Goal: Task Accomplishment & Management: Use online tool/utility

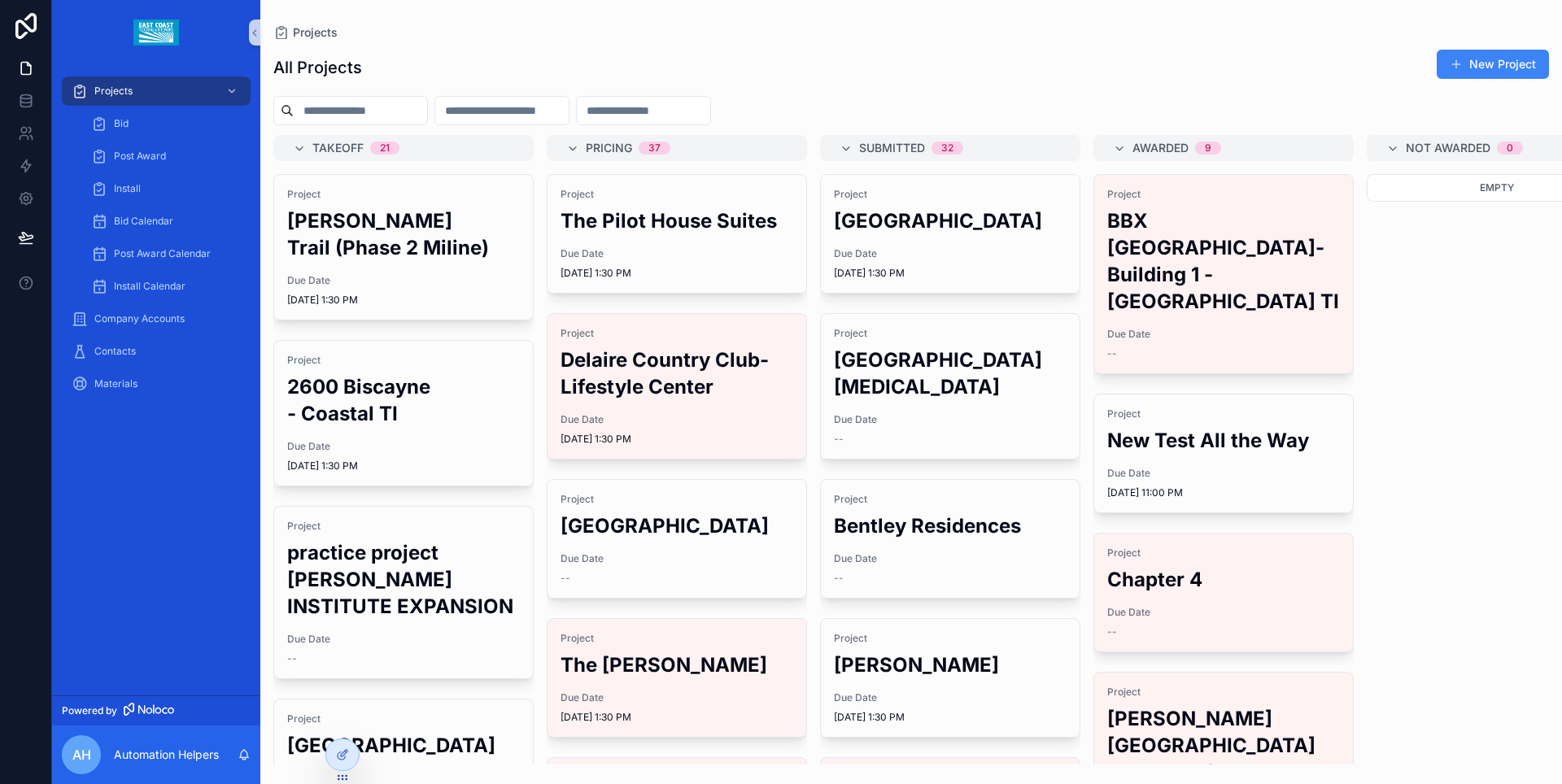
click at [400, 109] on input "scrollable content" at bounding box center [360, 110] width 133 height 23
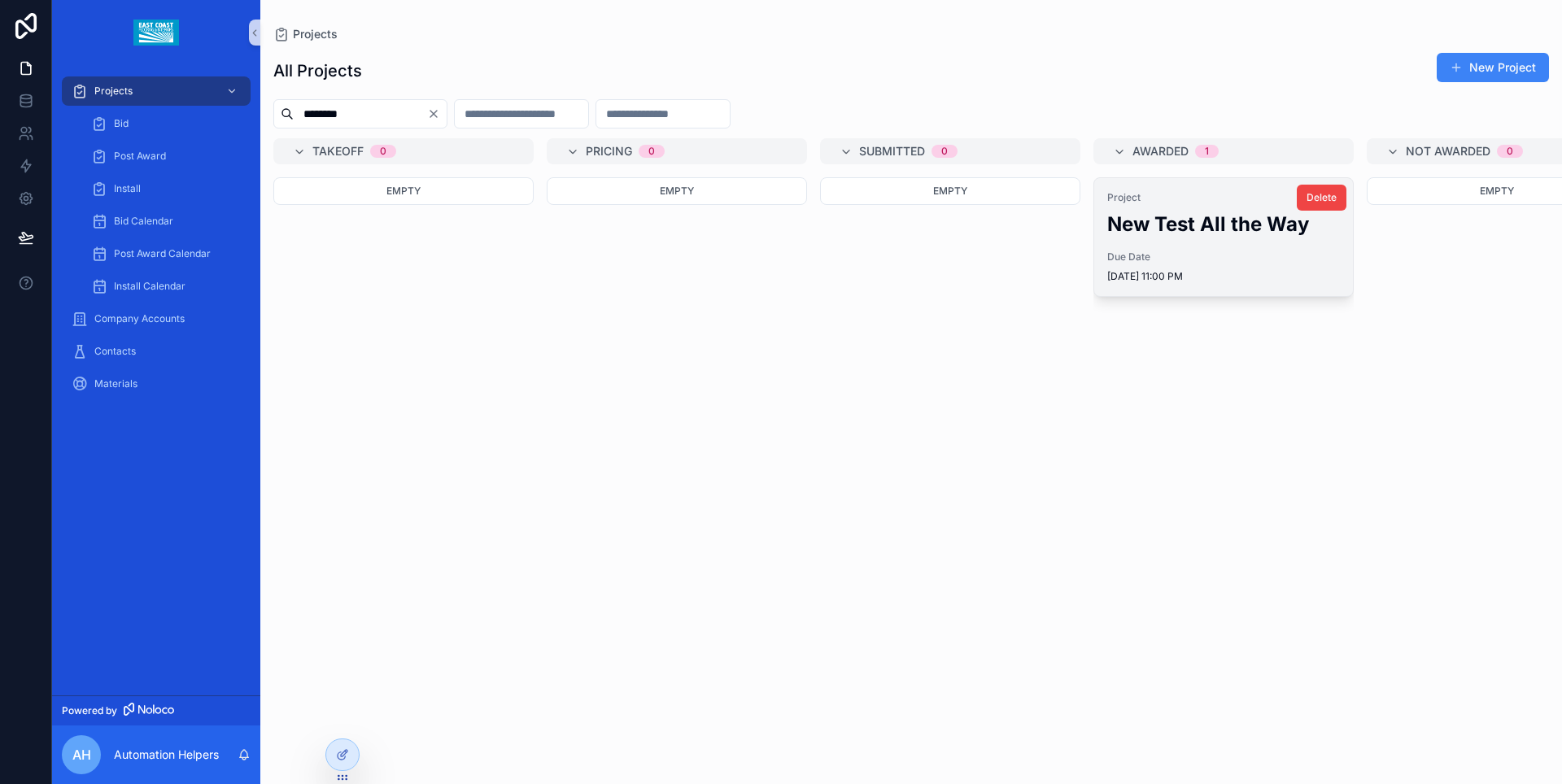
type input "********"
click at [1236, 243] on div "Project New Test All the Way Due Date 8/17/2025 11:00 PM" at bounding box center [1223, 236] width 259 height 118
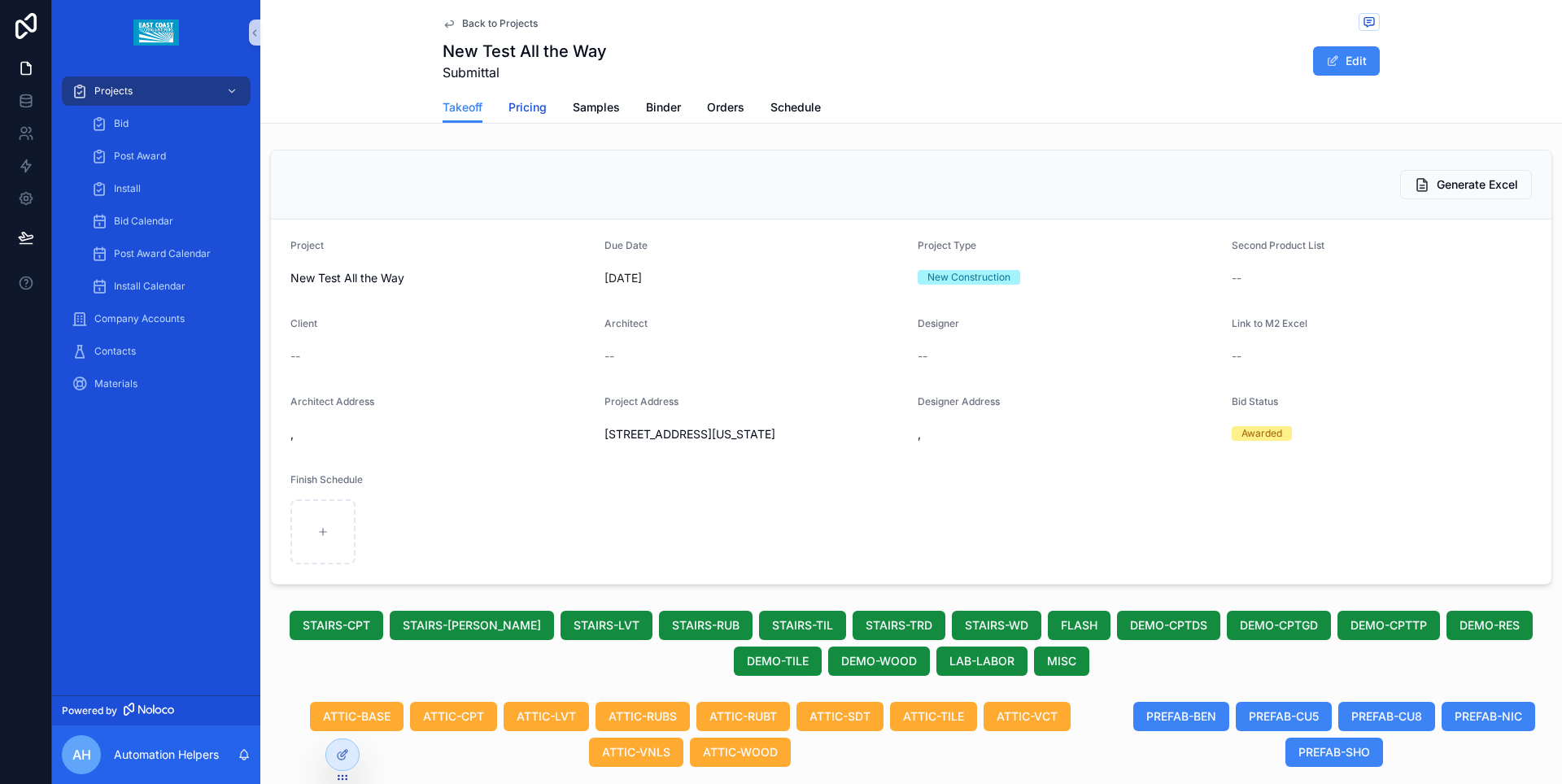
click at [530, 108] on span "Pricing" at bounding box center [527, 107] width 38 height 16
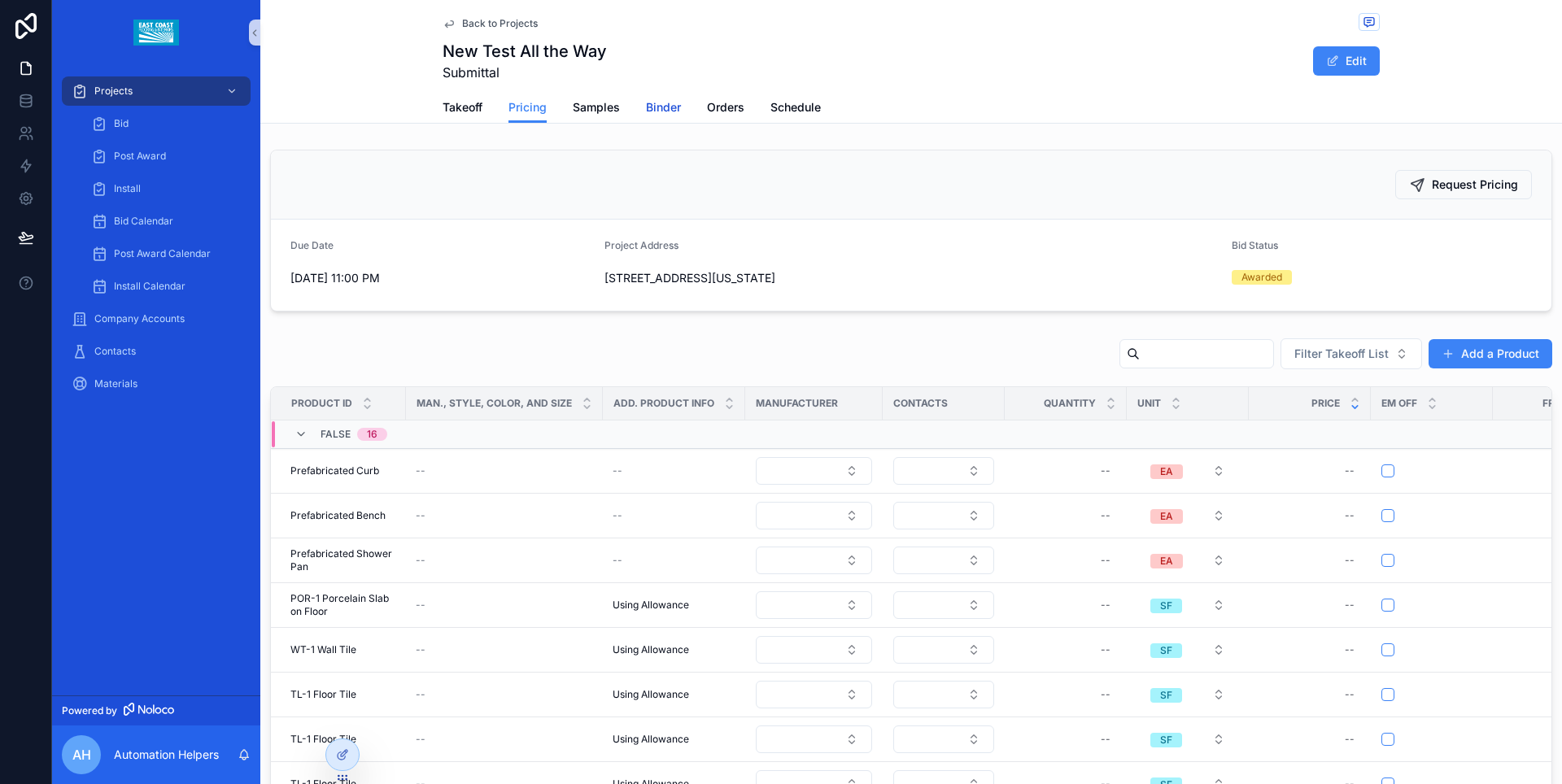
click at [657, 113] on span "Binder" at bounding box center [662, 107] width 35 height 16
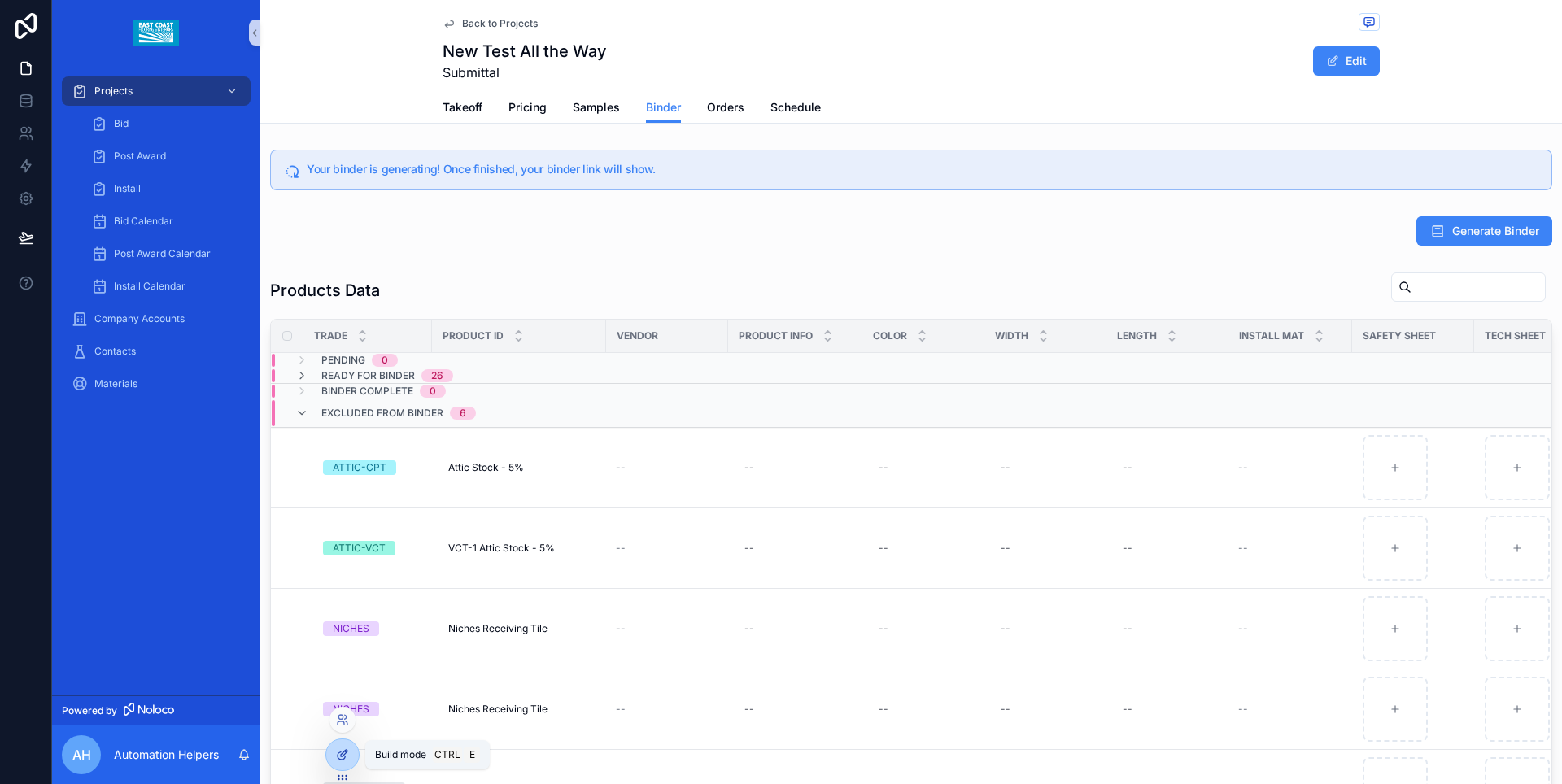
click at [339, 756] on icon at bounding box center [342, 754] width 13 height 13
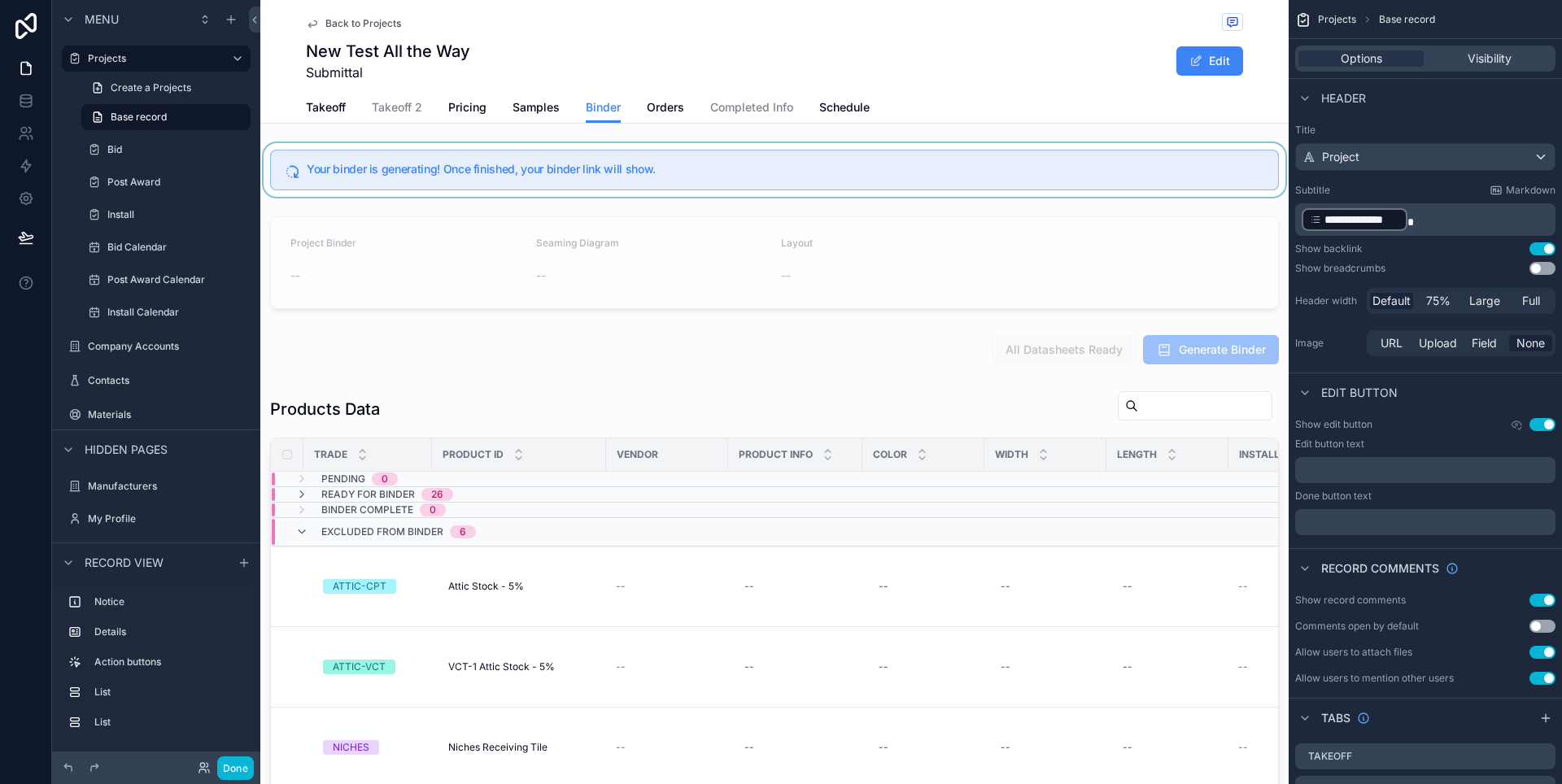
click at [1153, 185] on div "scrollable content" at bounding box center [775, 170] width 1028 height 54
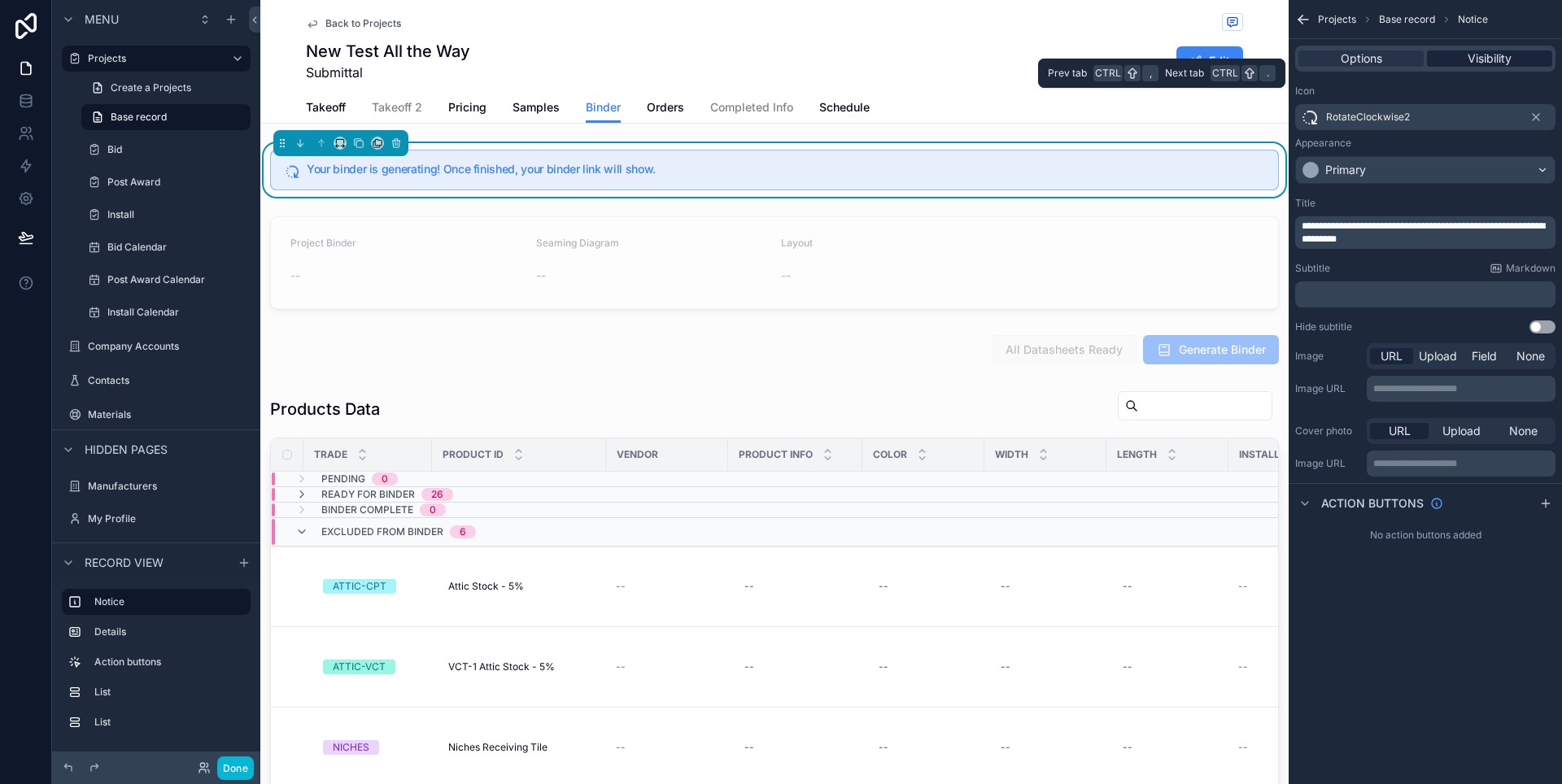
click at [1476, 53] on span "Visibility" at bounding box center [1489, 59] width 44 height 16
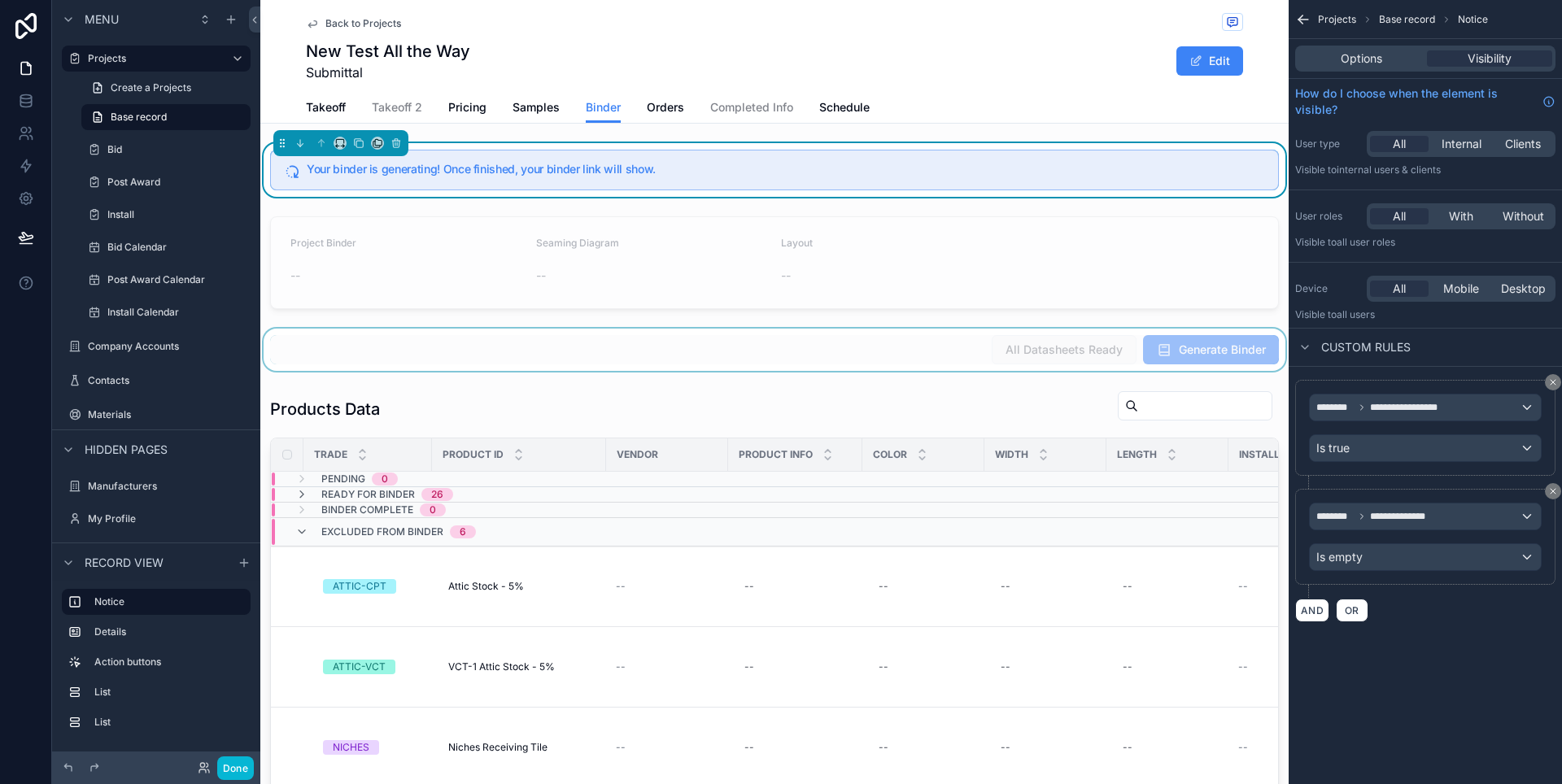
click at [1144, 362] on div "scrollable content" at bounding box center [775, 349] width 1028 height 43
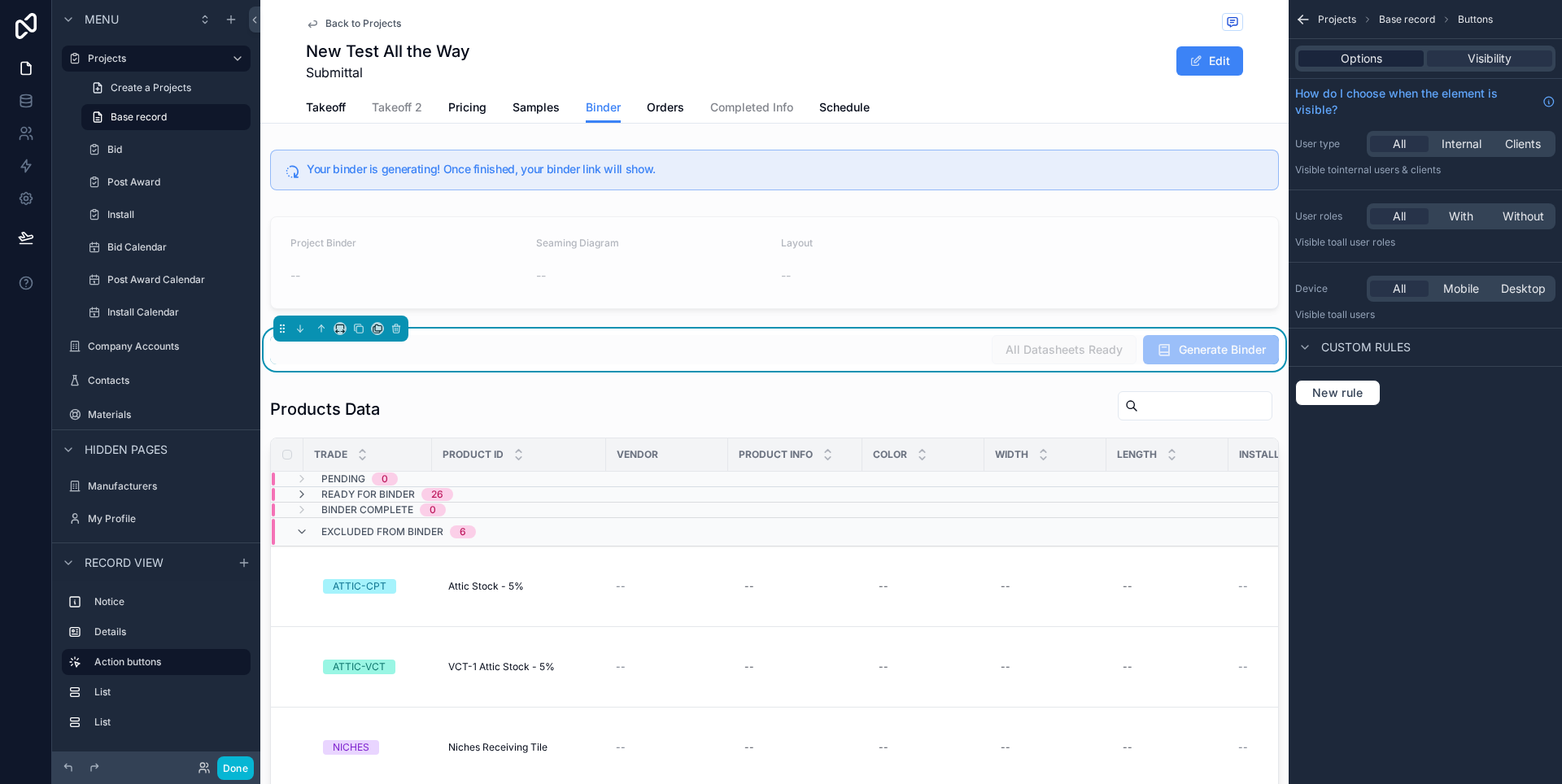
click at [1391, 65] on div "Options" at bounding box center [1361, 59] width 125 height 16
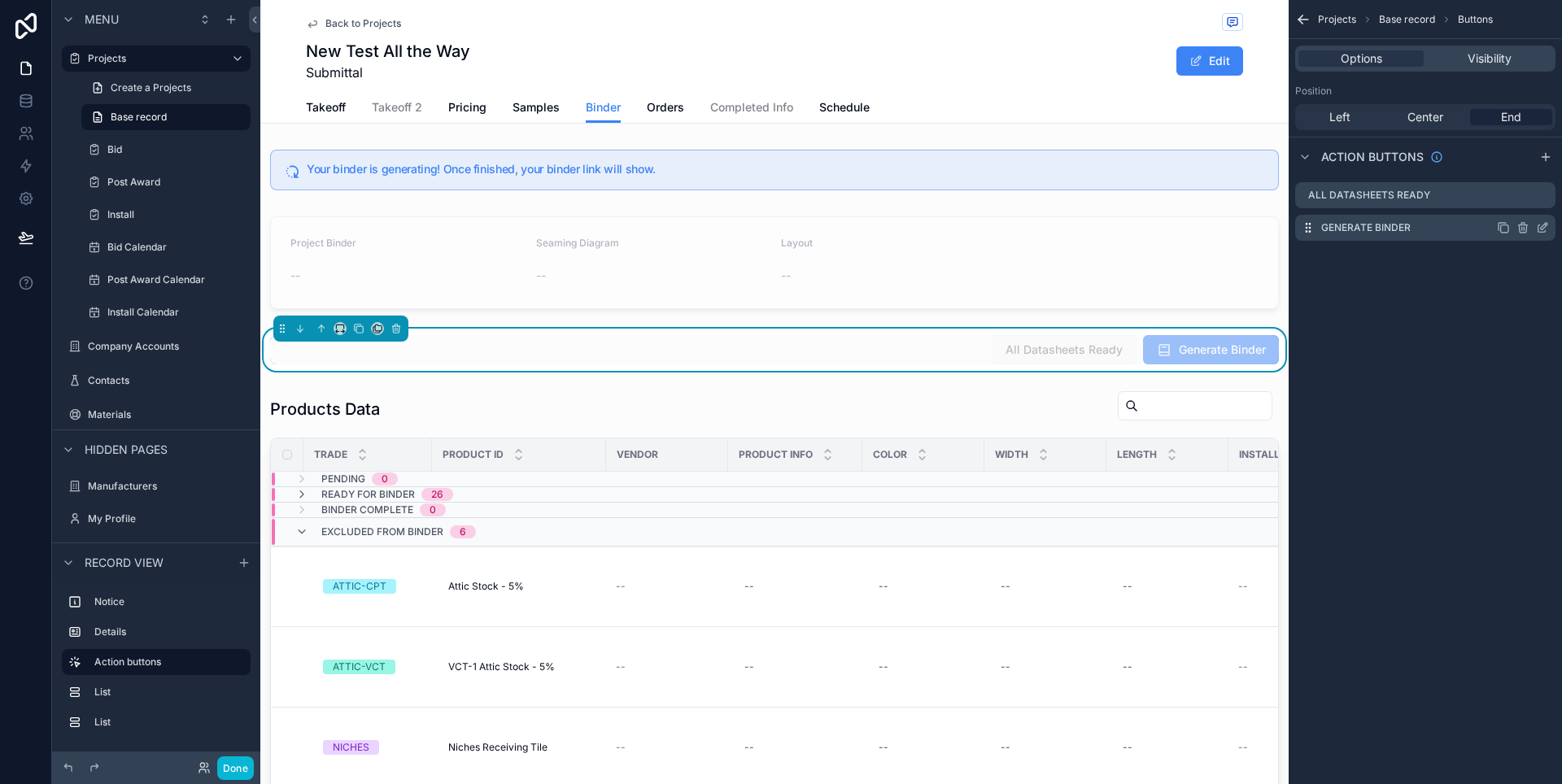
click at [1540, 227] on icon "scrollable content" at bounding box center [1541, 227] width 13 height 13
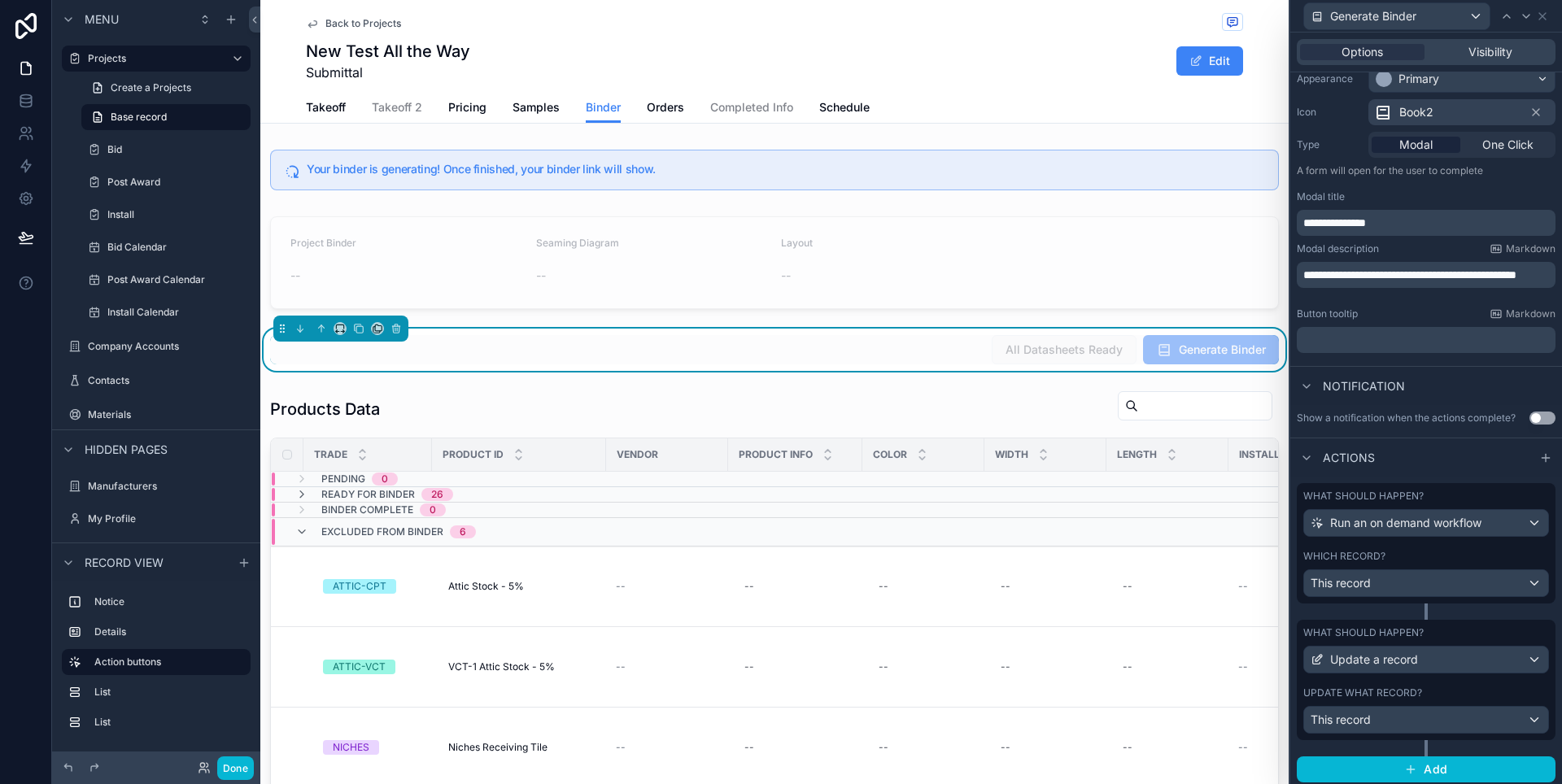
scroll to position [149, 0]
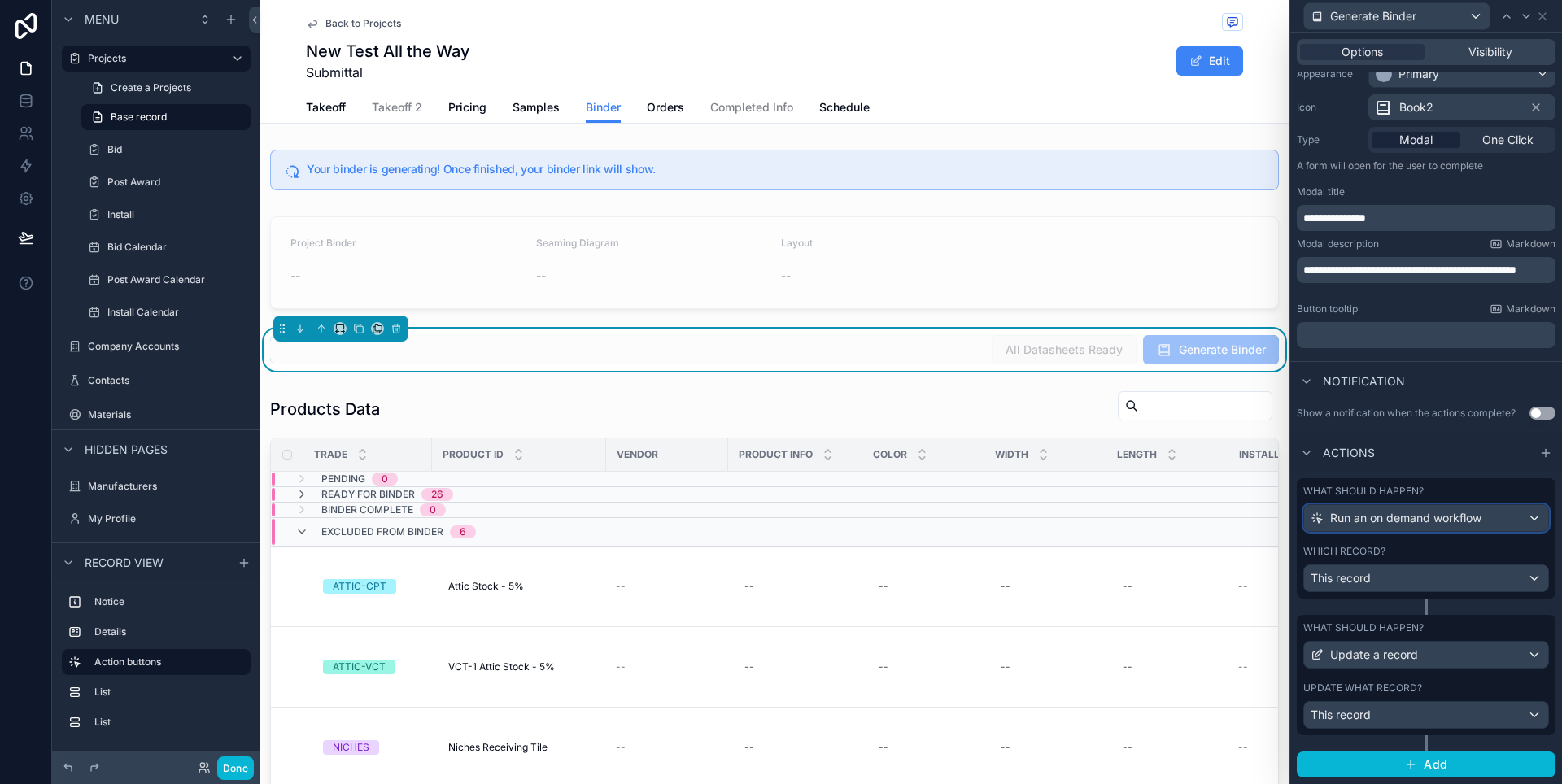
click at [1455, 520] on span "Run an on demand workflow" at bounding box center [1405, 518] width 151 height 16
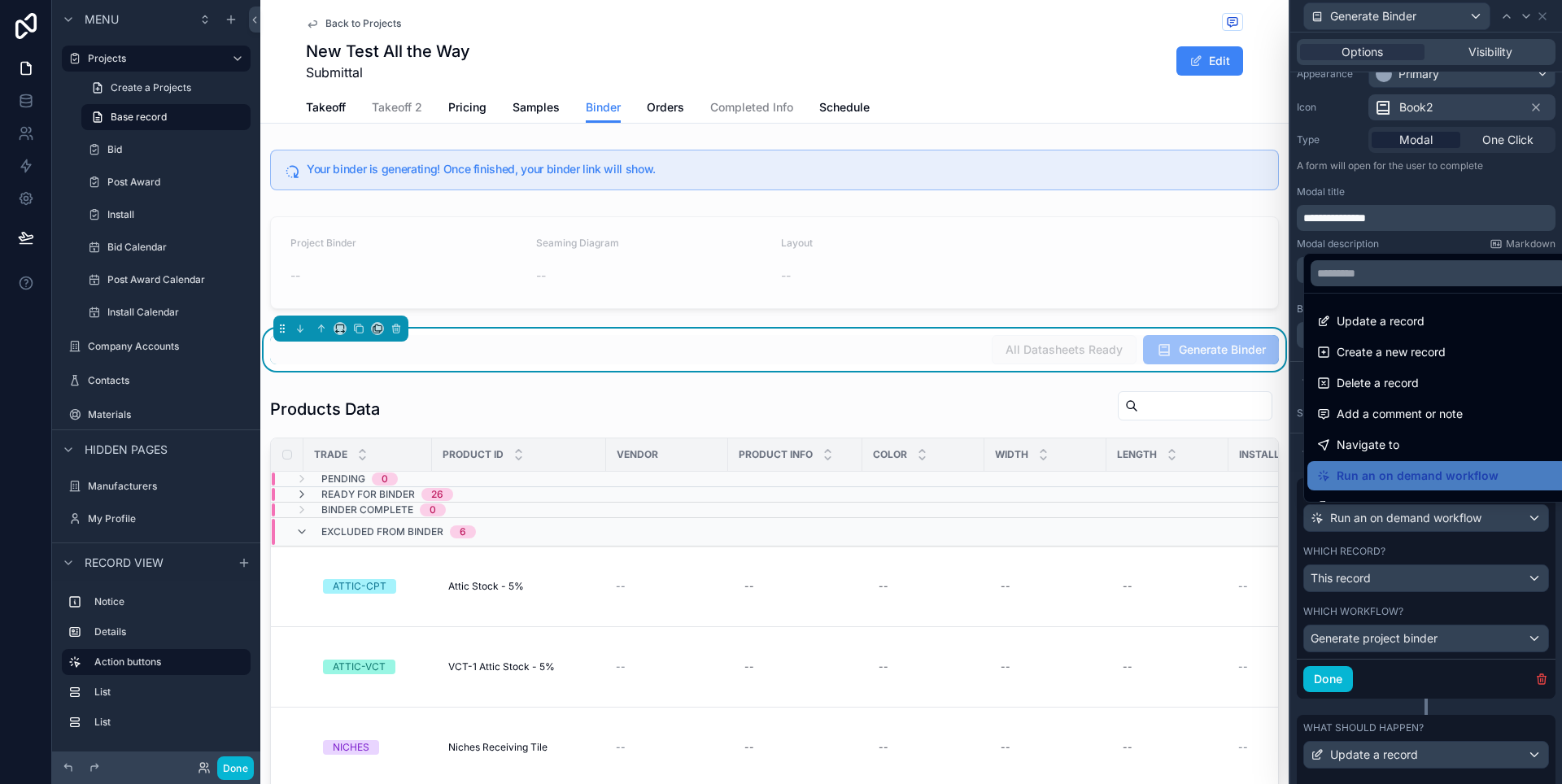
click at [1455, 520] on div at bounding box center [1425, 392] width 271 height 784
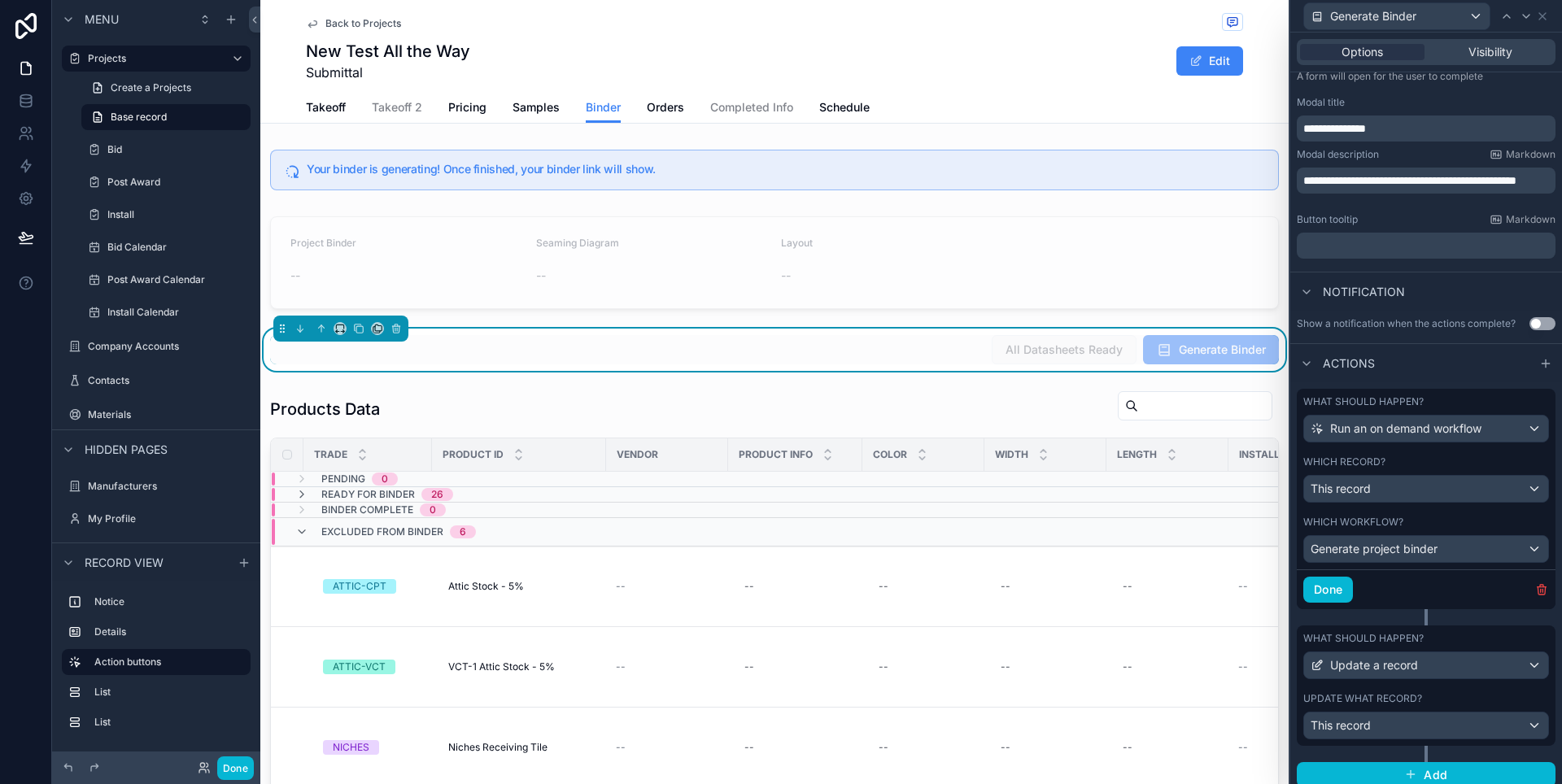
scroll to position [247, 0]
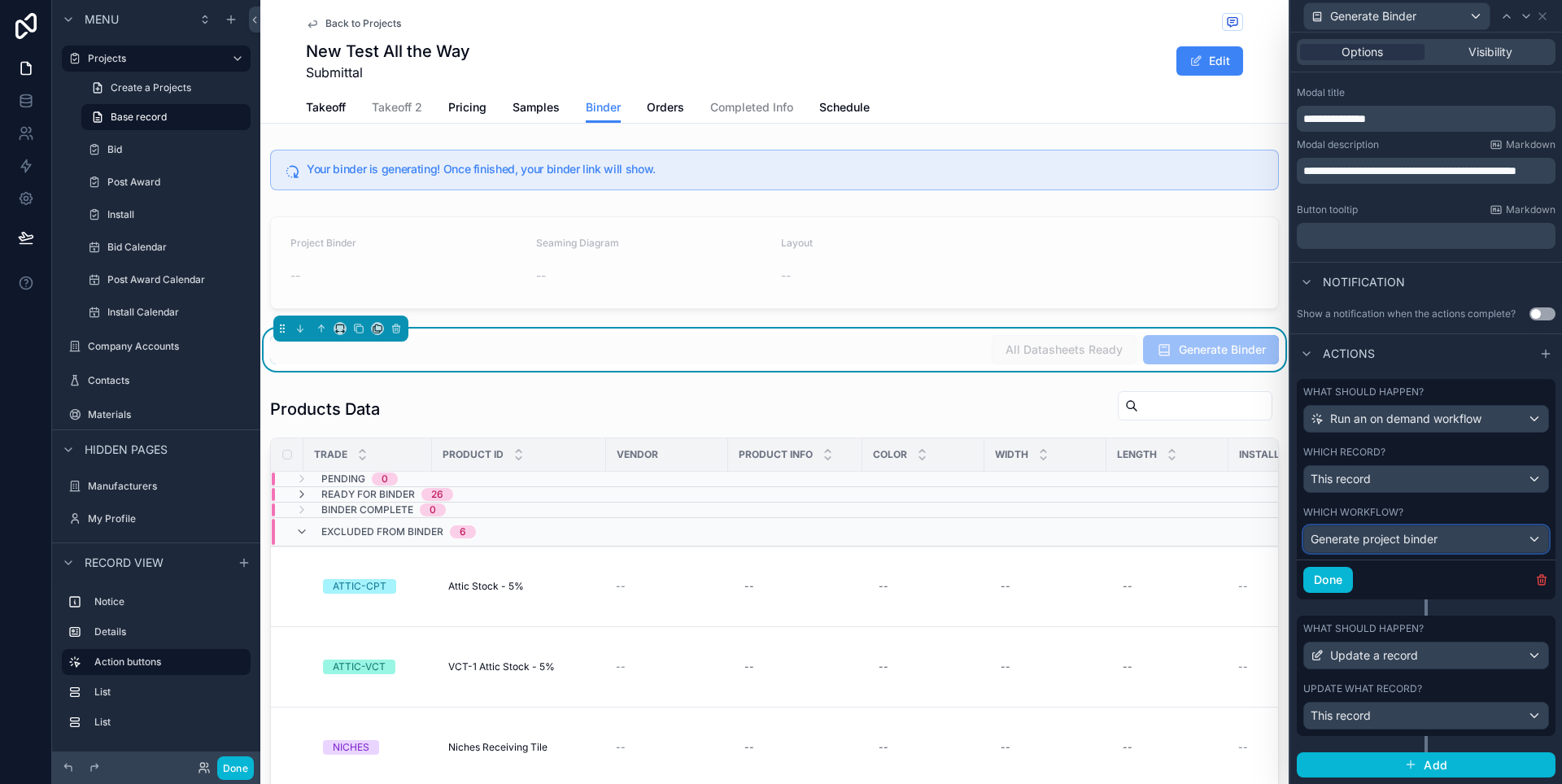
click at [1464, 548] on div "Generate project binder" at bounding box center [1425, 539] width 244 height 26
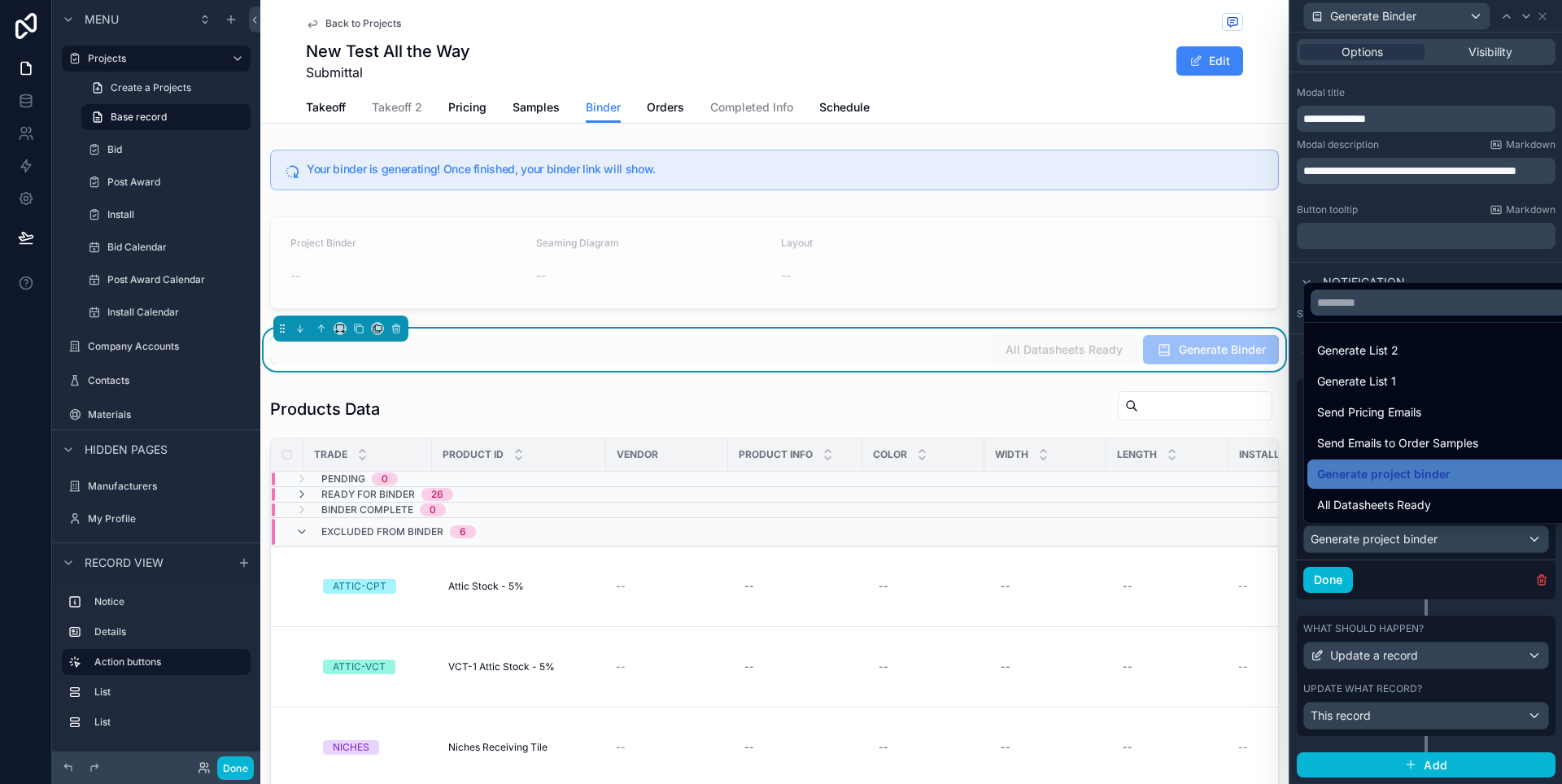
click at [1464, 548] on div at bounding box center [1425, 392] width 271 height 784
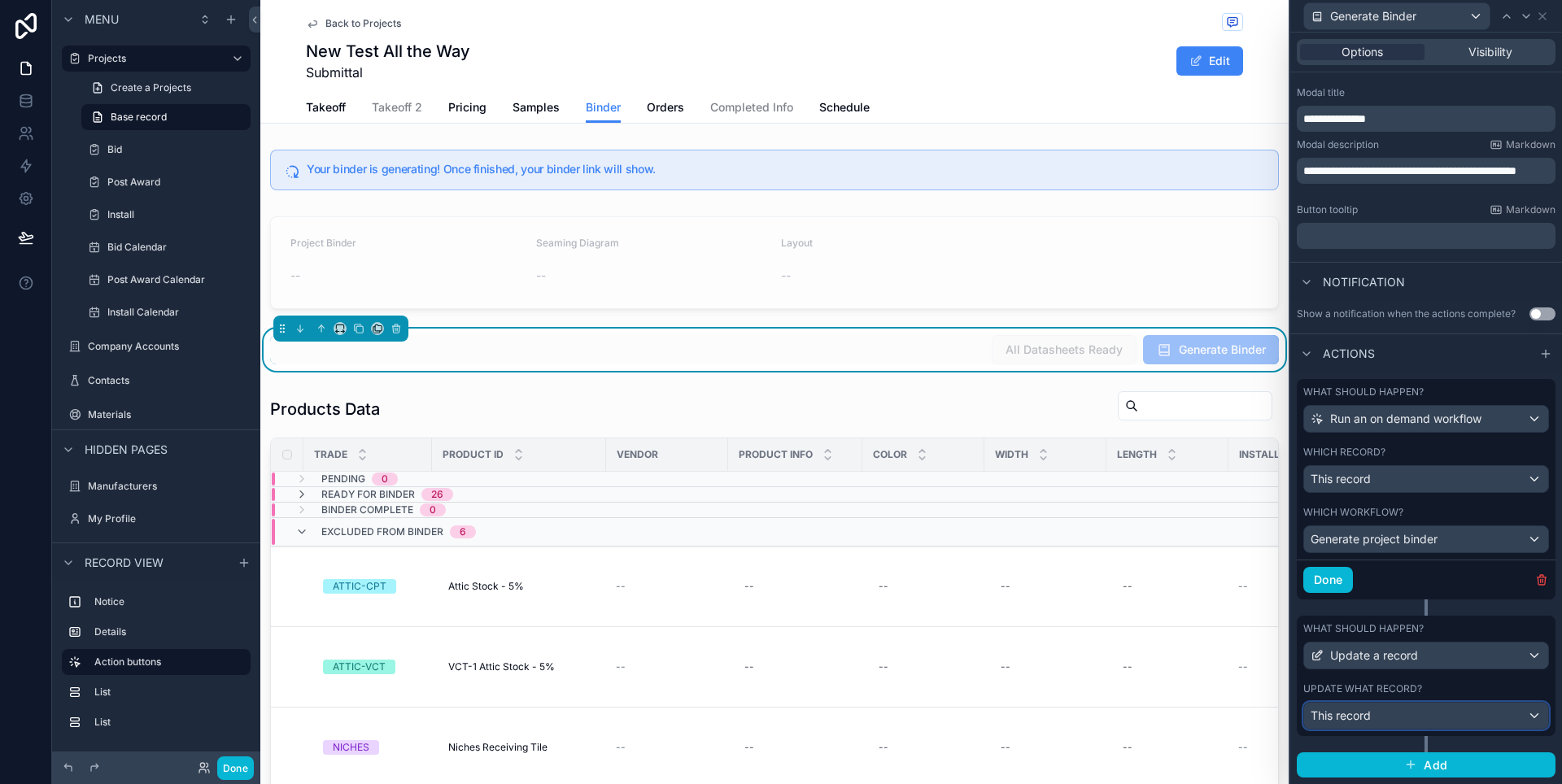
click at [1496, 713] on div "This record" at bounding box center [1425, 715] width 244 height 26
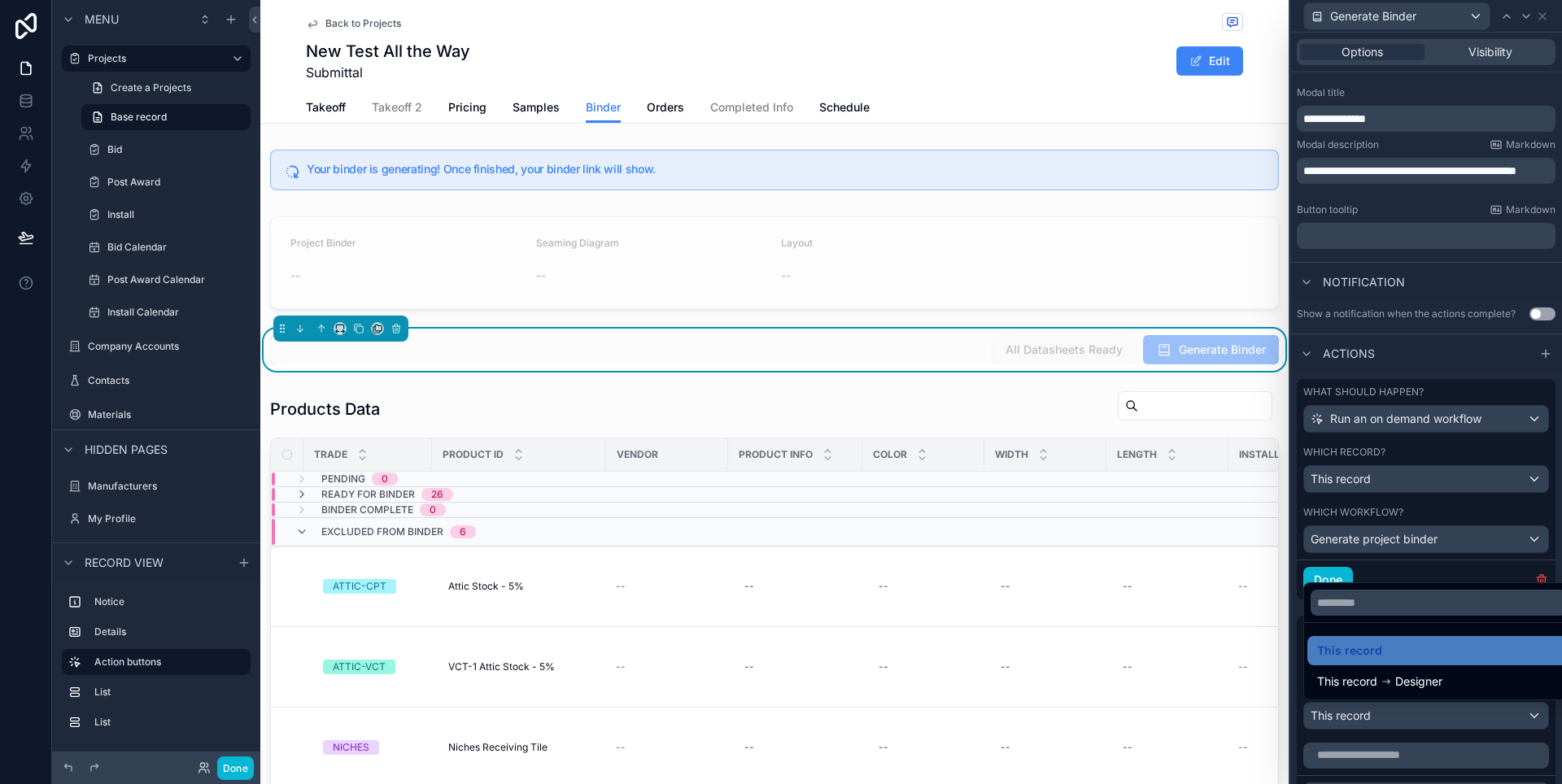
click at [1496, 713] on div at bounding box center [1425, 392] width 271 height 784
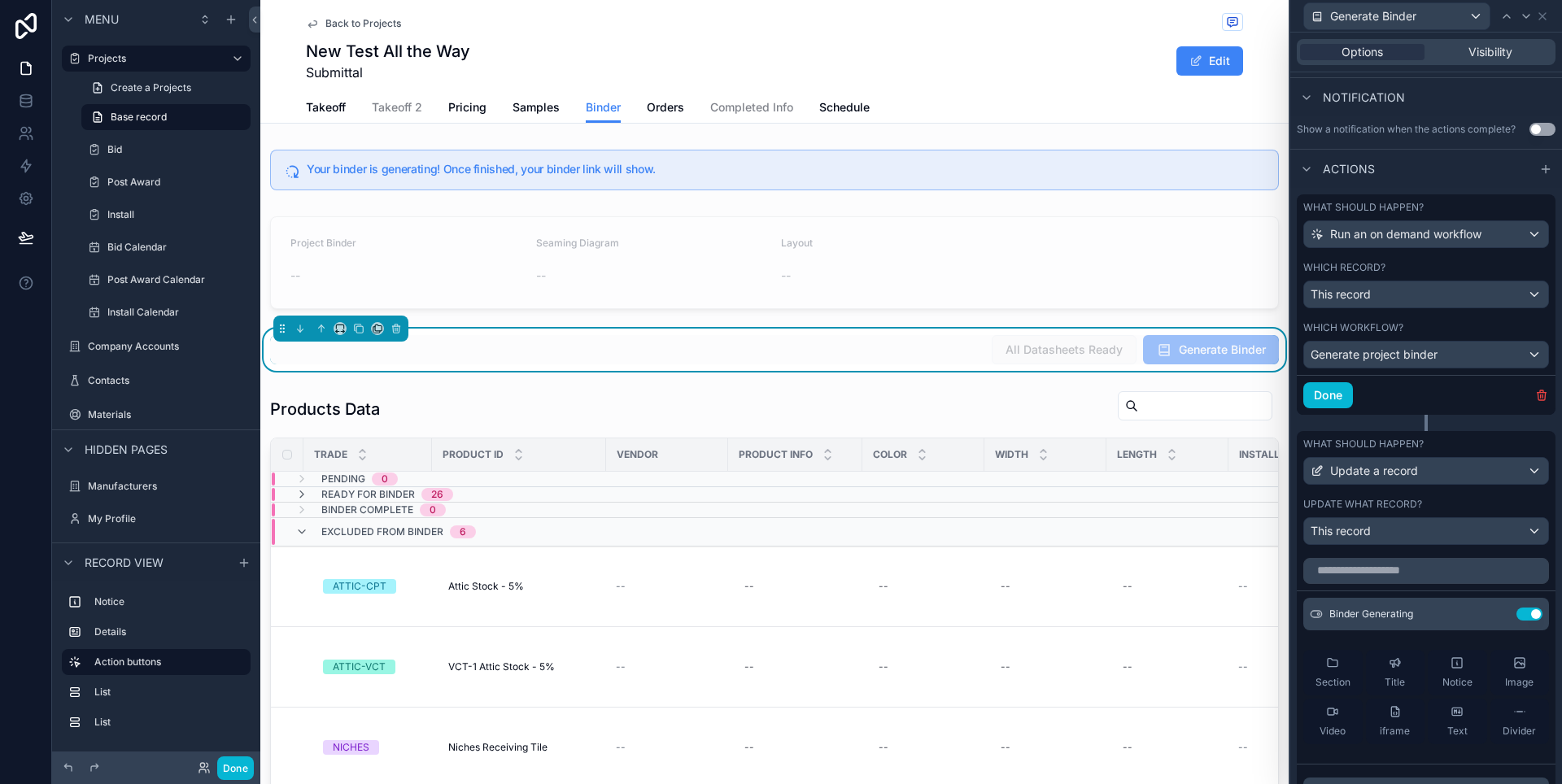
scroll to position [542, 0]
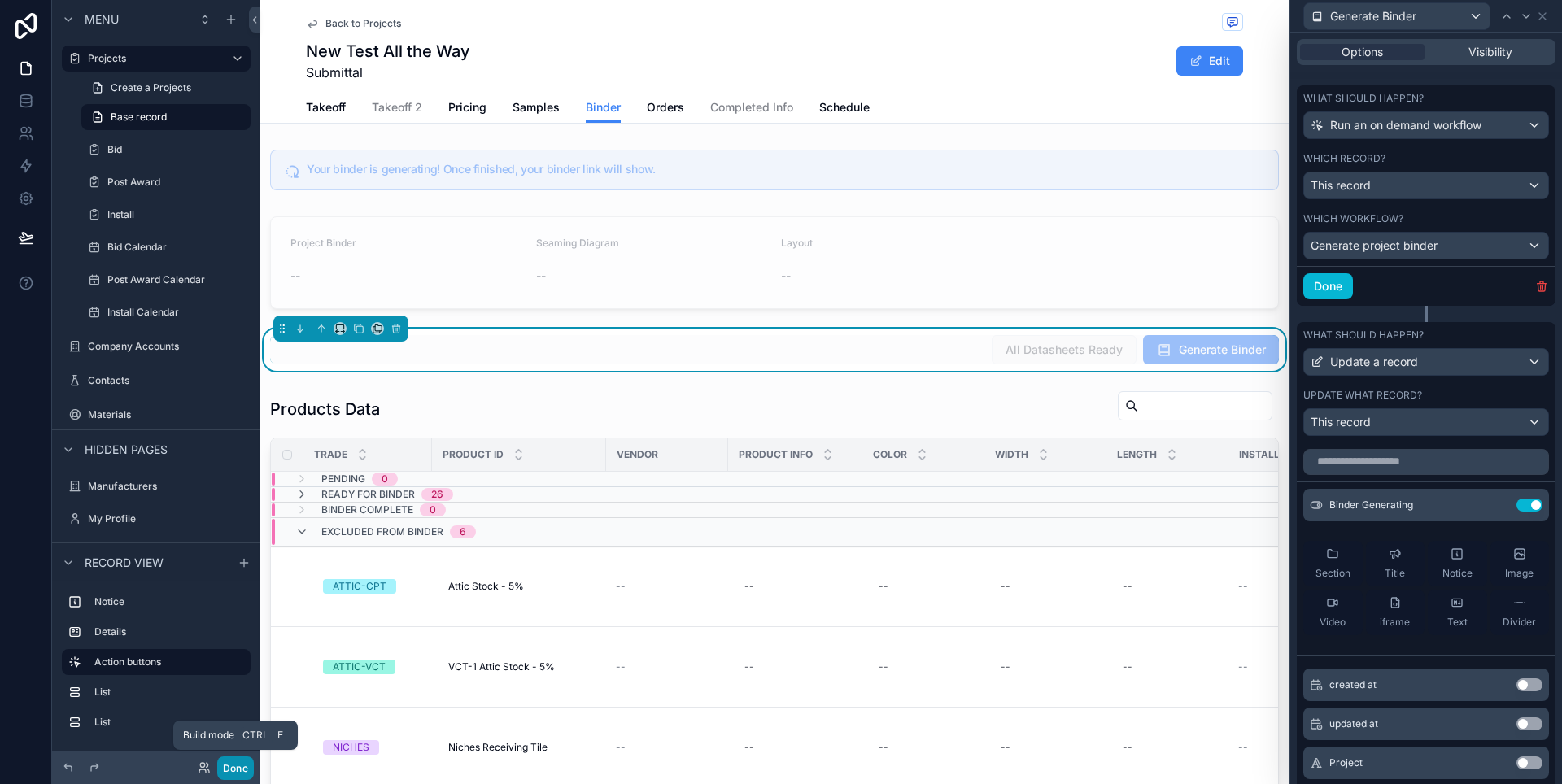
click at [240, 762] on button "Done" at bounding box center [235, 768] width 37 height 24
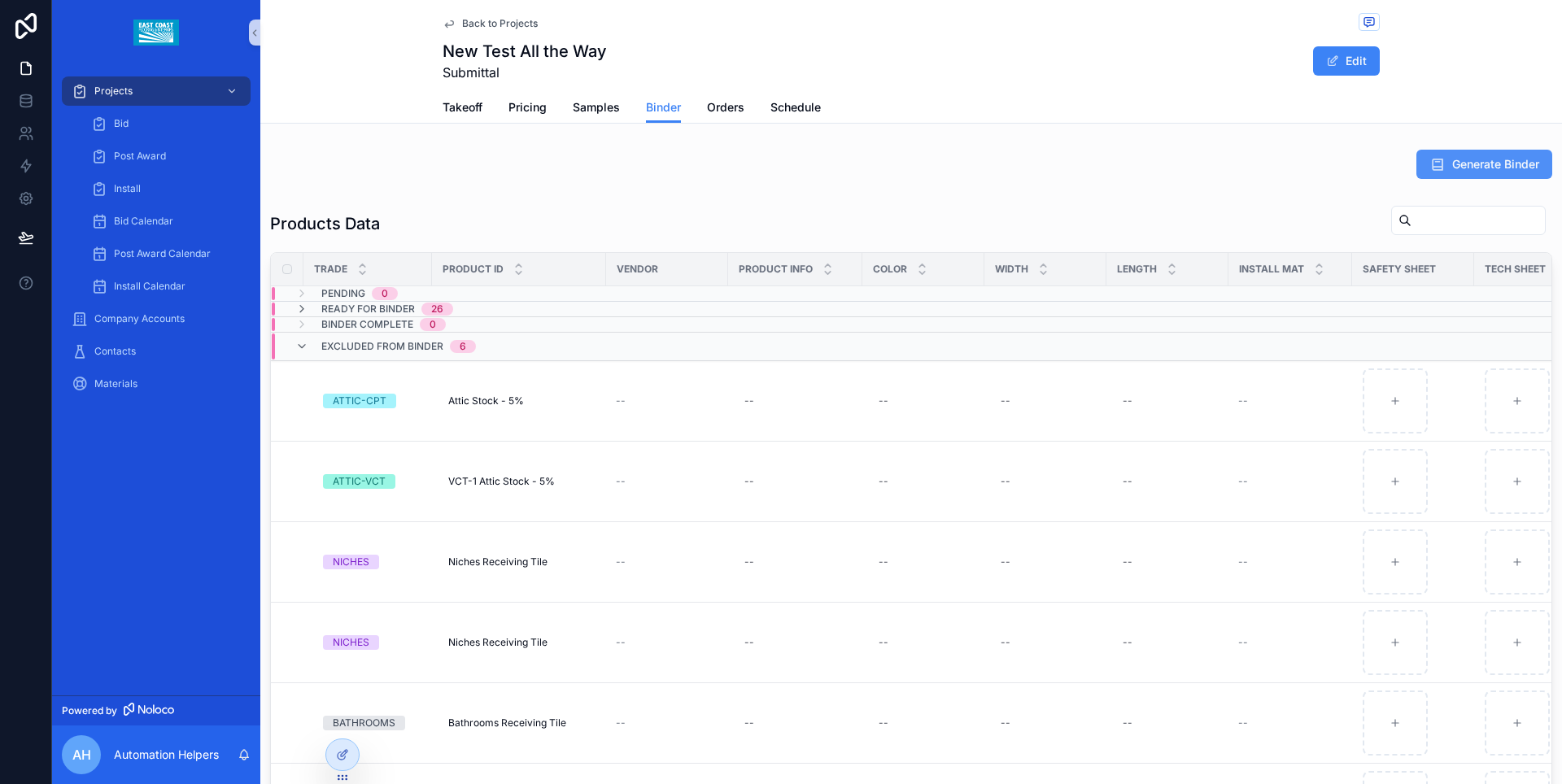
click at [1432, 159] on icon "scrollable content" at bounding box center [1437, 164] width 16 height 16
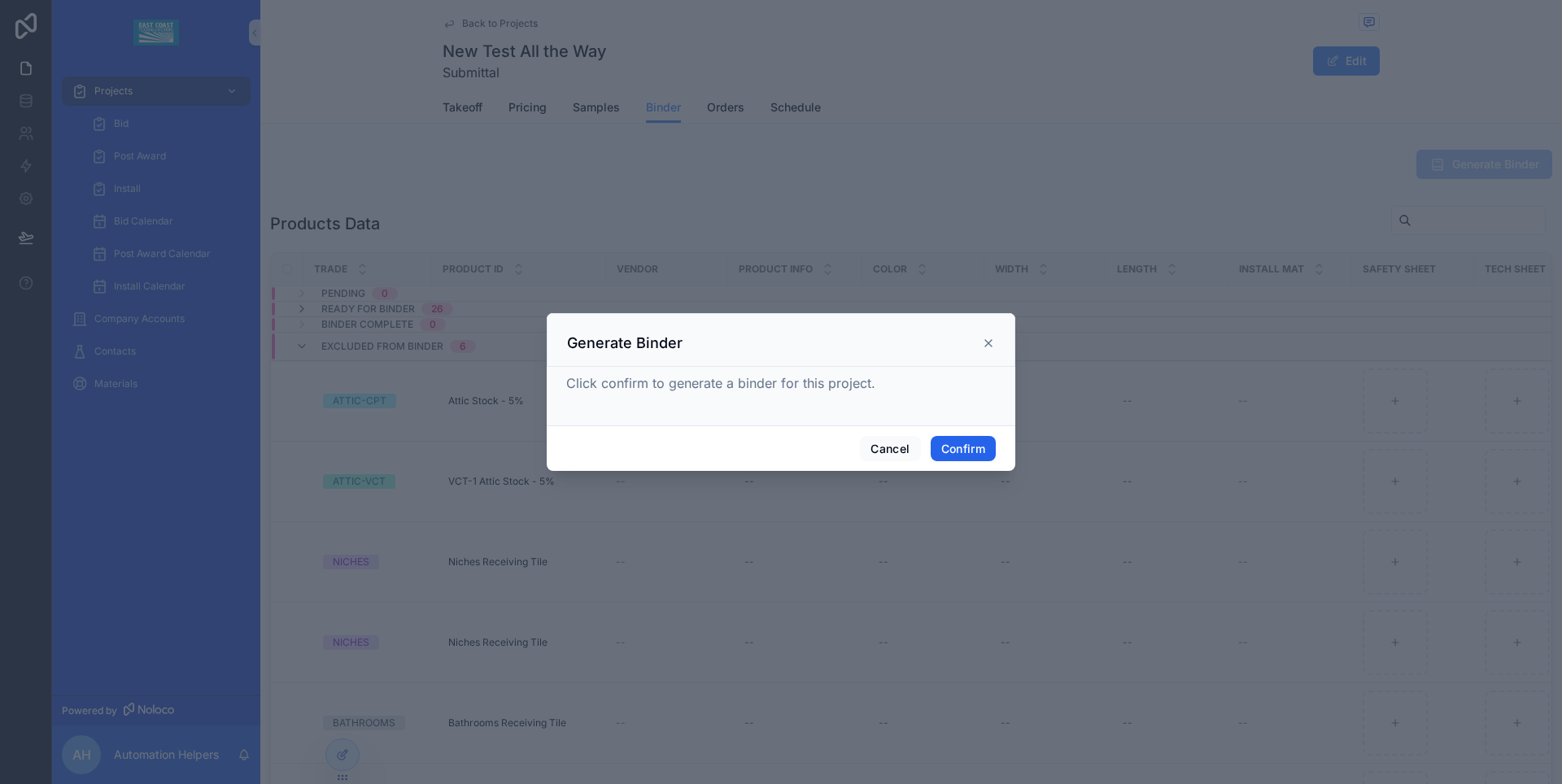
click at [973, 445] on button "Confirm" at bounding box center [962, 448] width 65 height 26
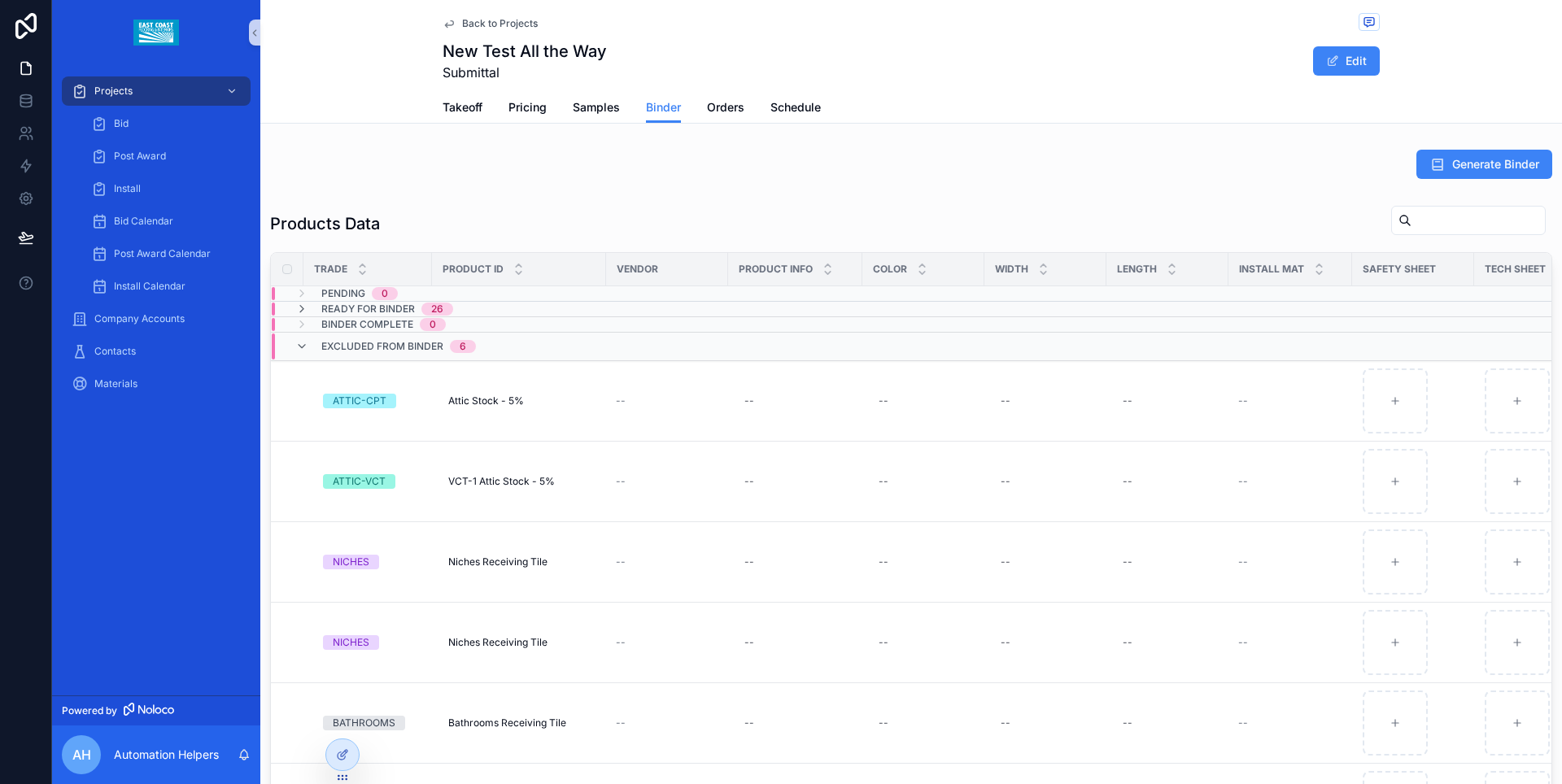
click at [896, 219] on div "Products Data" at bounding box center [911, 224] width 1282 height 38
click at [1429, 167] on icon "scrollable content" at bounding box center [1437, 164] width 16 height 16
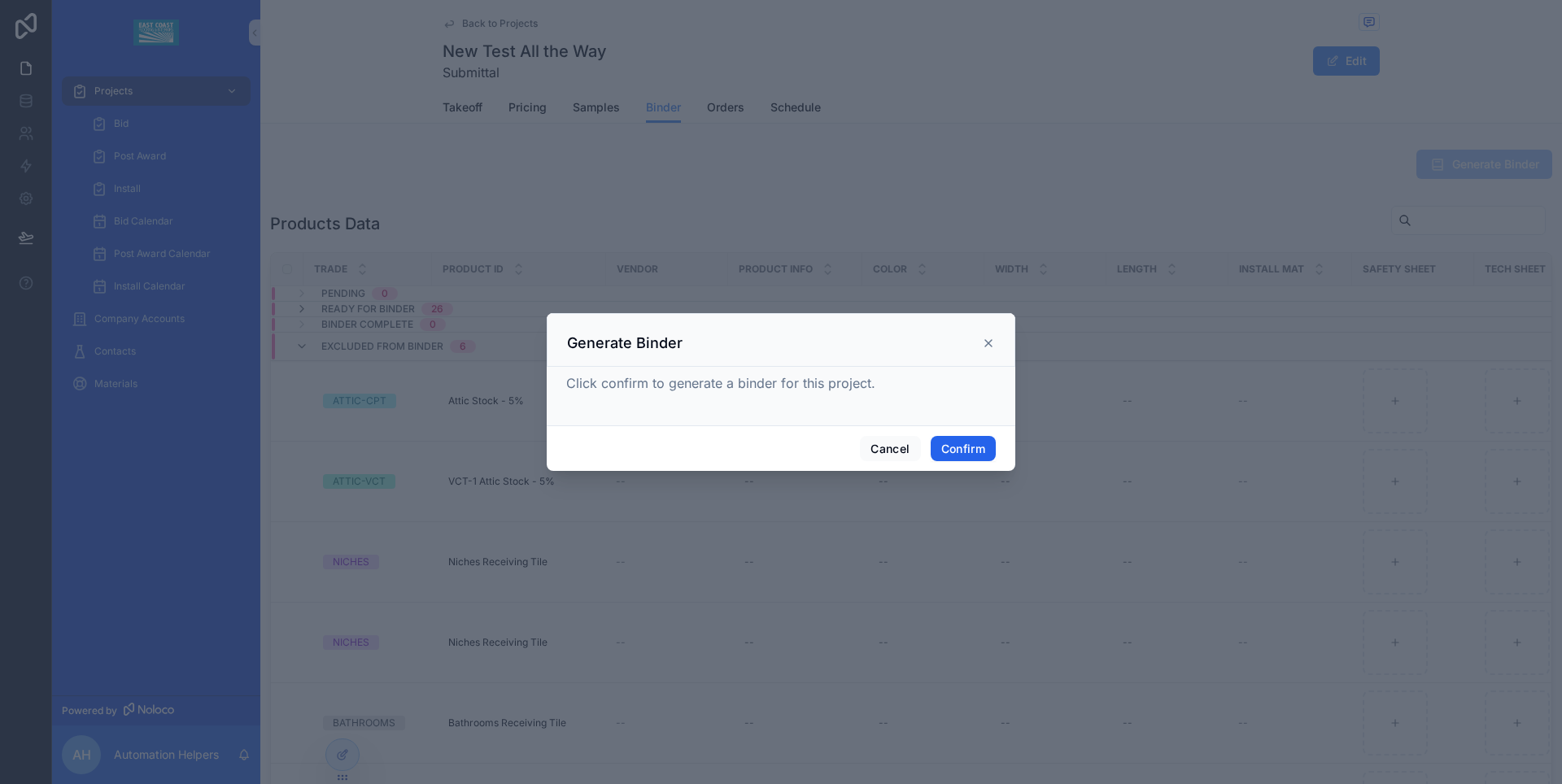
click at [961, 451] on button "Confirm" at bounding box center [962, 448] width 65 height 26
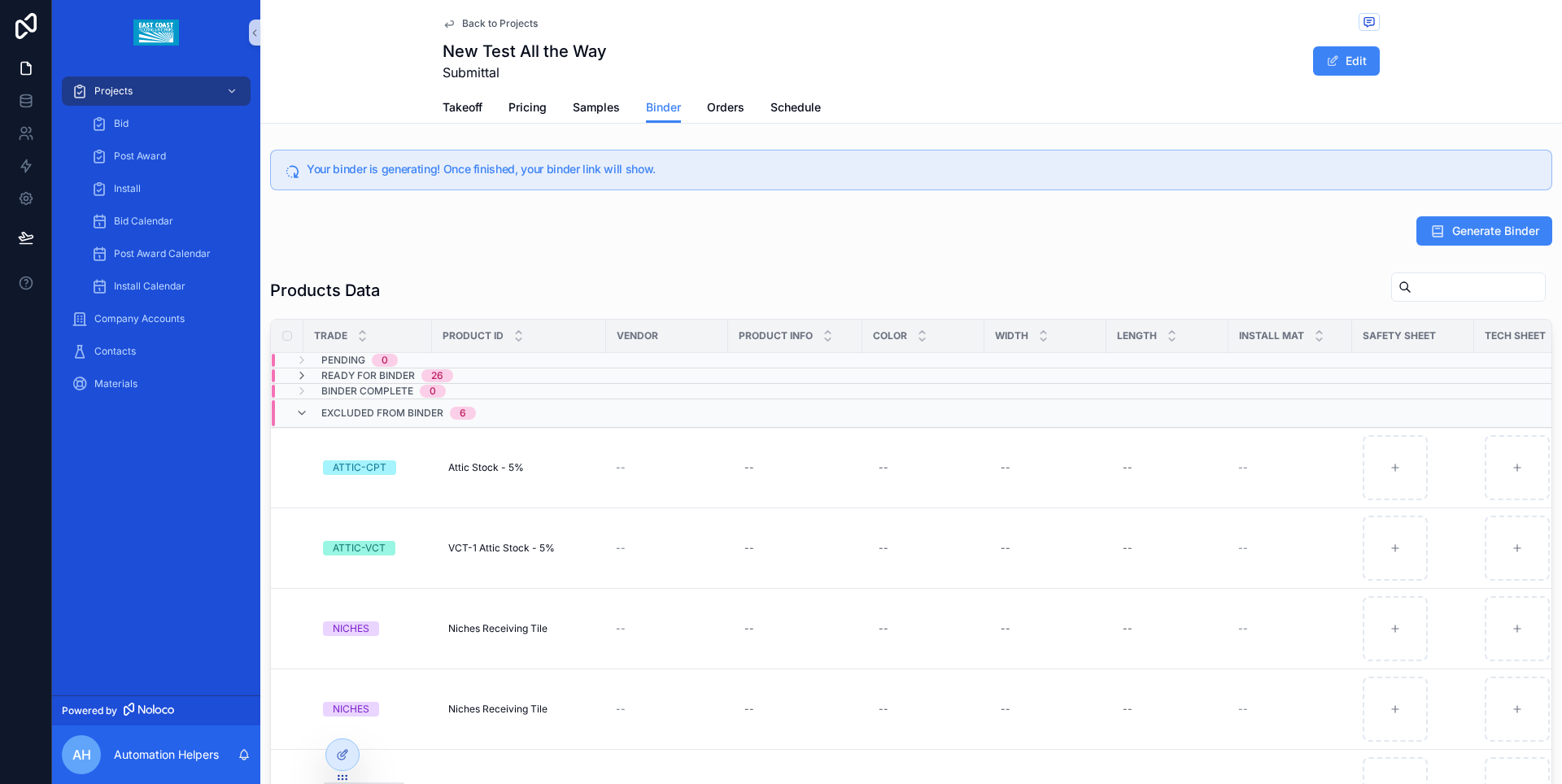
click at [835, 237] on div "Generate Binder" at bounding box center [911, 231] width 1282 height 29
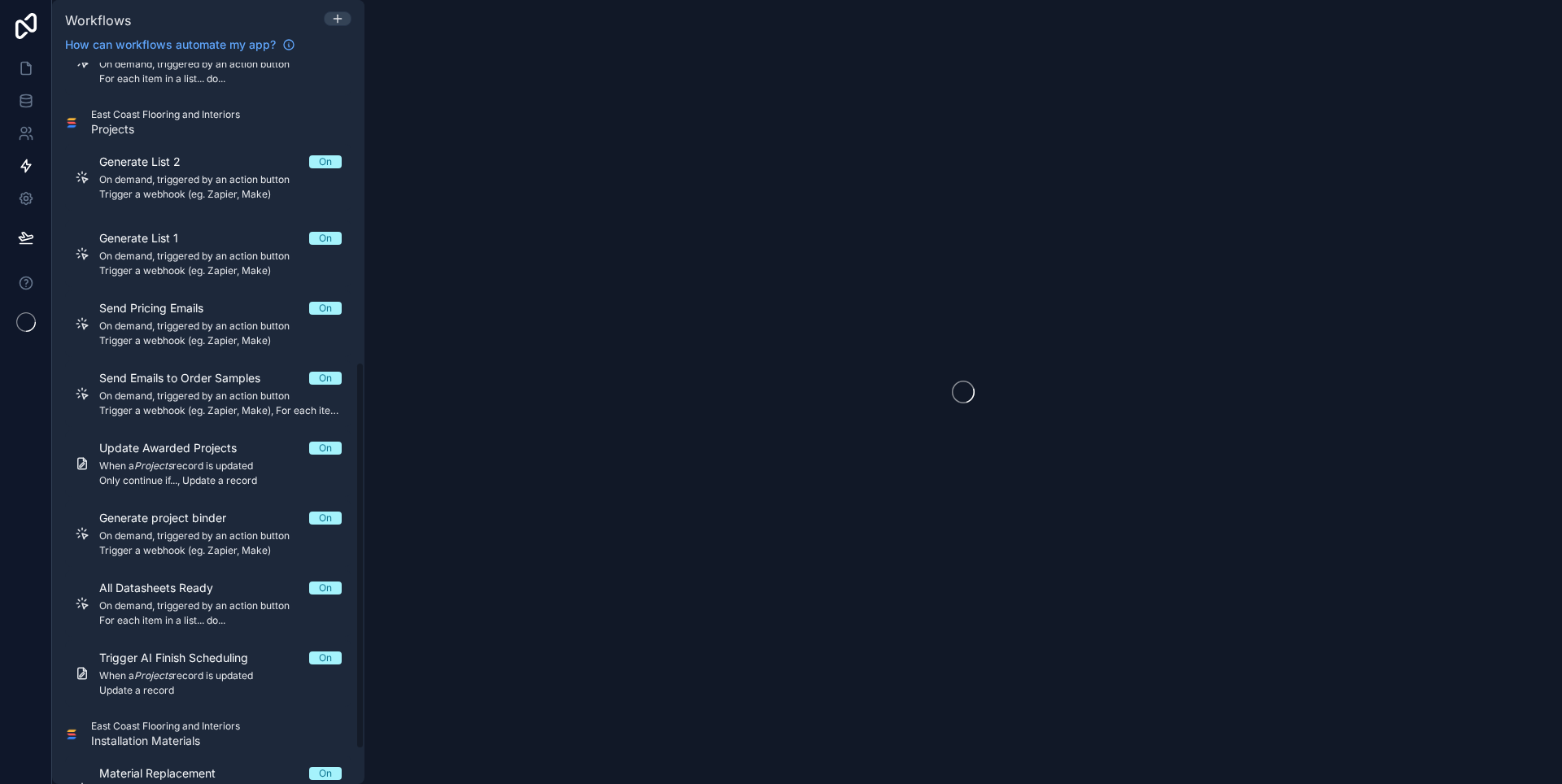
scroll to position [558, 0]
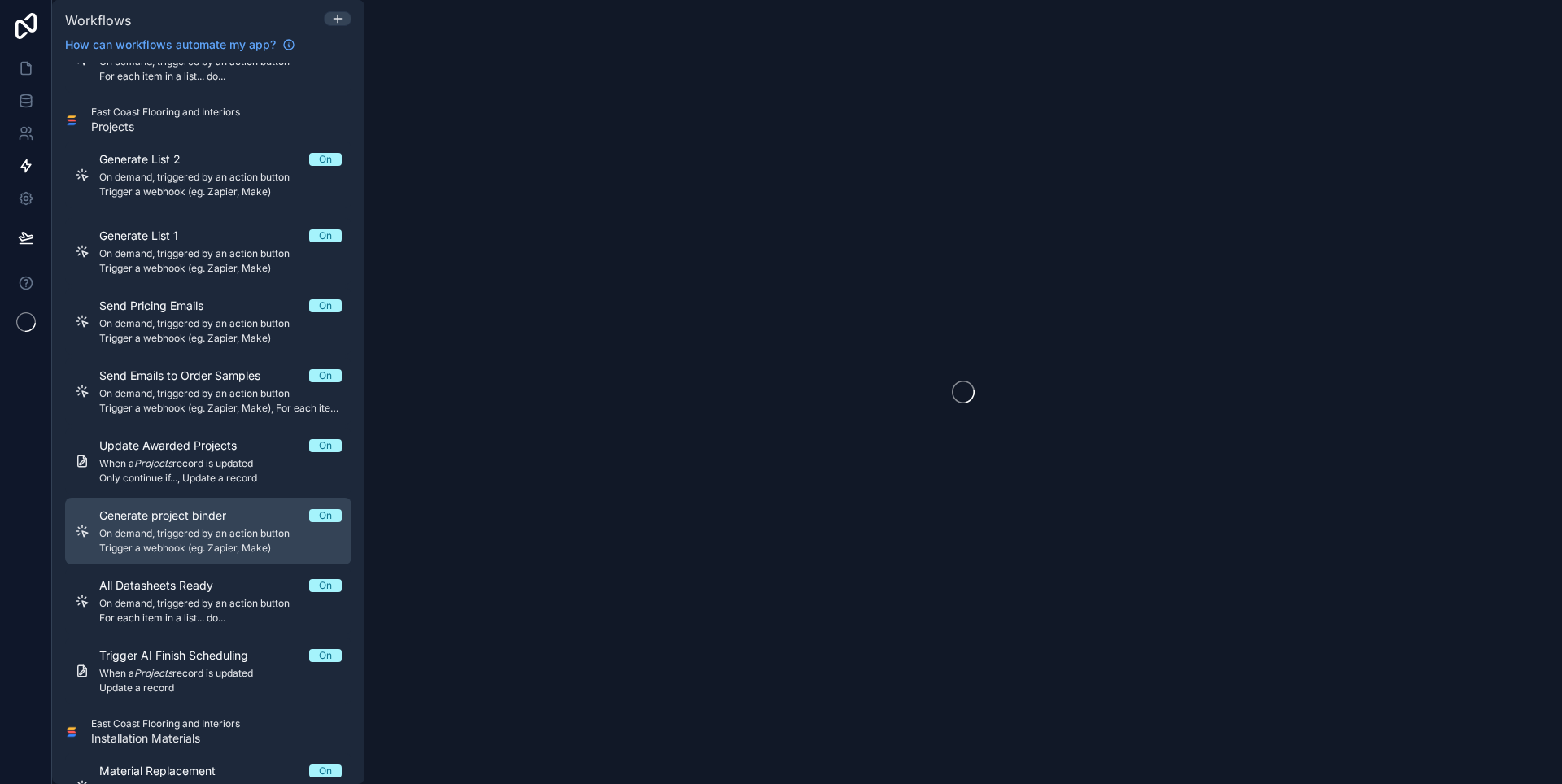
click at [225, 541] on div "Workflows How can workflows automate my app? Filter by table East Coast Floorin…" at bounding box center [781, 392] width 1562 height 784
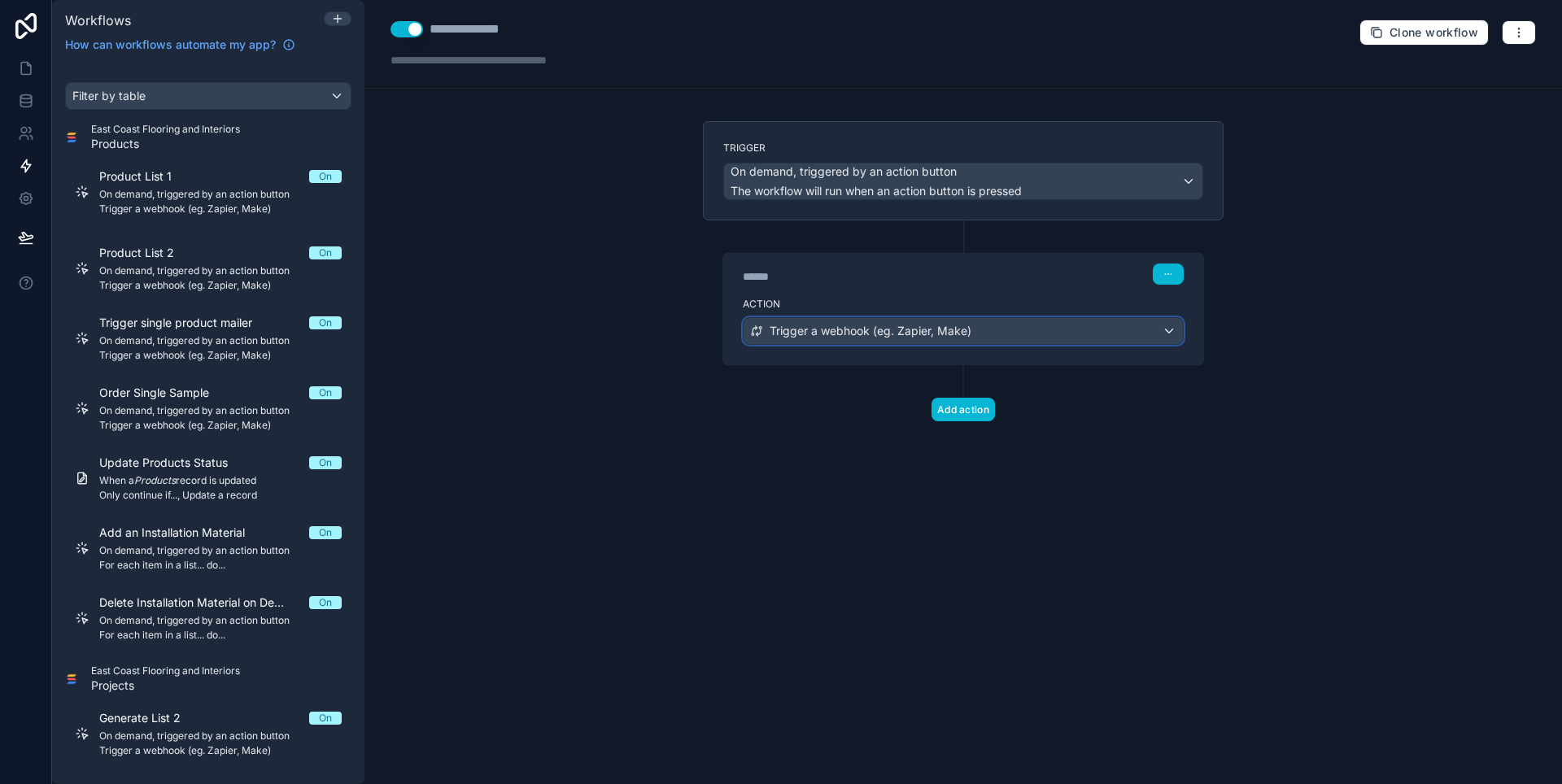
click at [935, 328] on span "Trigger a webhook (eg. Zapier, Make)" at bounding box center [870, 331] width 202 height 16
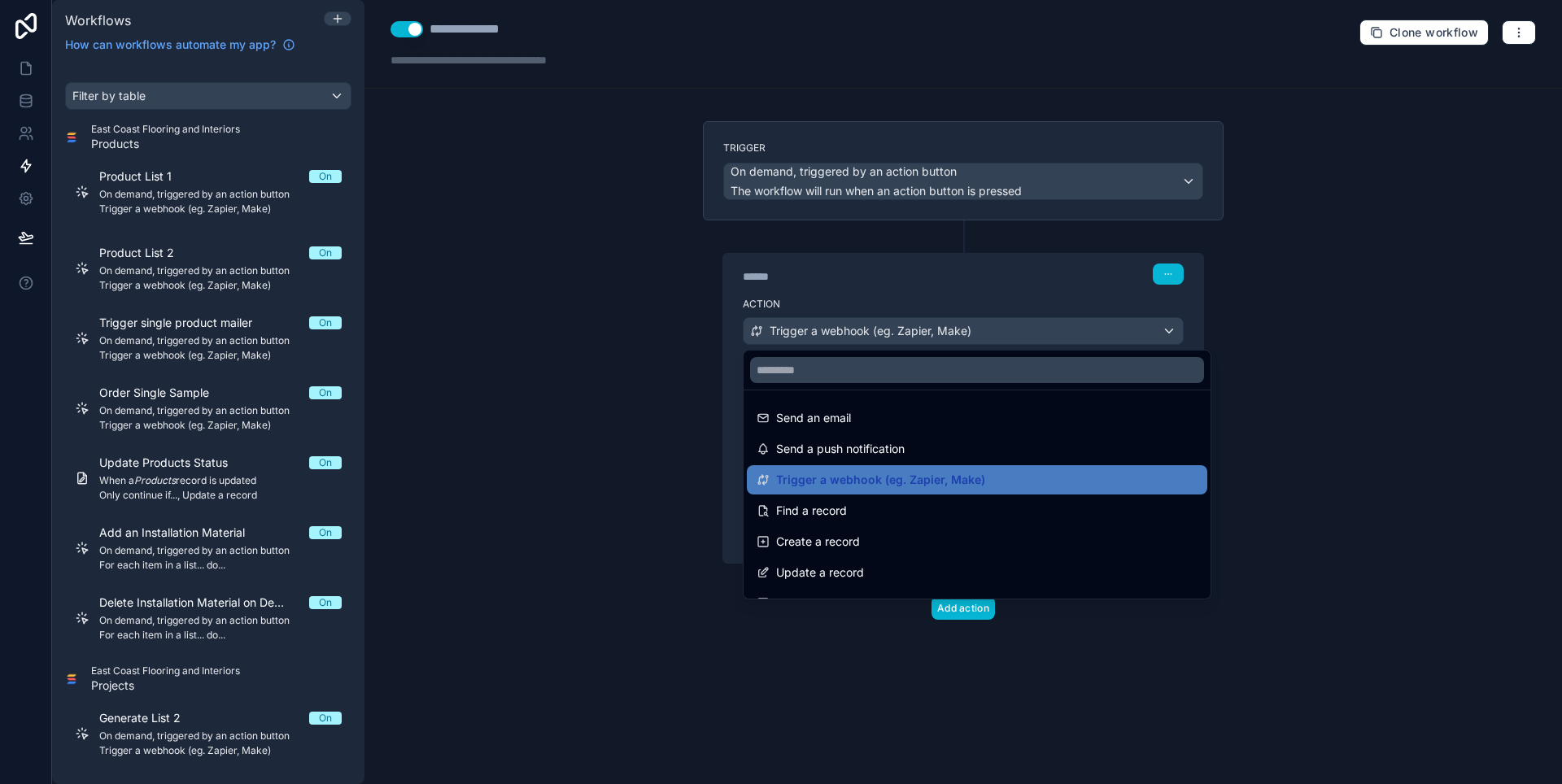
click at [935, 328] on div at bounding box center [781, 392] width 1562 height 784
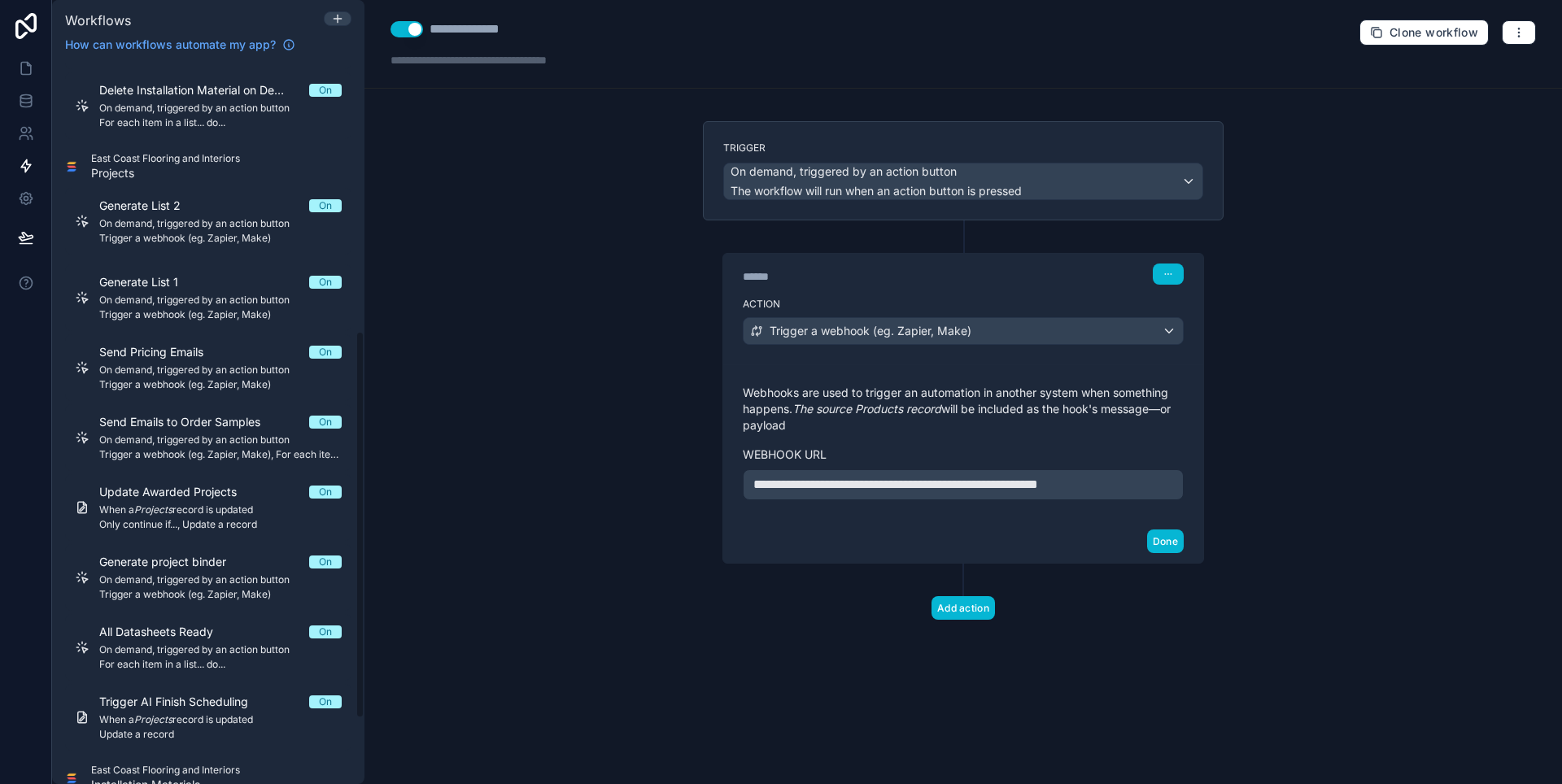
scroll to position [515, 0]
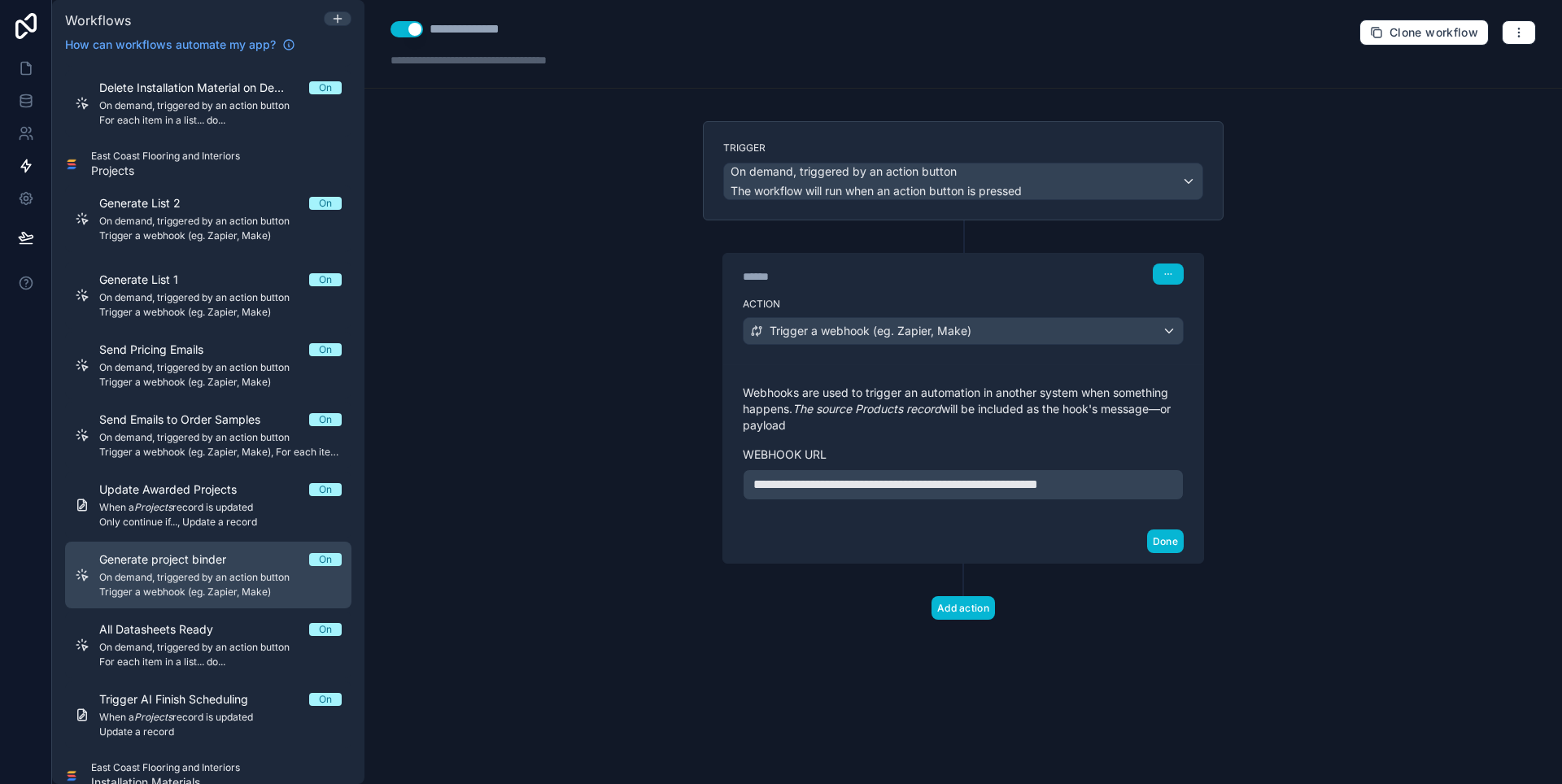
click at [261, 571] on span "On demand, triggered by an action button" at bounding box center [221, 576] width 243 height 13
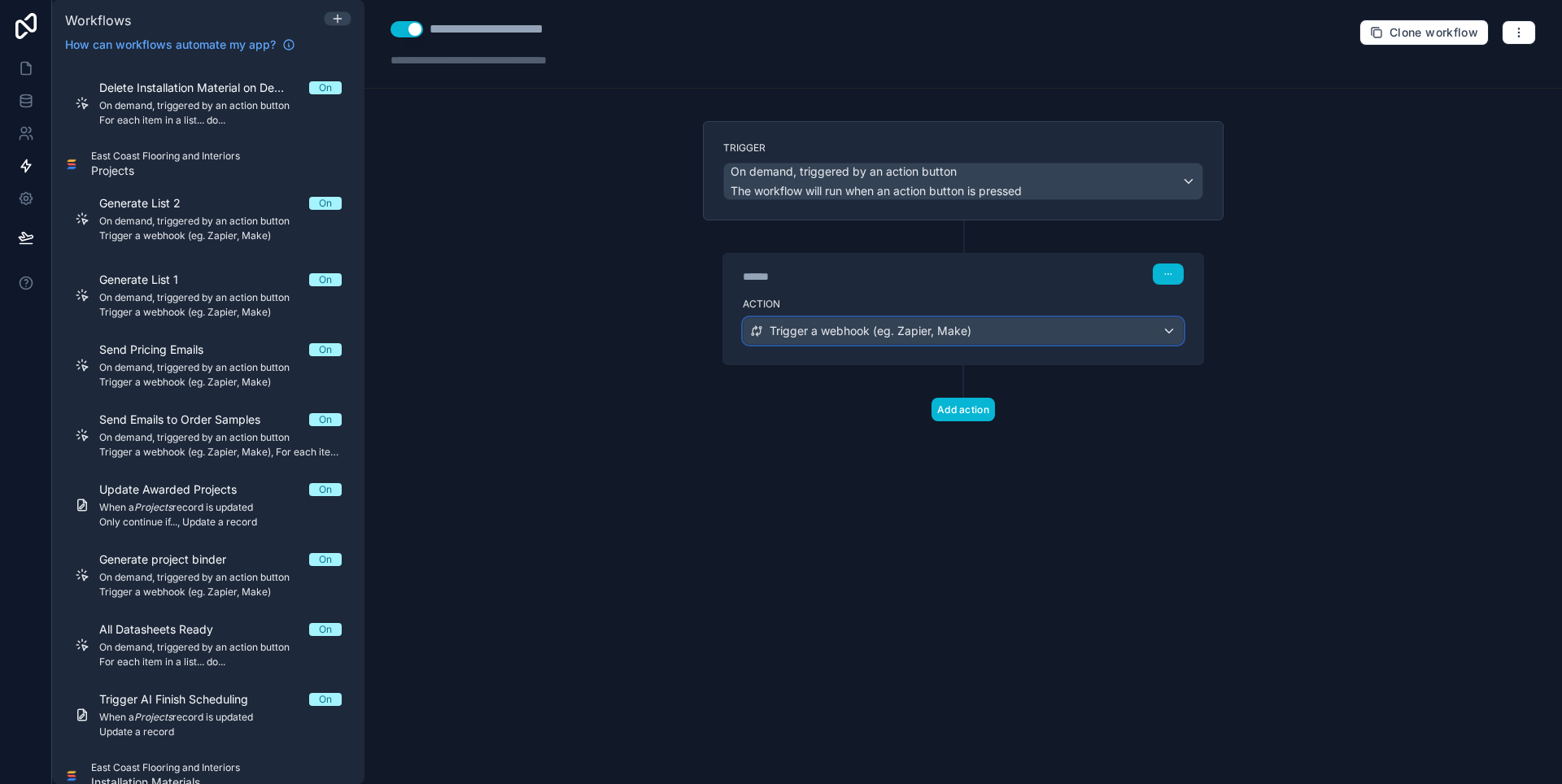
click at [860, 333] on span "Trigger a webhook (eg. Zapier, Make)" at bounding box center [870, 331] width 202 height 16
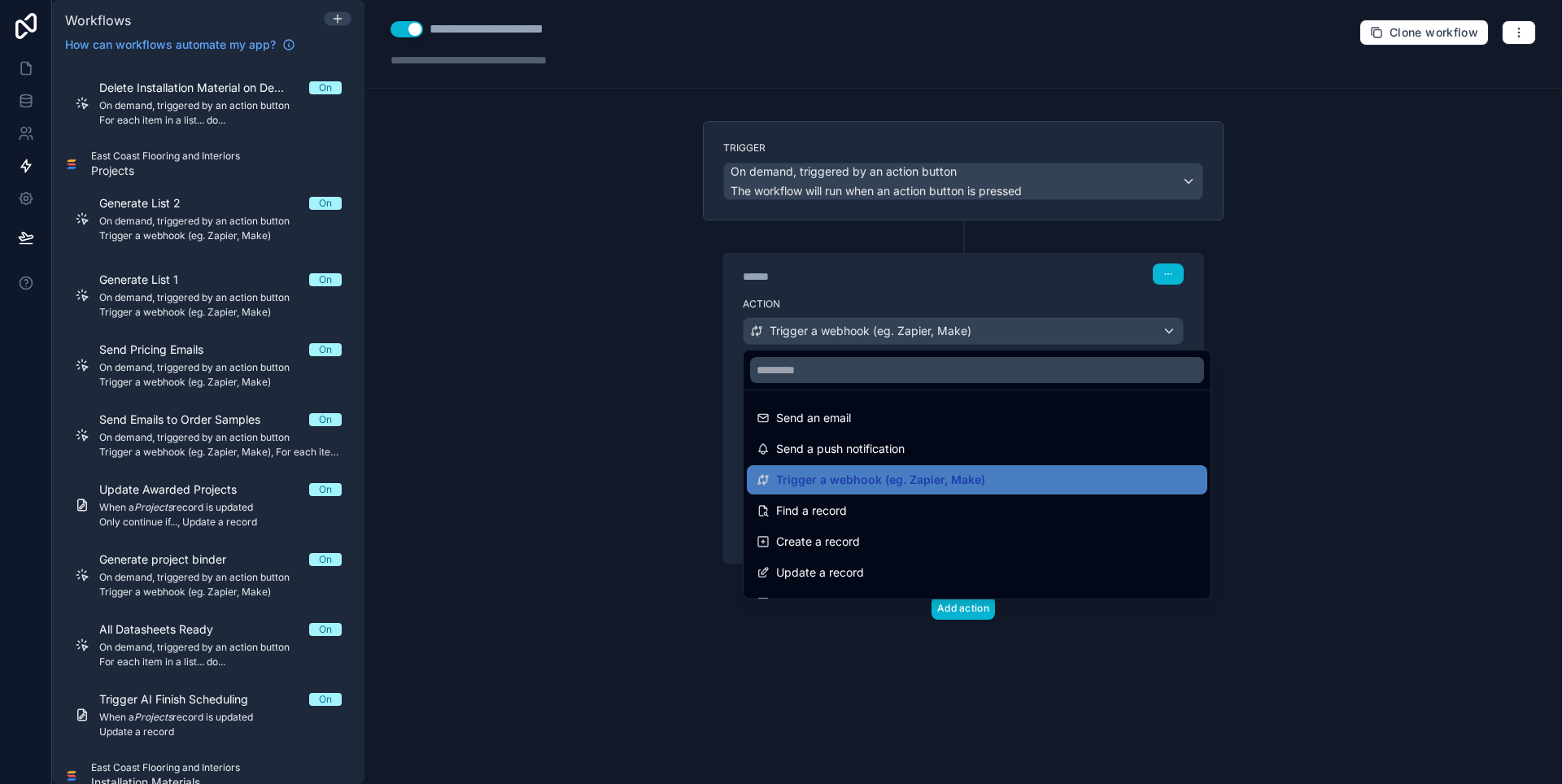
click at [860, 334] on div at bounding box center [781, 392] width 1562 height 784
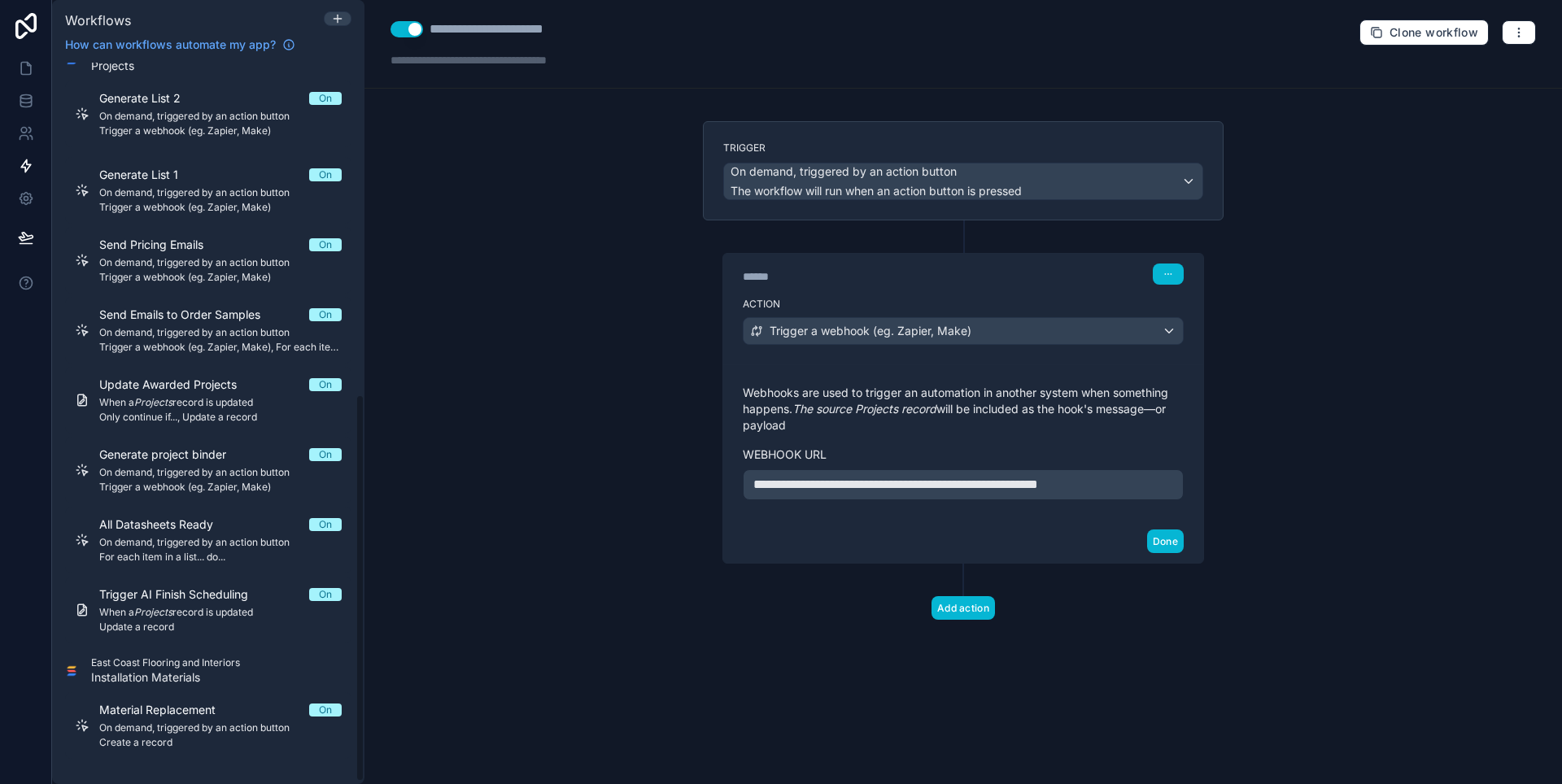
scroll to position [620, 0]
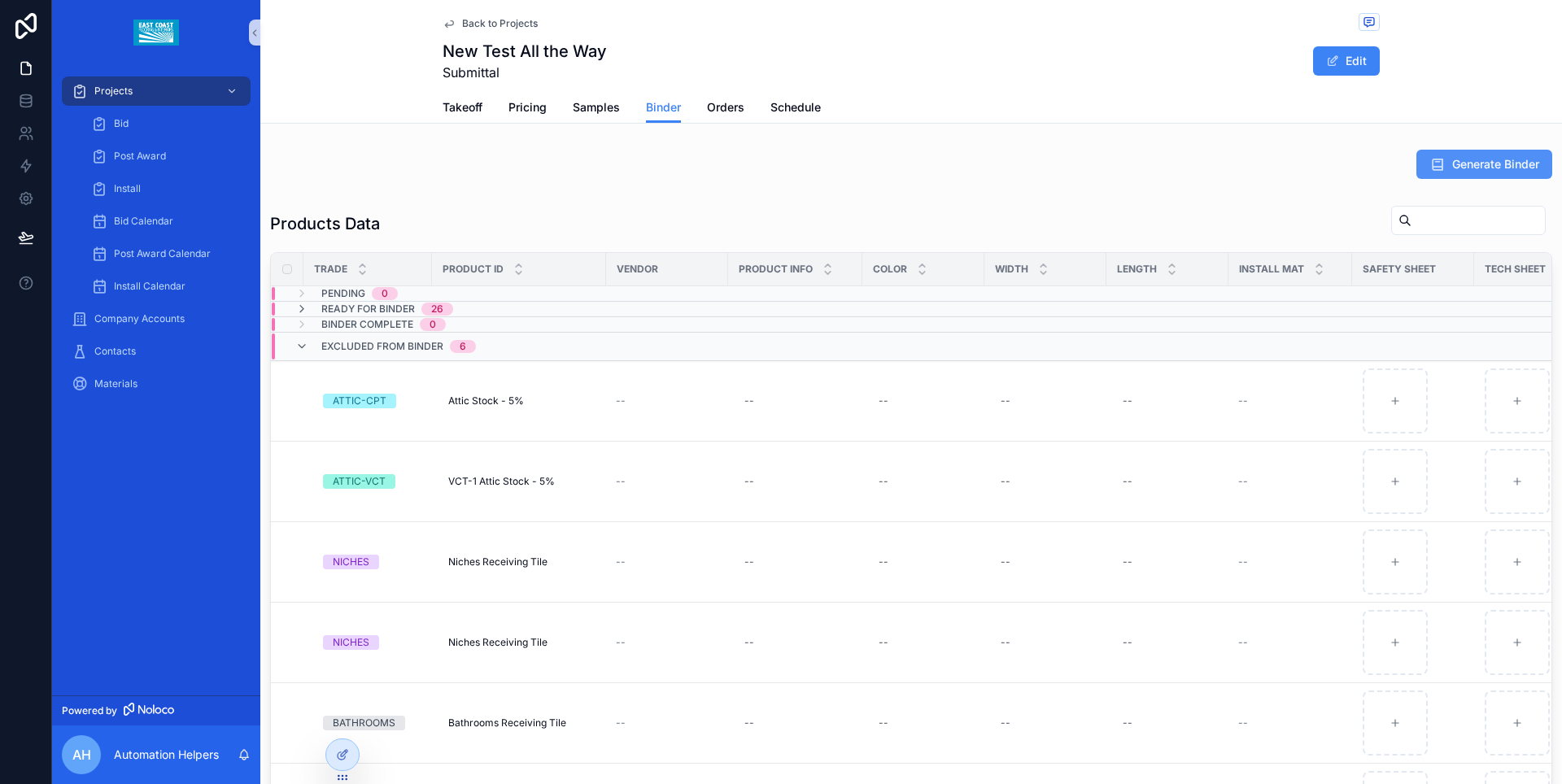
click at [1432, 166] on button "Generate Binder" at bounding box center [1483, 164] width 136 height 29
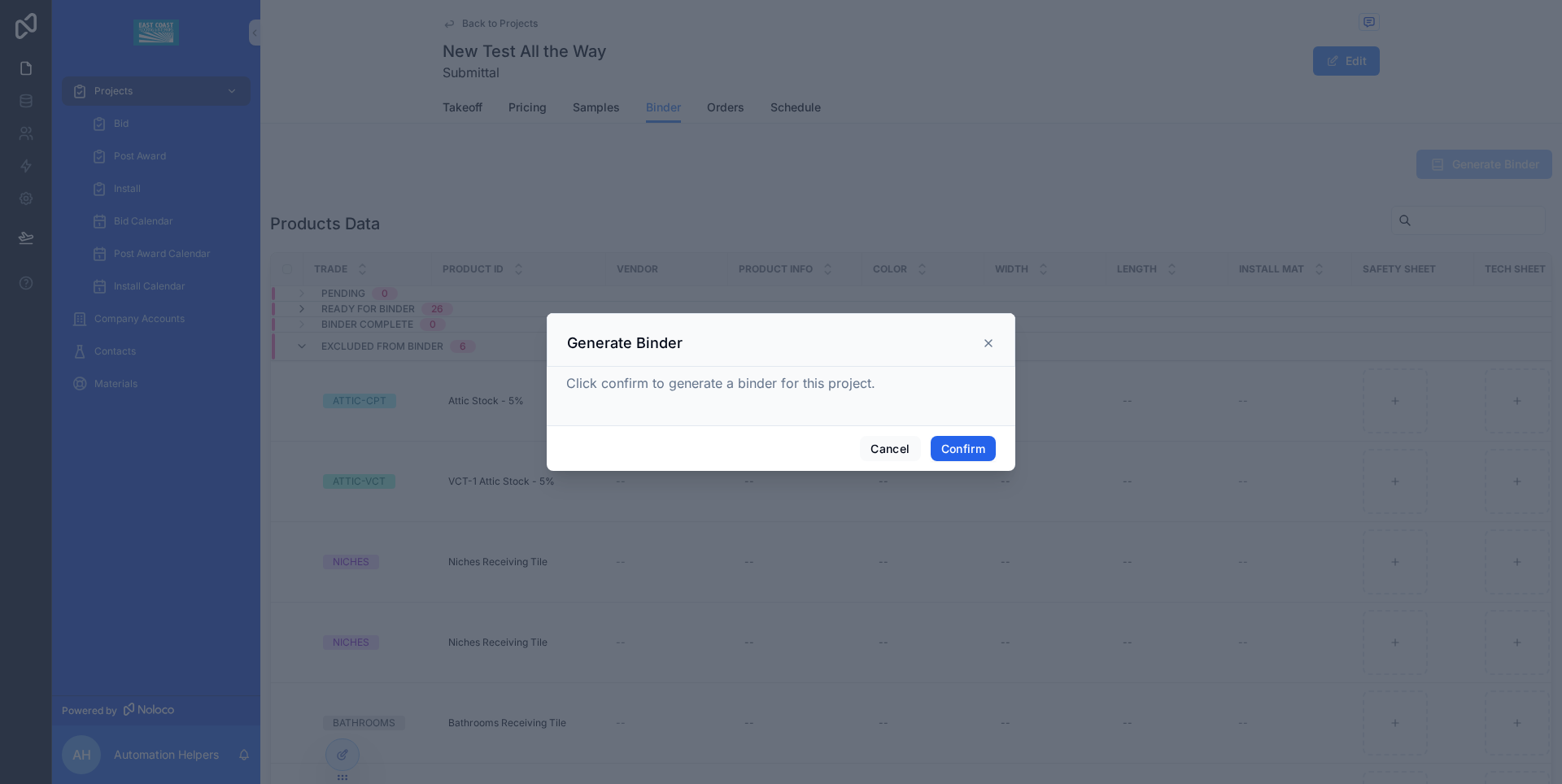
click at [952, 451] on button "Confirm" at bounding box center [962, 448] width 65 height 26
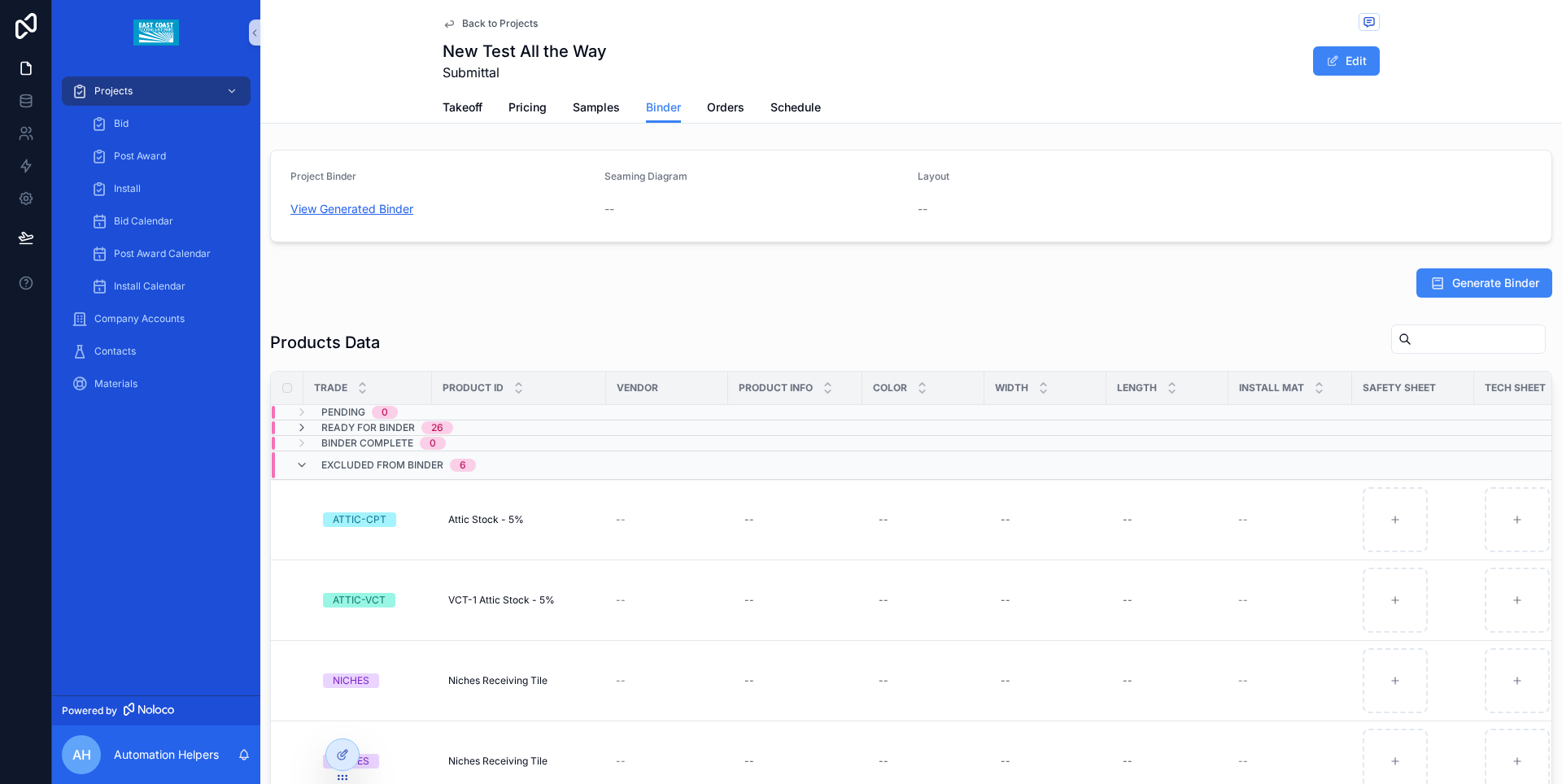
click at [375, 203] on link "View Generated Binder" at bounding box center [352, 209] width 123 height 14
click at [1148, 100] on div "Takeoff Pricing Samples Binder Orders Schedule" at bounding box center [911, 106] width 937 height 31
click at [357, 212] on link "View Generated Binder" at bounding box center [352, 209] width 123 height 14
click at [464, 103] on span "Takeoff" at bounding box center [462, 107] width 40 height 16
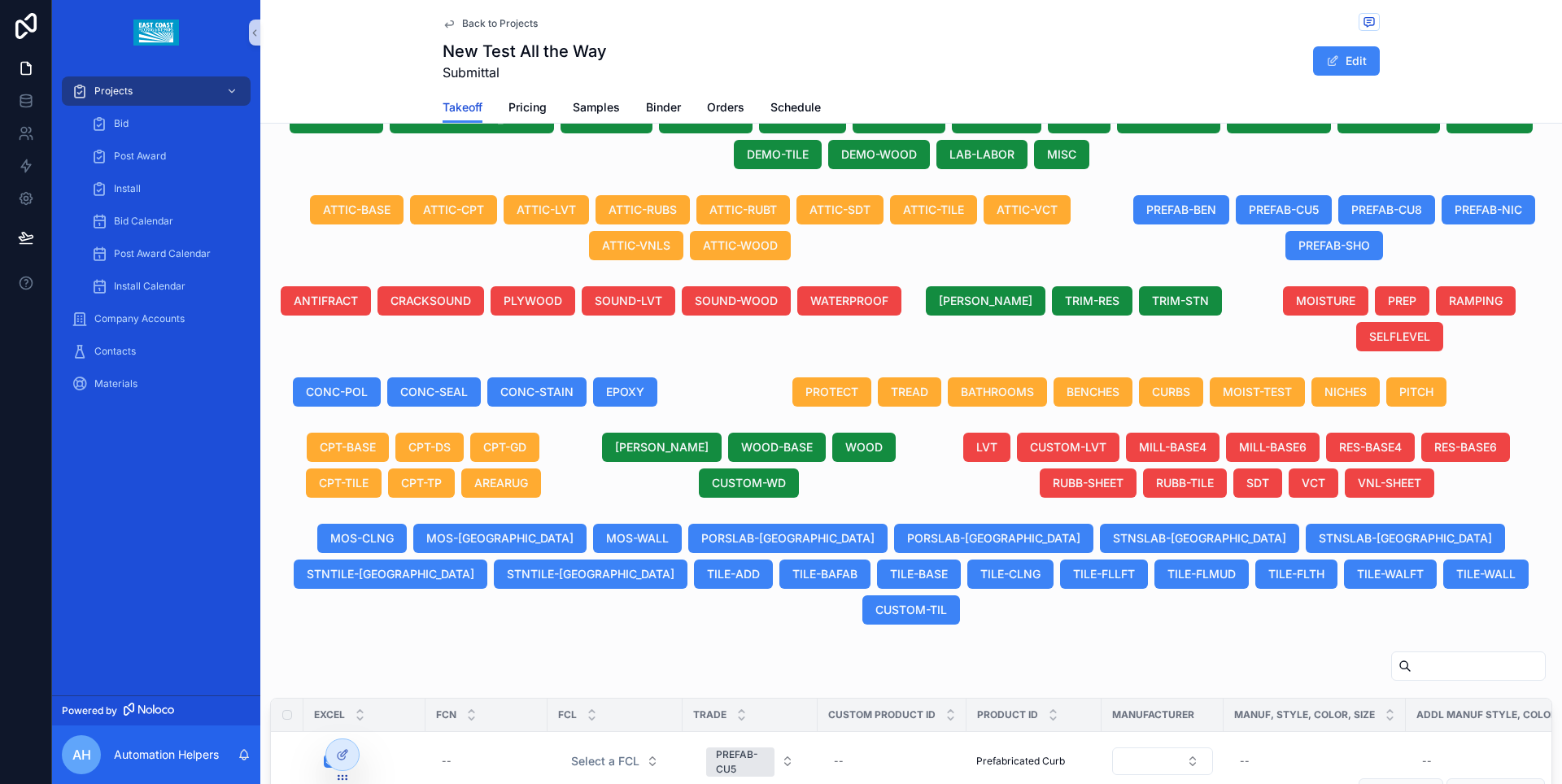
scroll to position [475, 0]
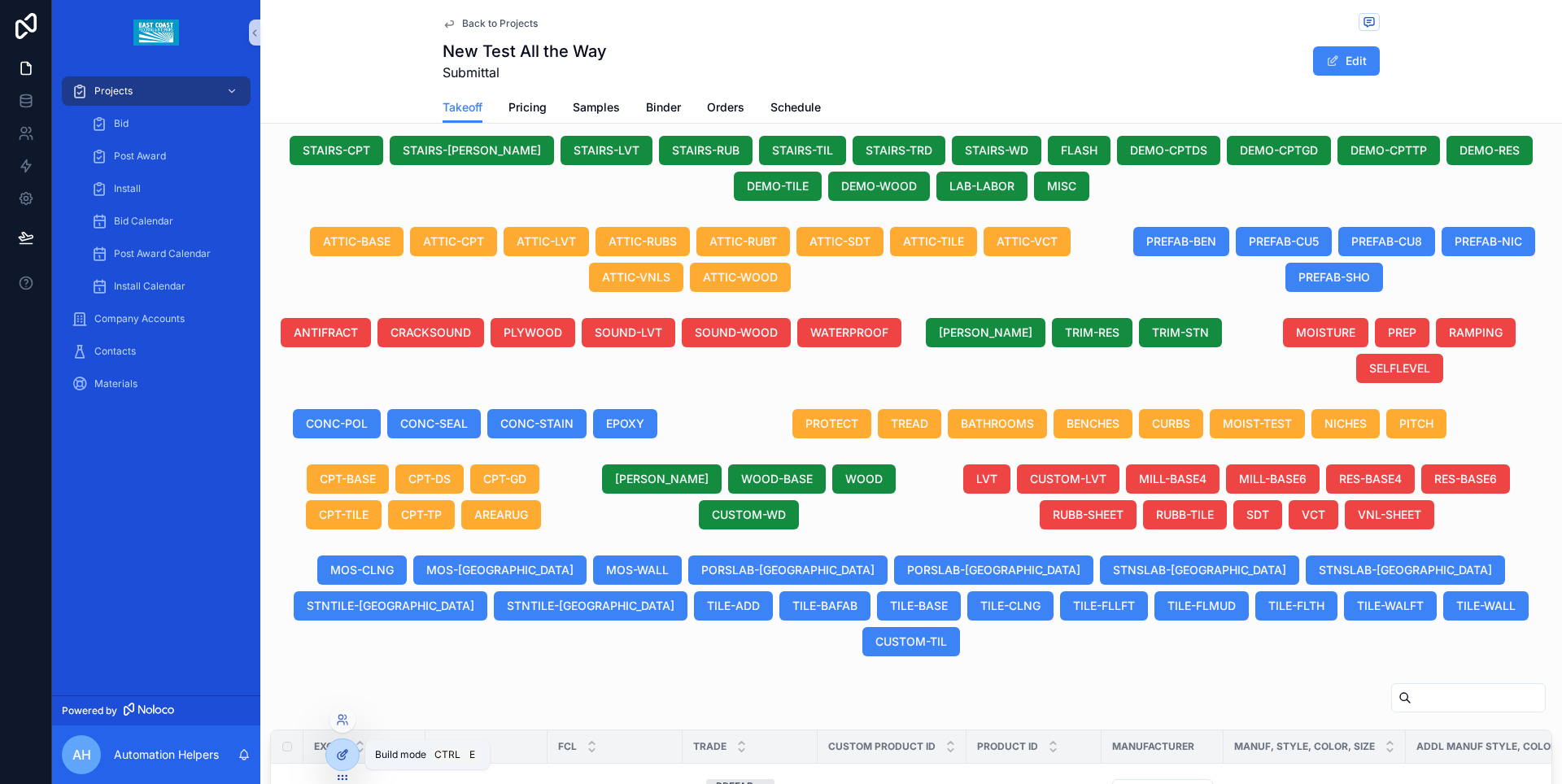
click at [342, 750] on icon at bounding box center [342, 754] width 13 height 13
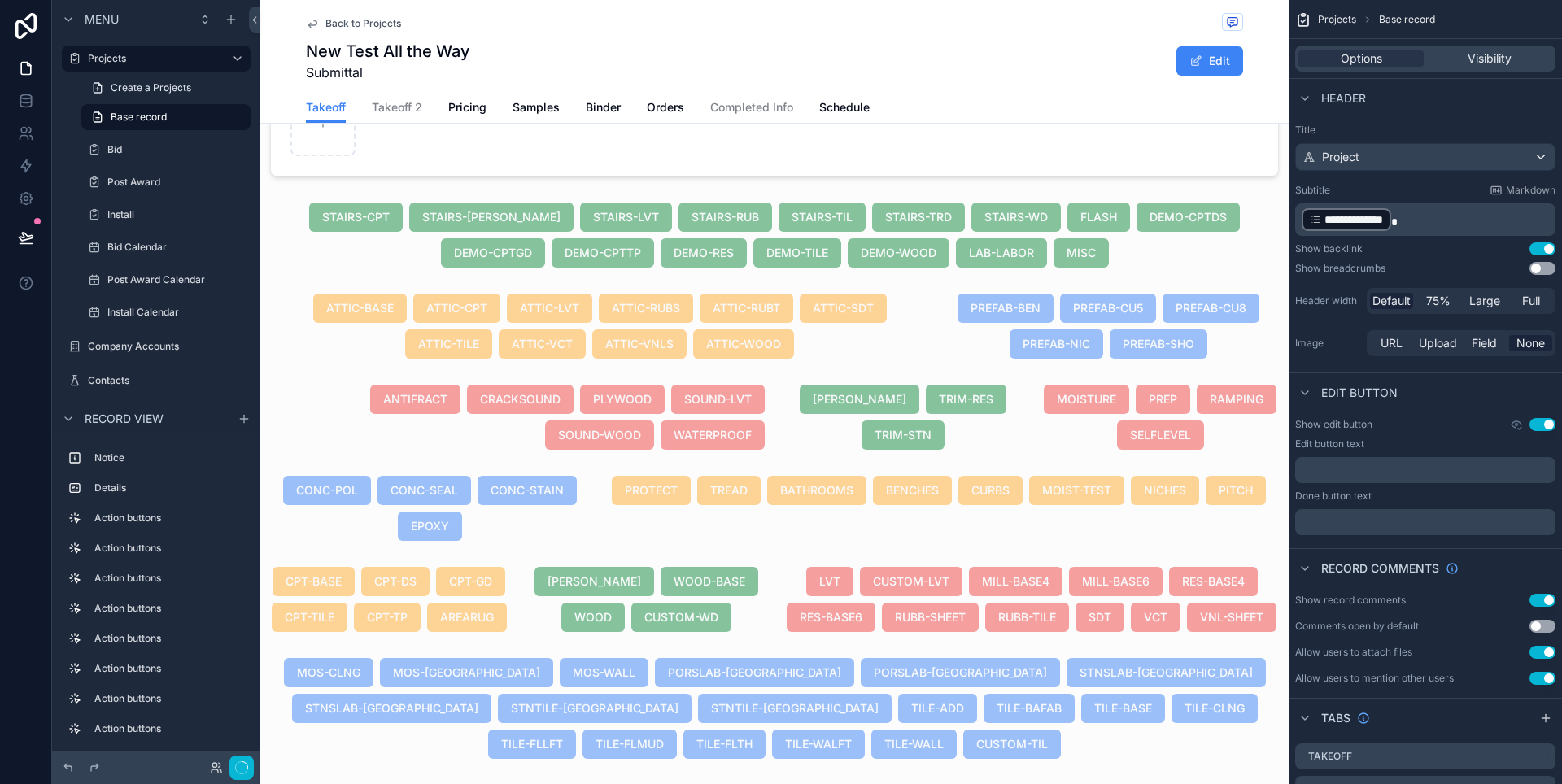
click at [485, 610] on div "scrollable content" at bounding box center [389, 599] width 257 height 78
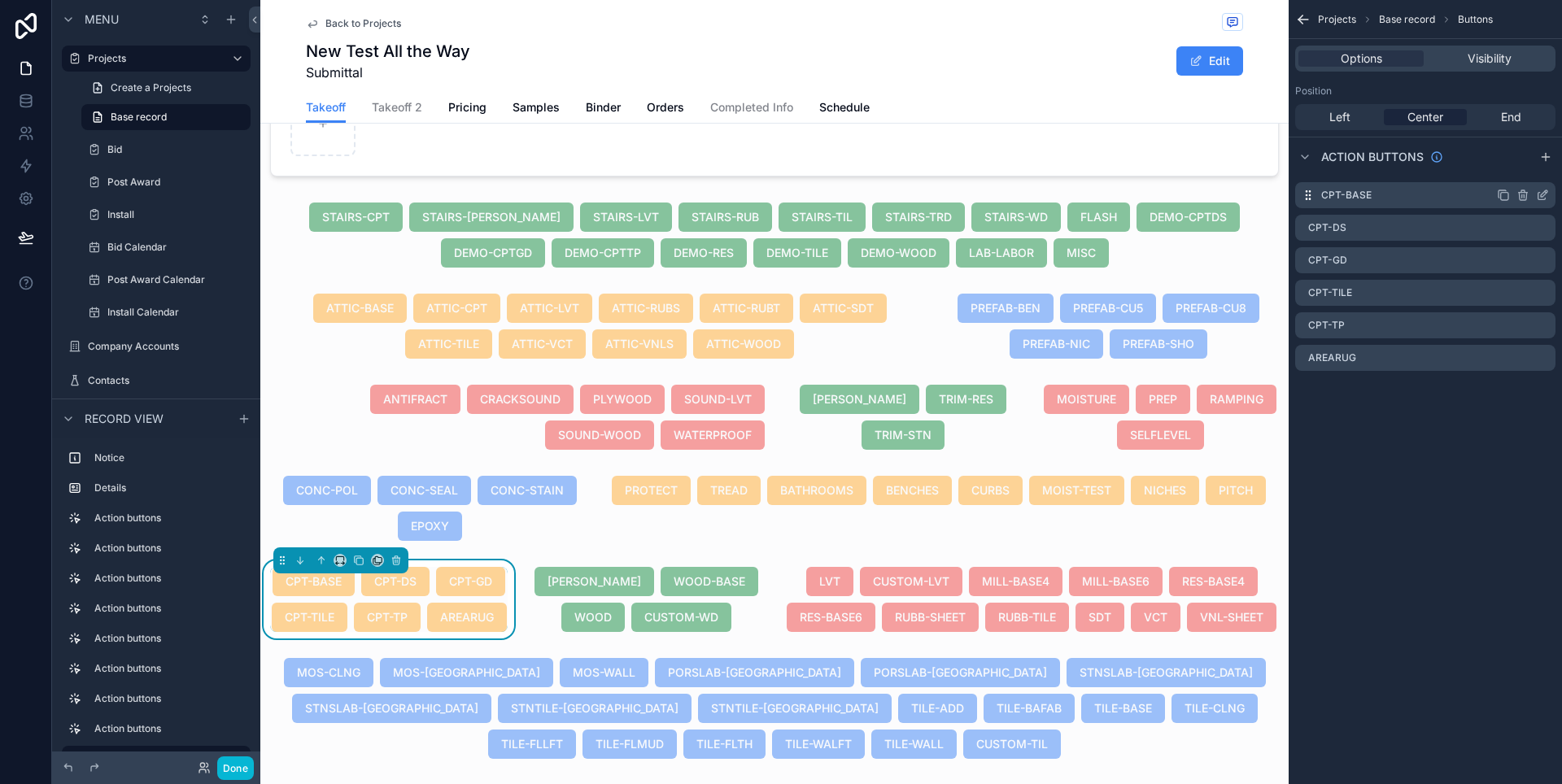
click at [1542, 197] on icon "scrollable content" at bounding box center [1543, 193] width 7 height 7
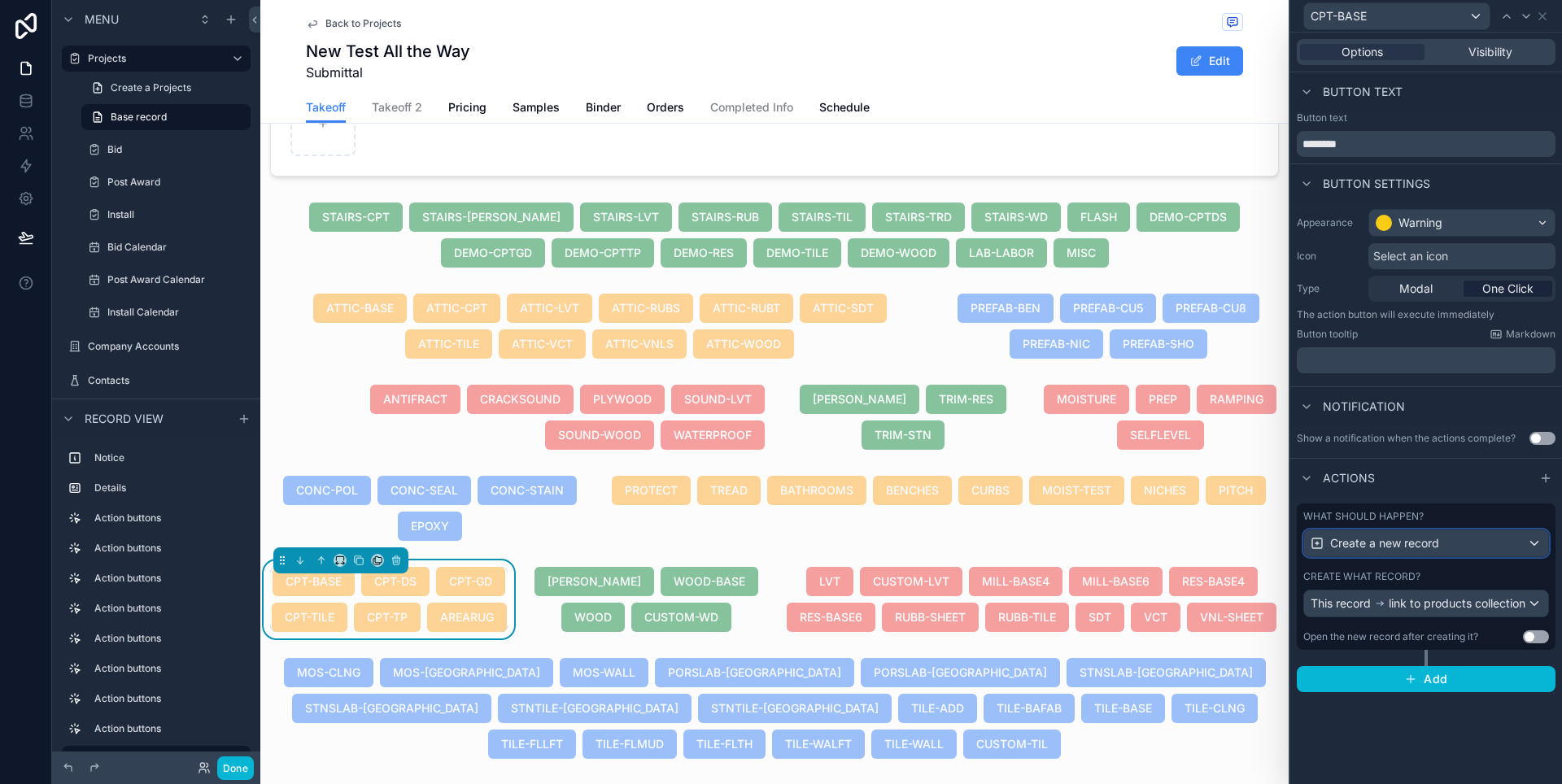
click at [1522, 548] on div "Create a new record" at bounding box center [1425, 543] width 244 height 26
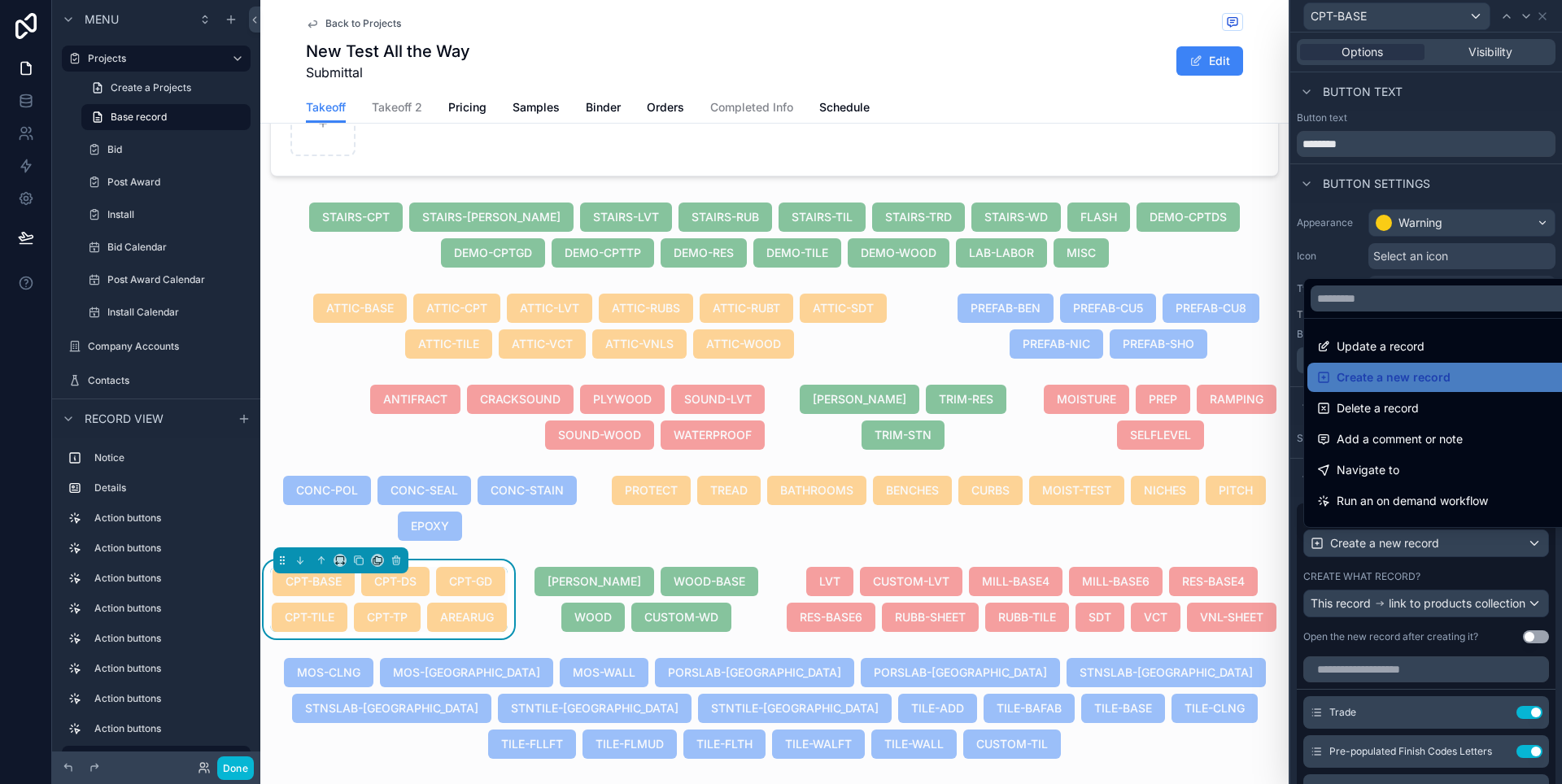
click at [1522, 548] on div at bounding box center [1425, 392] width 271 height 784
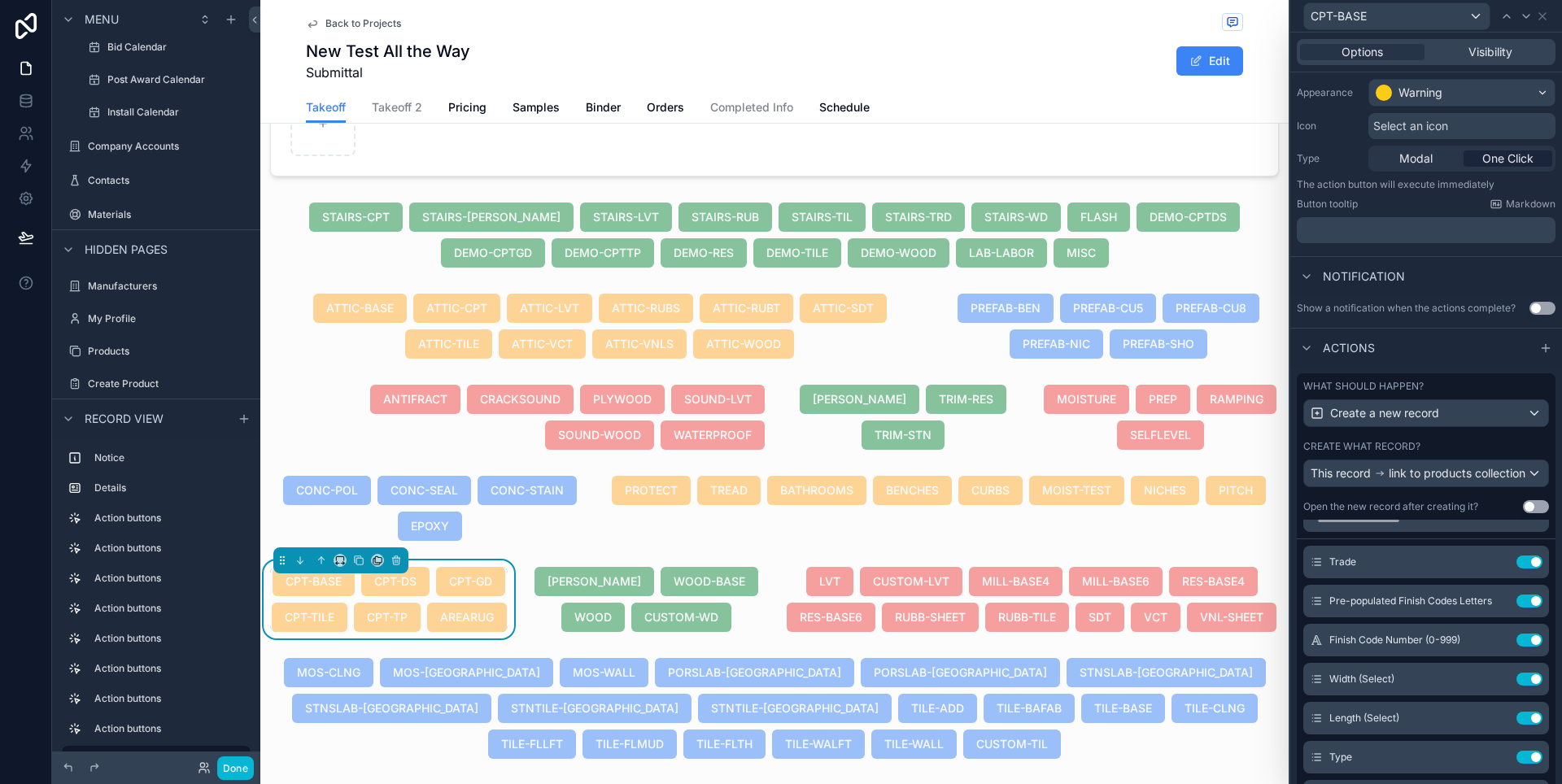
scroll to position [0, 0]
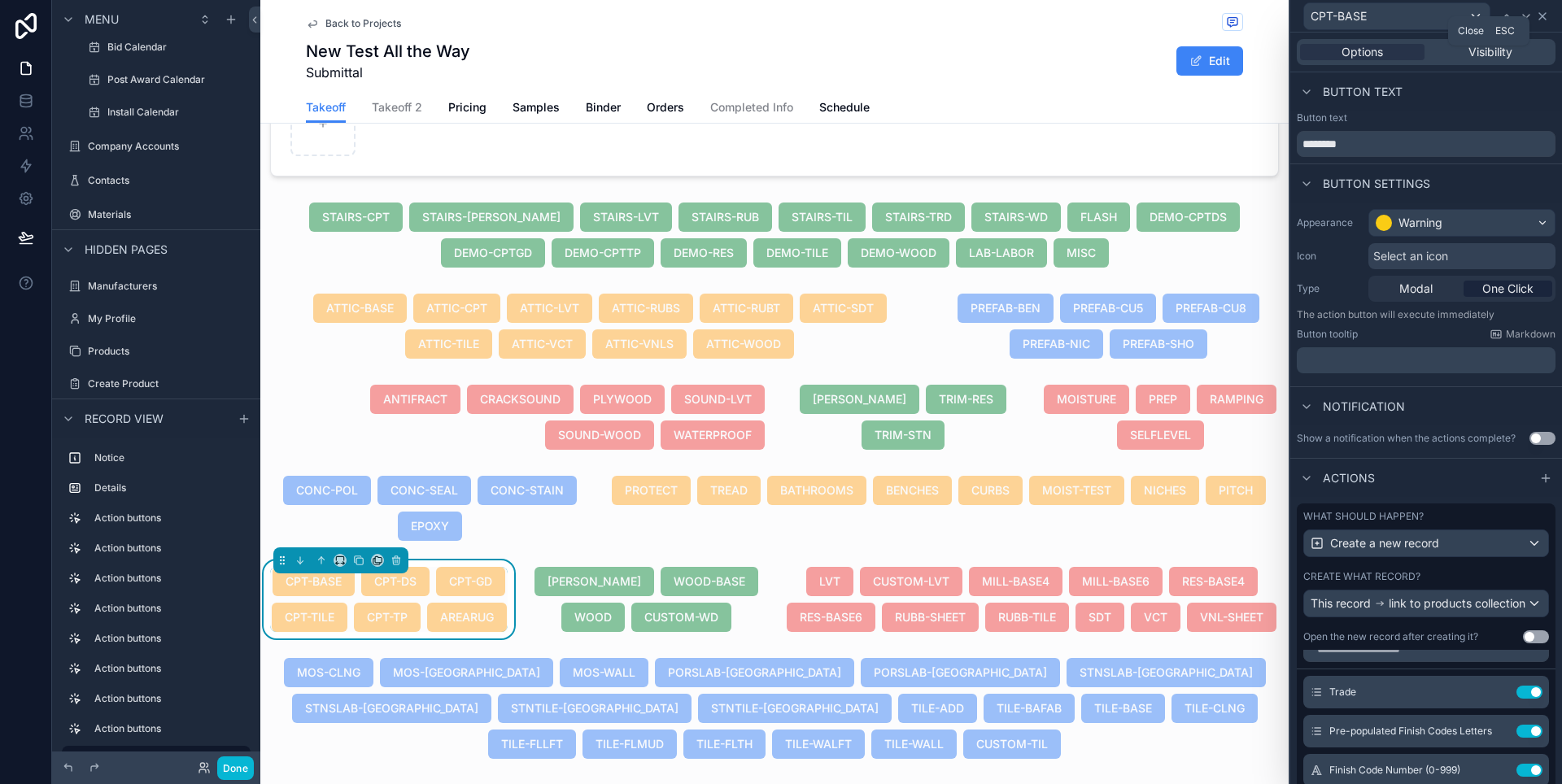
click at [1548, 20] on icon at bounding box center [1541, 16] width 13 height 13
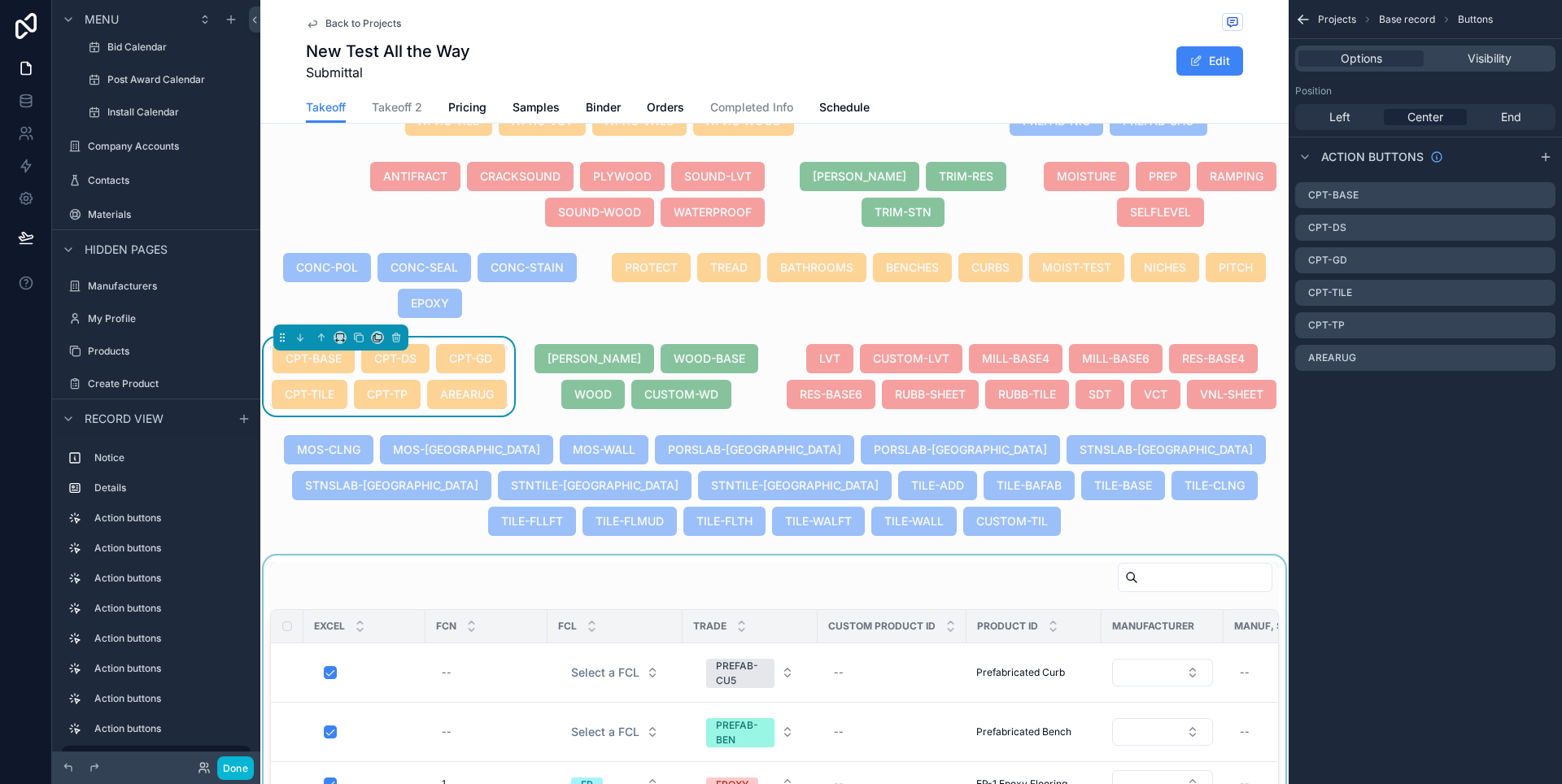
scroll to position [633, 0]
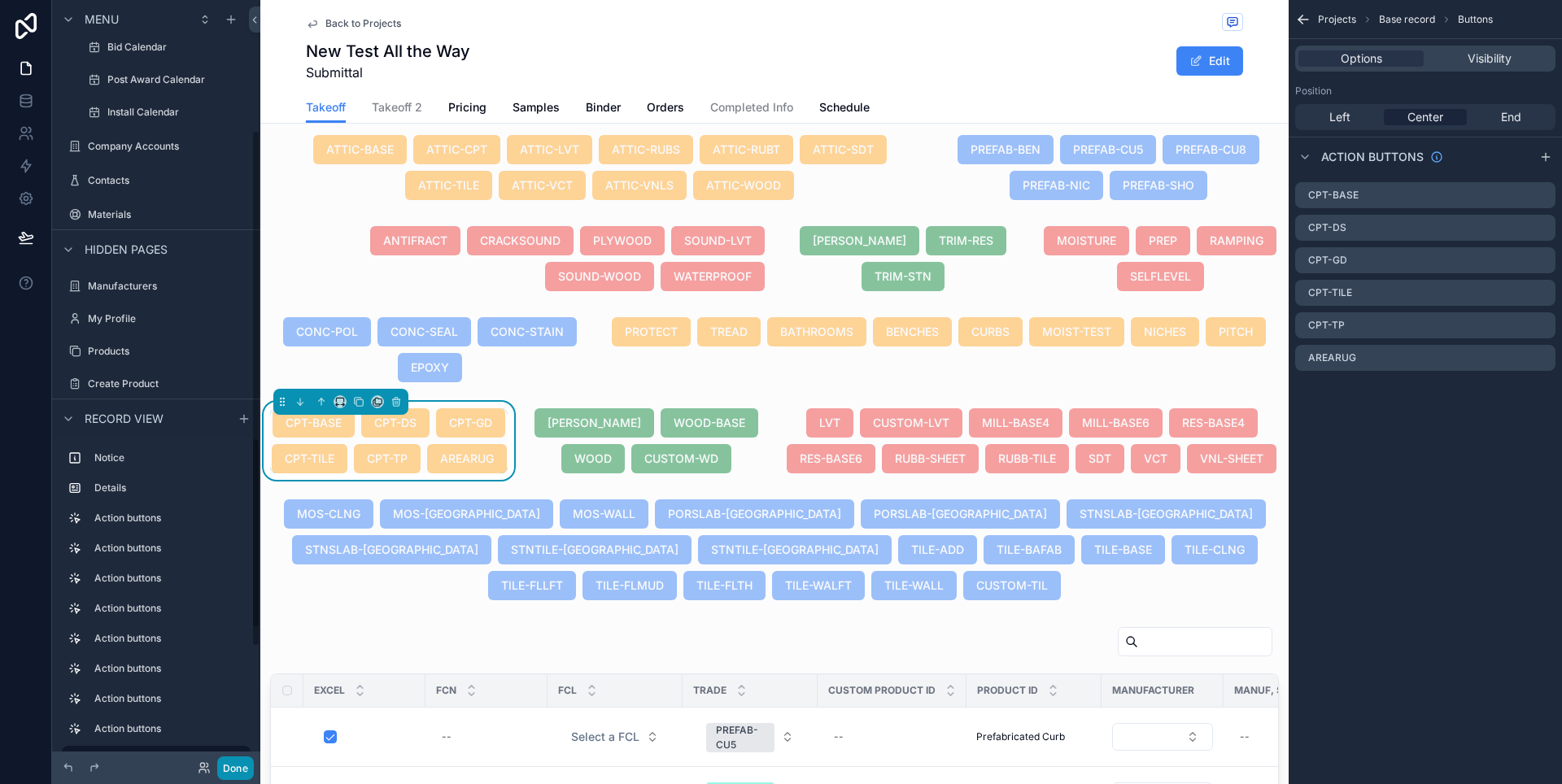
click at [240, 768] on button "Done" at bounding box center [235, 768] width 37 height 24
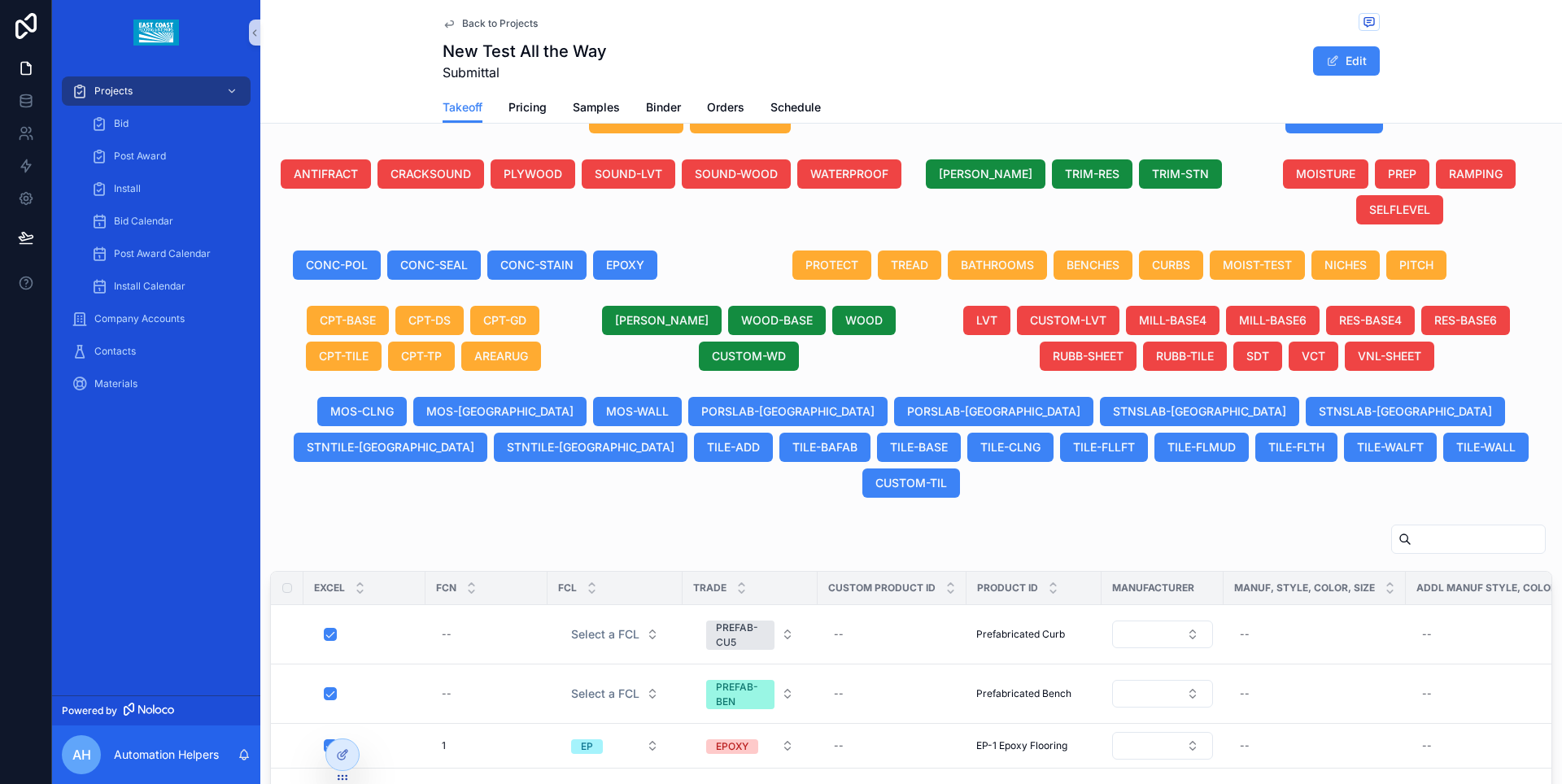
click at [451, 28] on link "Back to Projects" at bounding box center [490, 23] width 95 height 13
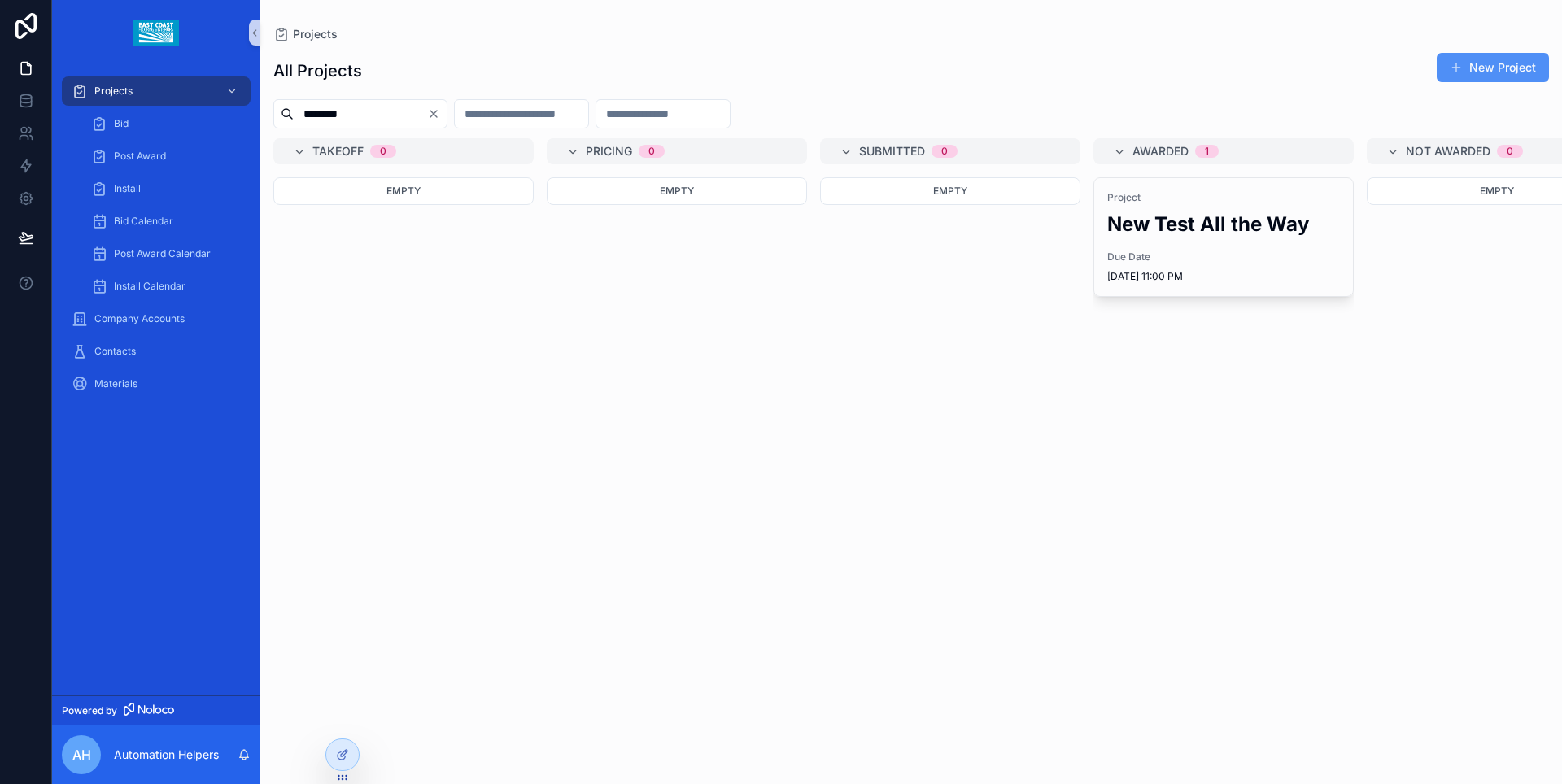
click at [1462, 78] on button "New Project" at bounding box center [1492, 67] width 112 height 29
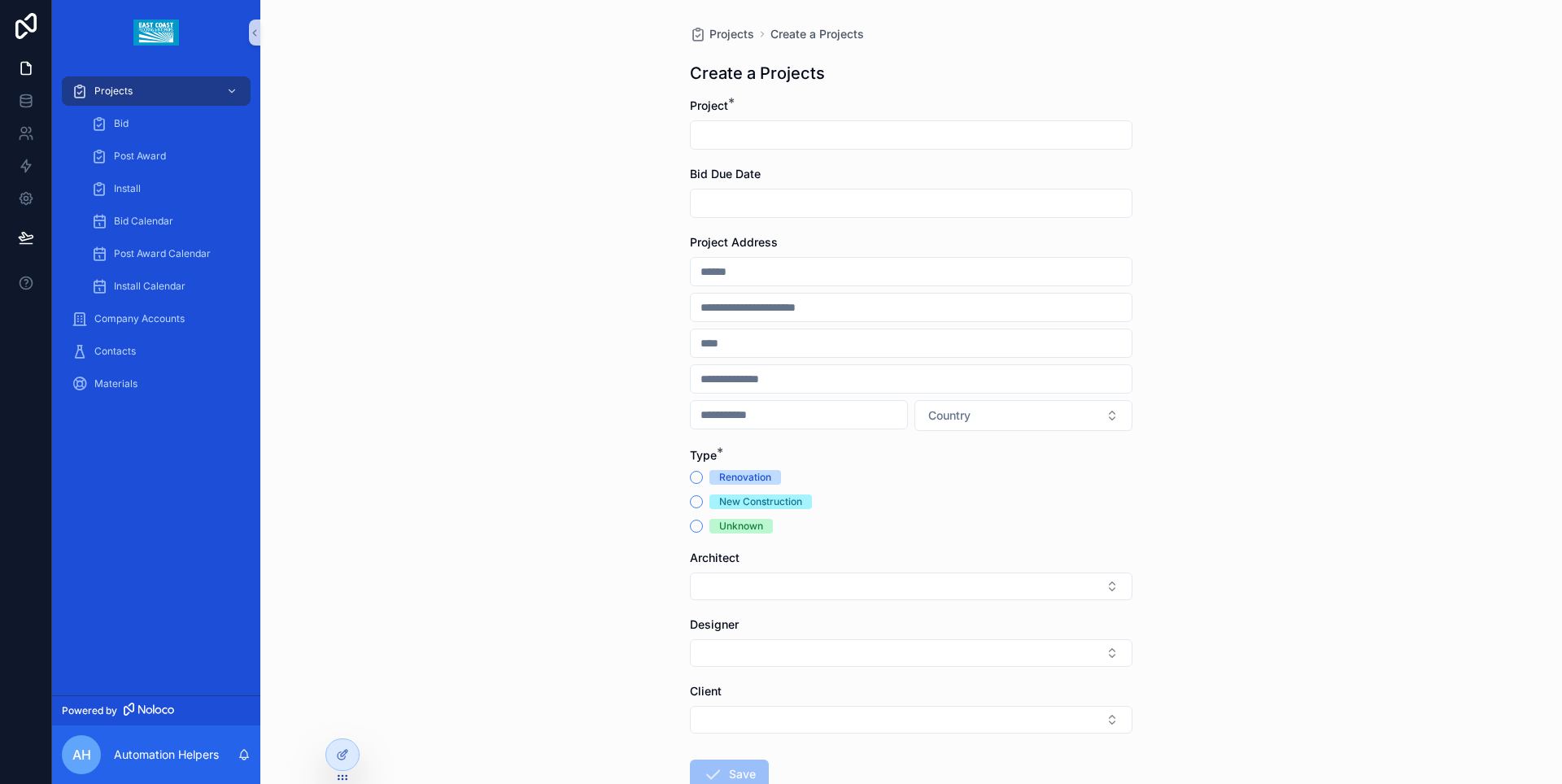
click at [762, 132] on input "scrollable content" at bounding box center [910, 134] width 440 height 23
type input "**********"
click at [813, 200] on input "scrollable content" at bounding box center [910, 203] width 440 height 23
click at [992, 369] on button "13" at bounding box center [992, 374] width 29 height 29
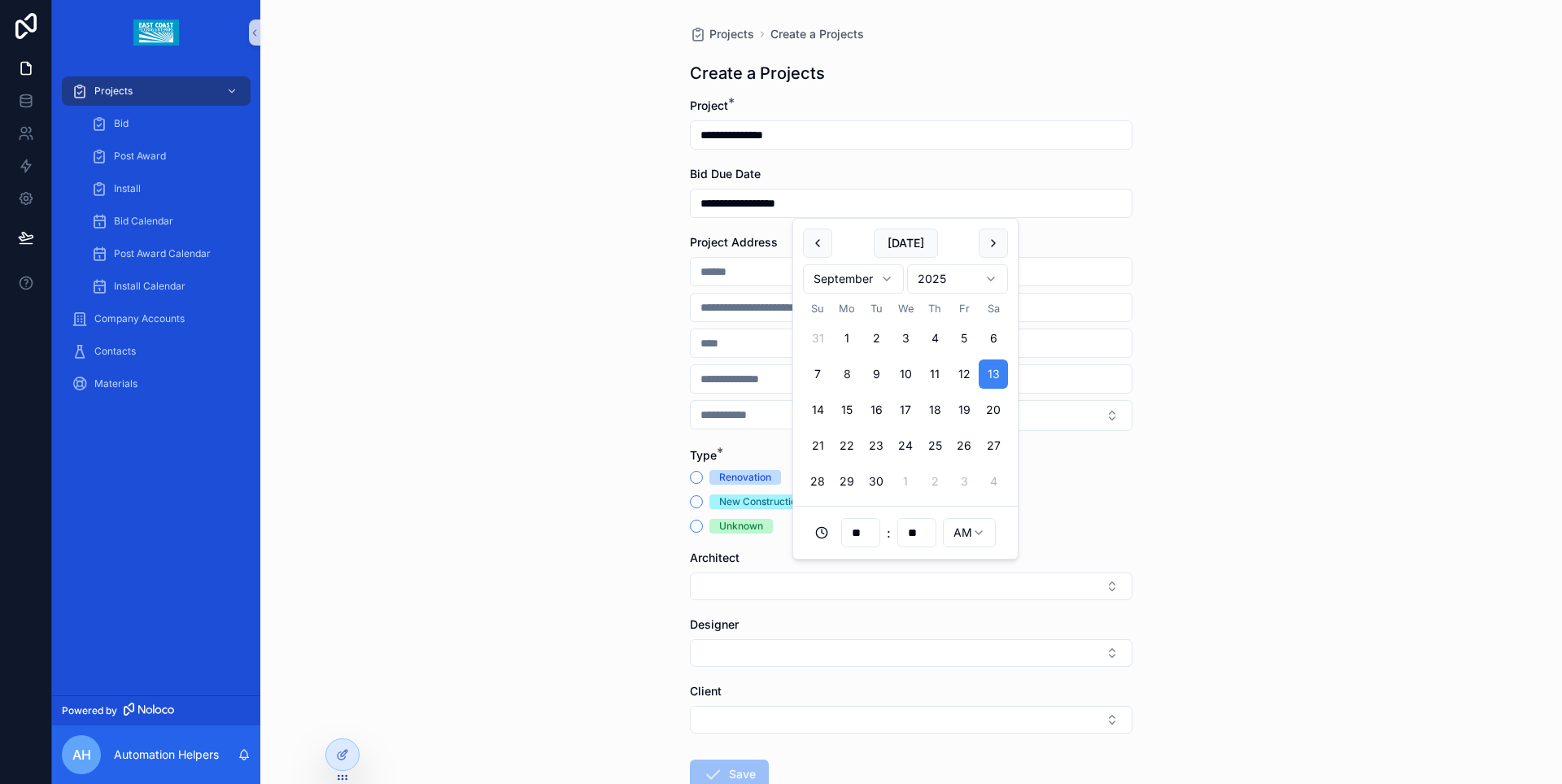
type input "**********"
click at [1262, 379] on div "**********" at bounding box center [911, 392] width 1302 height 784
click at [690, 498] on button "New Construction" at bounding box center [696, 501] width 13 height 13
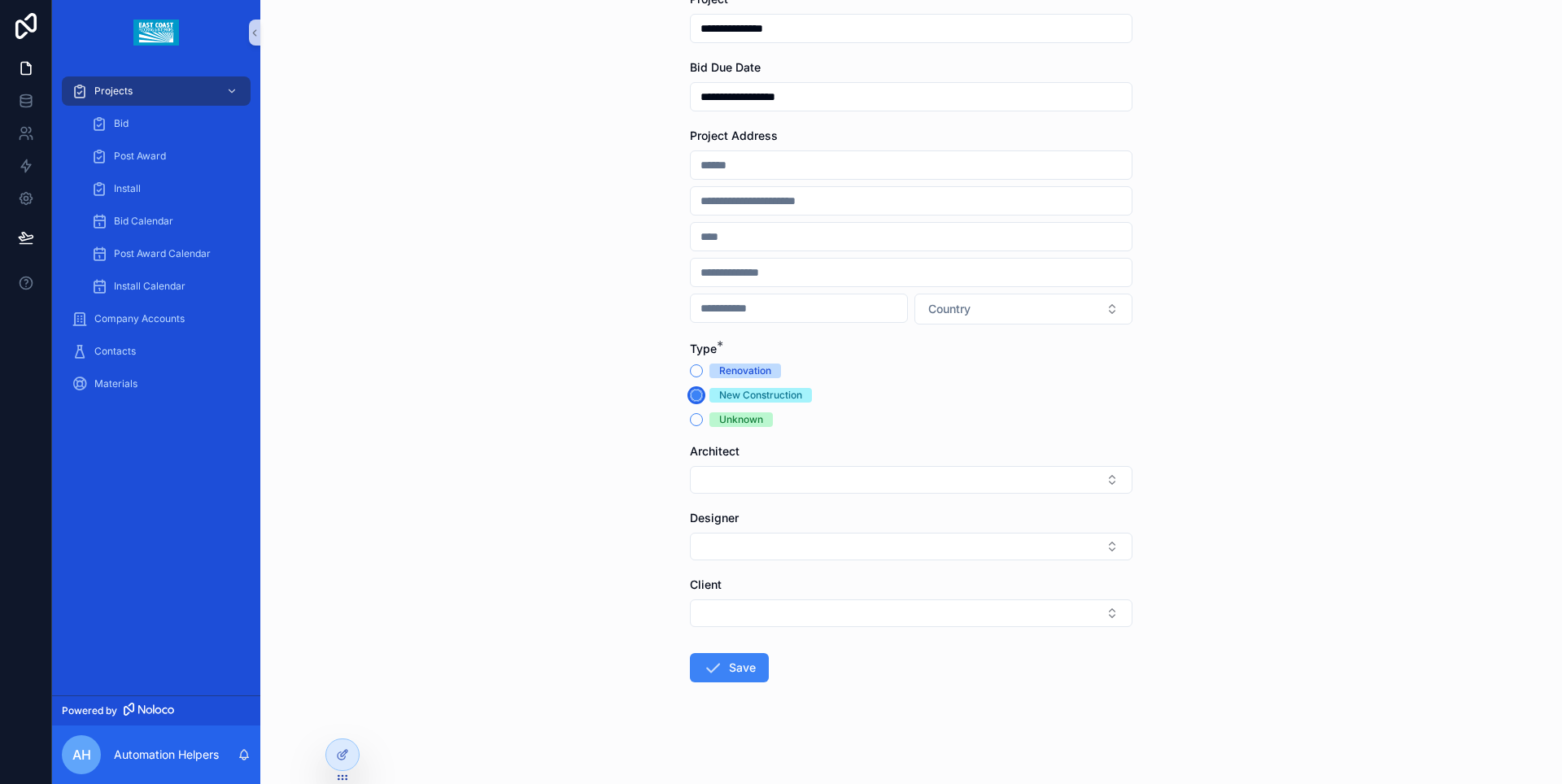
scroll to position [109, 0]
click at [734, 656] on button "Save" at bounding box center [729, 664] width 79 height 29
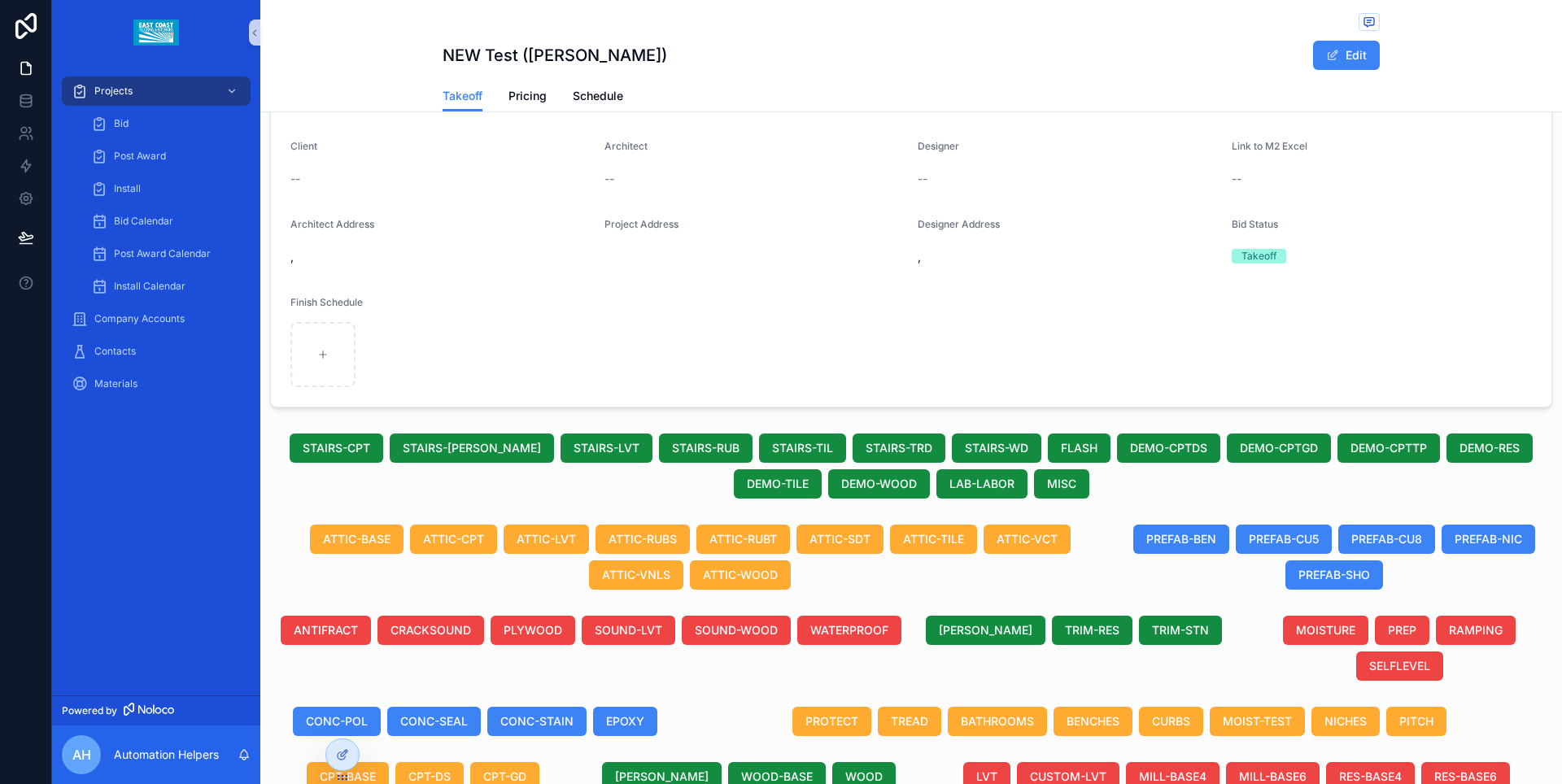
scroll to position [579, 0]
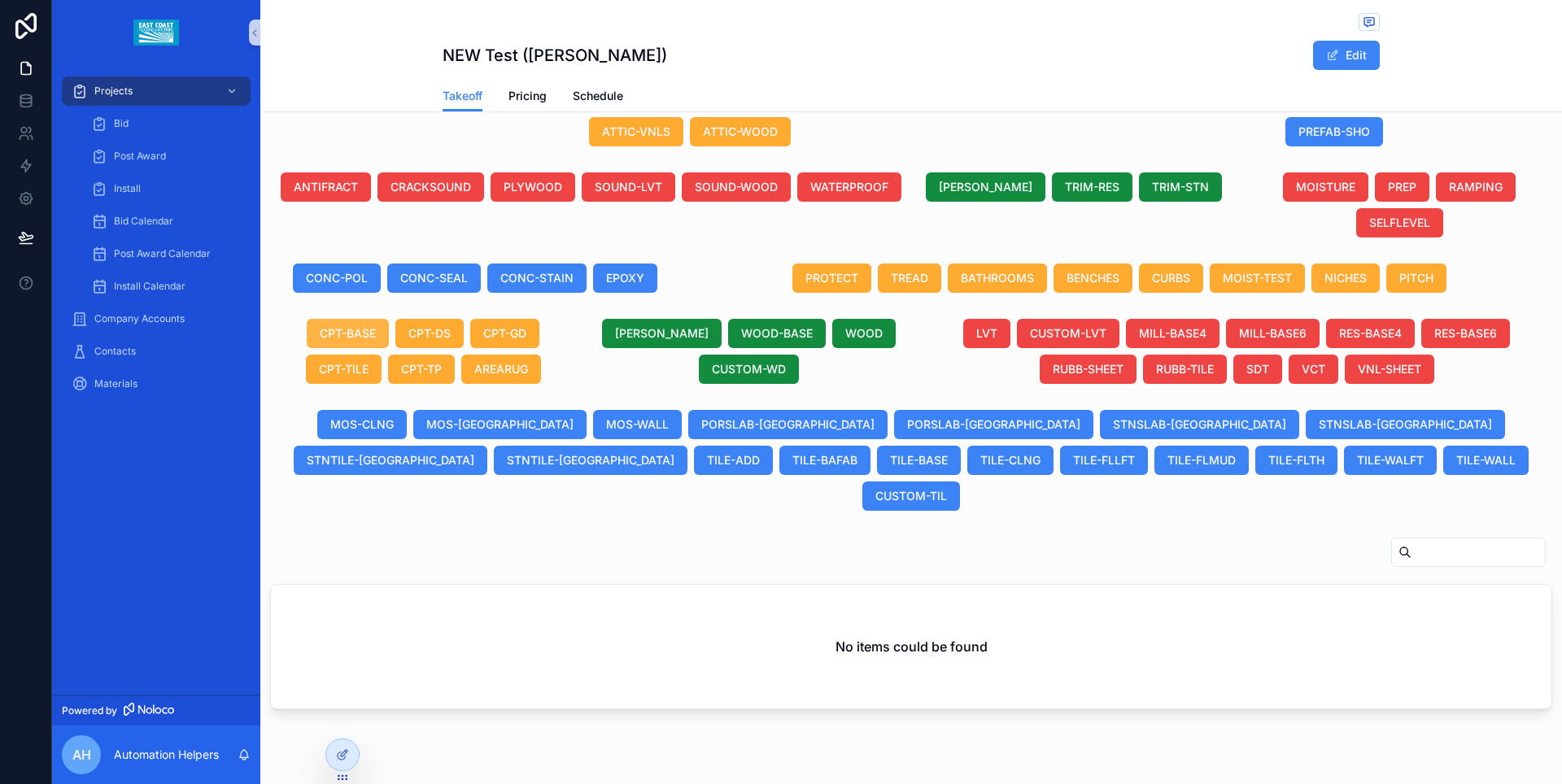
click at [365, 340] on span "CPT-BASE" at bounding box center [347, 333] width 56 height 16
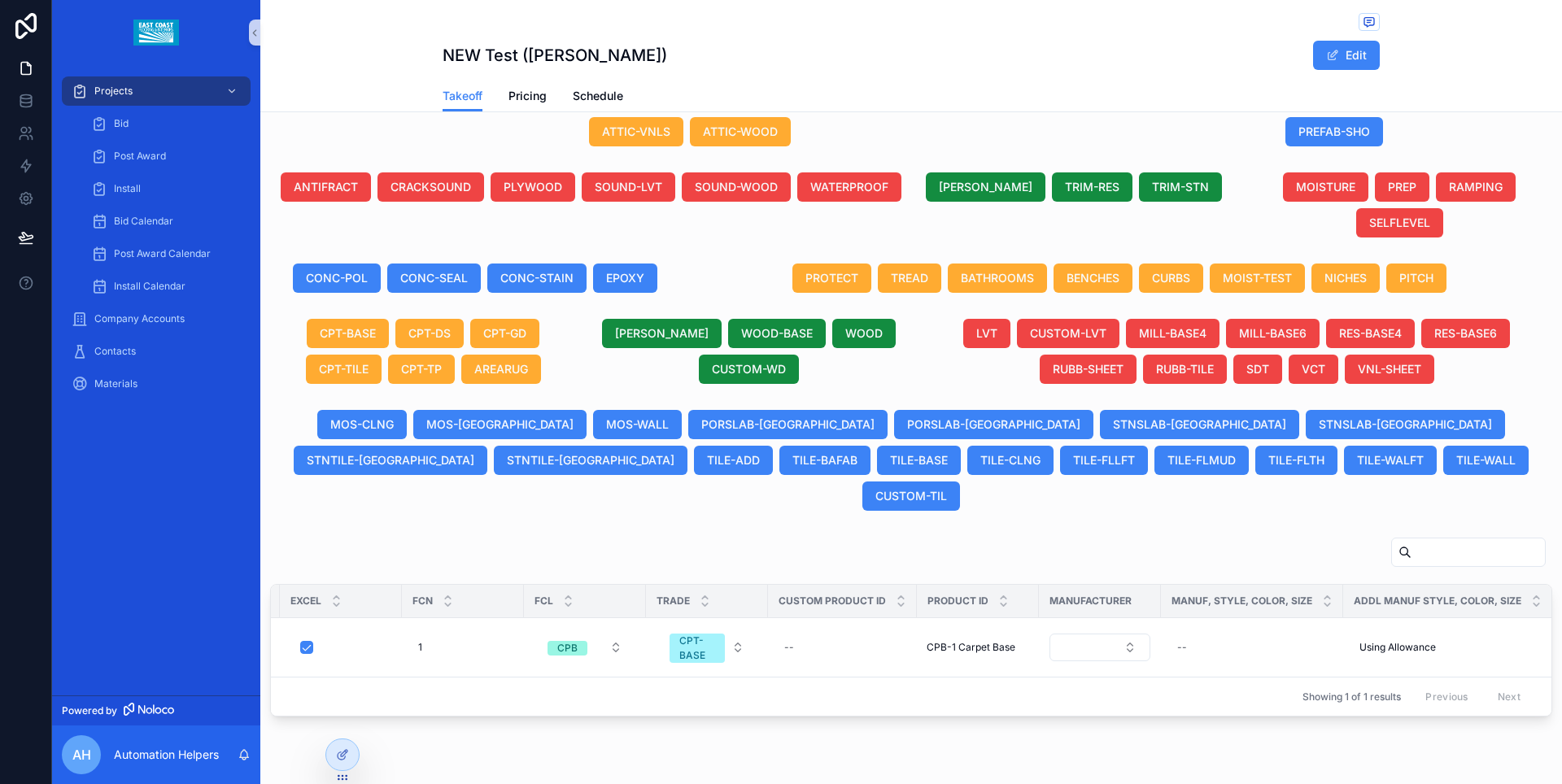
scroll to position [0, 0]
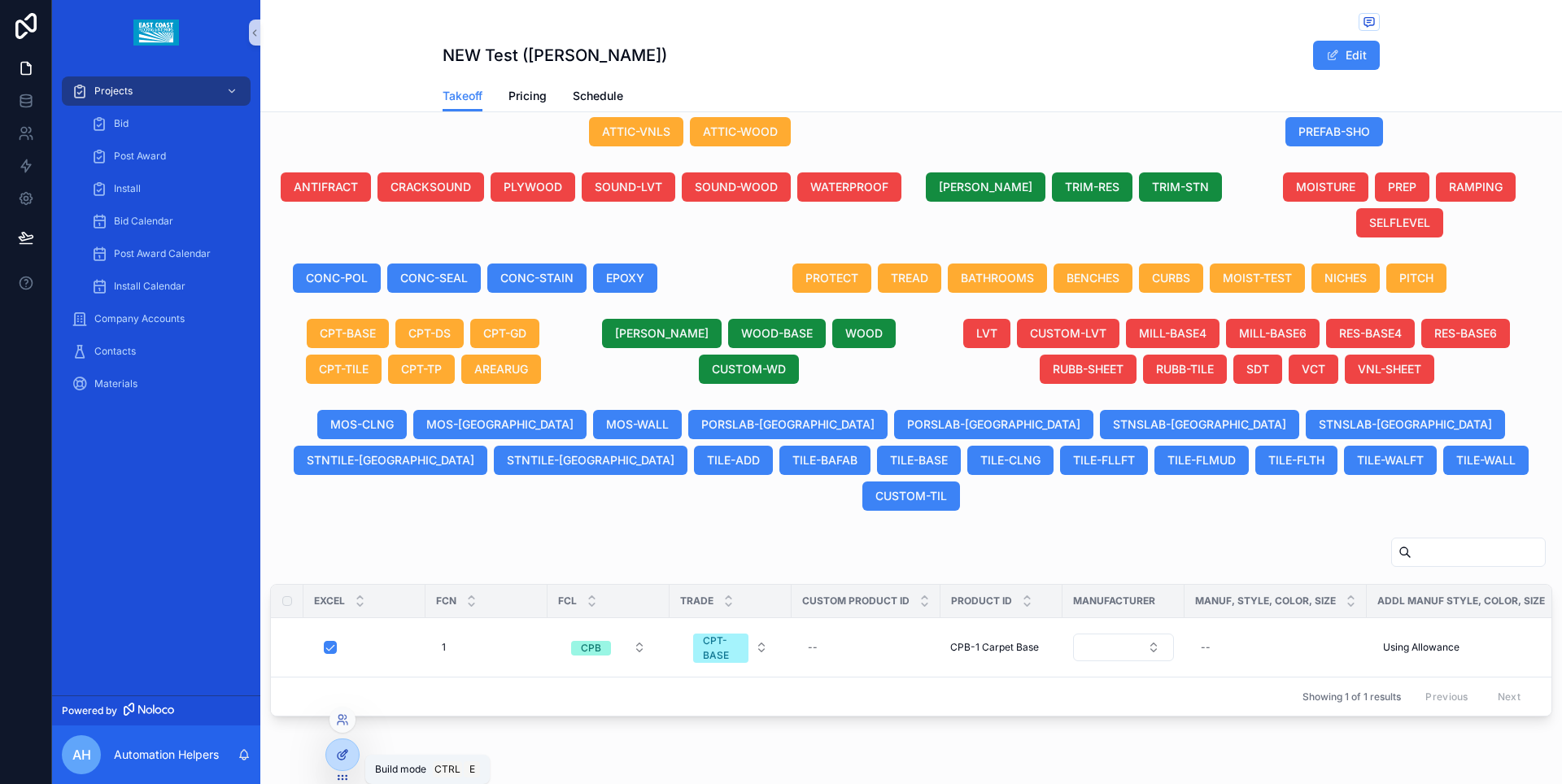
click at [333, 758] on div at bounding box center [342, 754] width 33 height 31
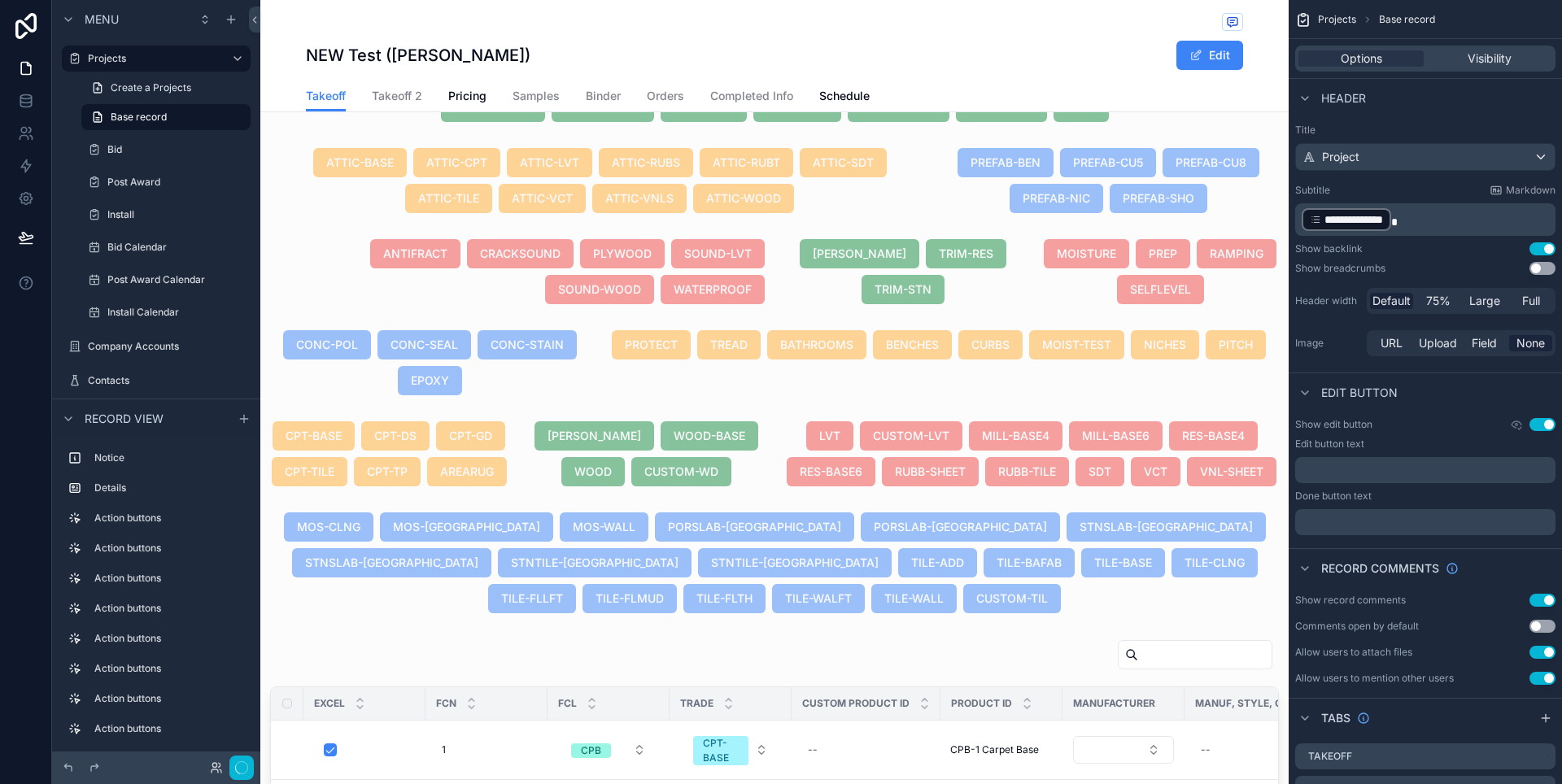
click at [489, 493] on div "scrollable content" at bounding box center [389, 453] width 257 height 78
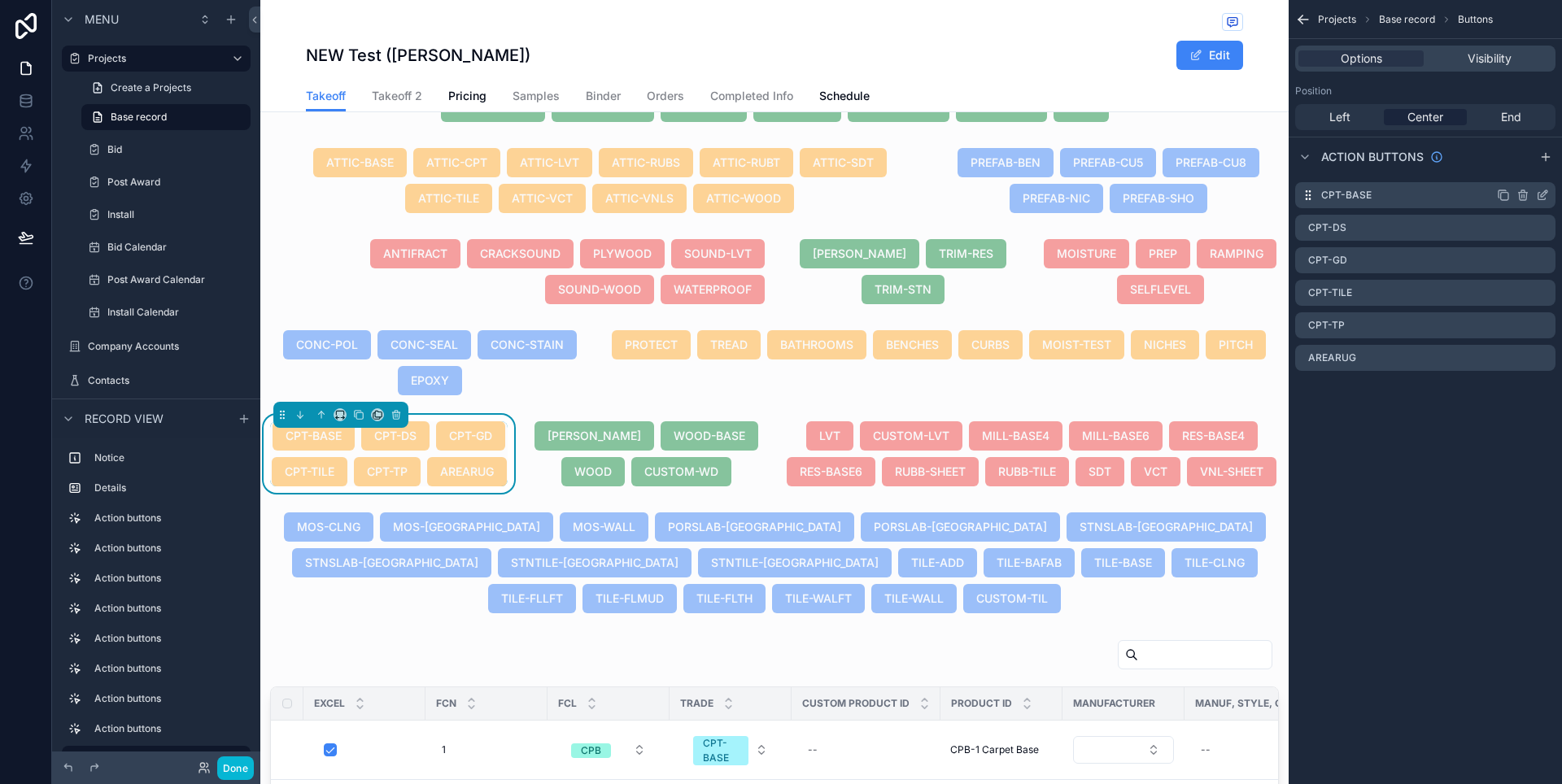
click at [1541, 197] on icon "scrollable content" at bounding box center [1543, 193] width 7 height 7
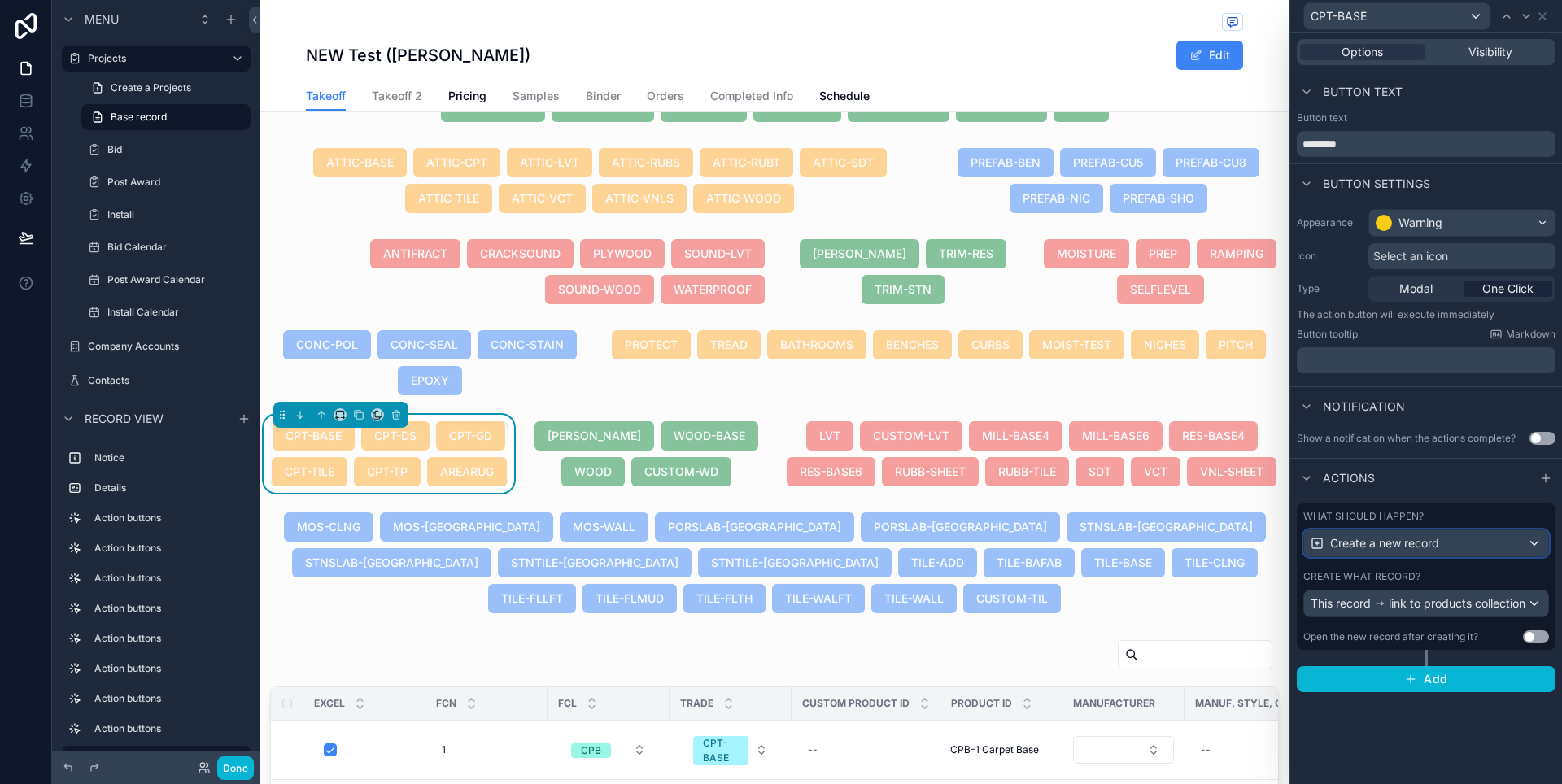
click at [1535, 548] on div "Create a new record" at bounding box center [1425, 543] width 244 height 26
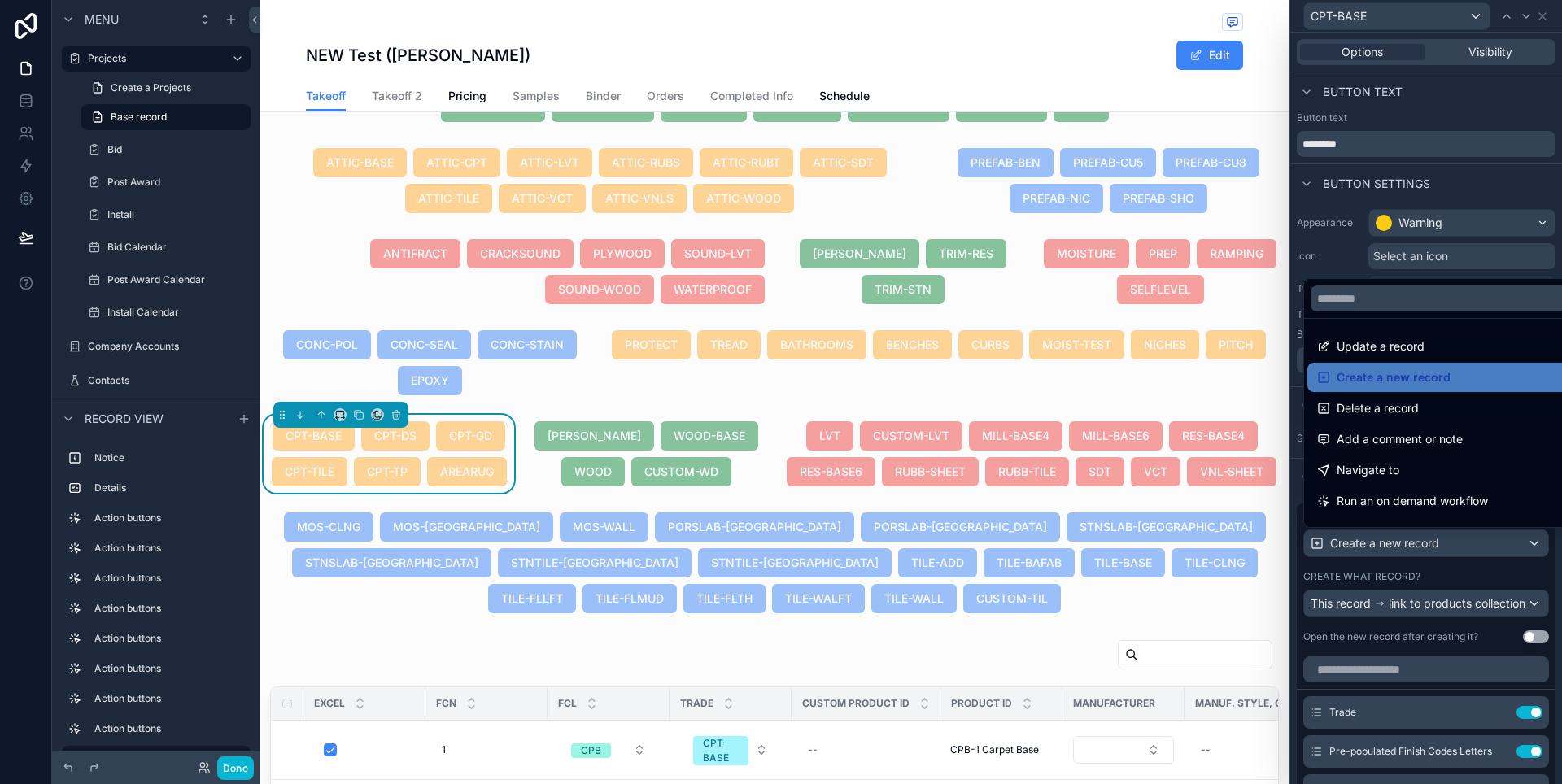
click at [1540, 578] on div at bounding box center [1425, 392] width 271 height 784
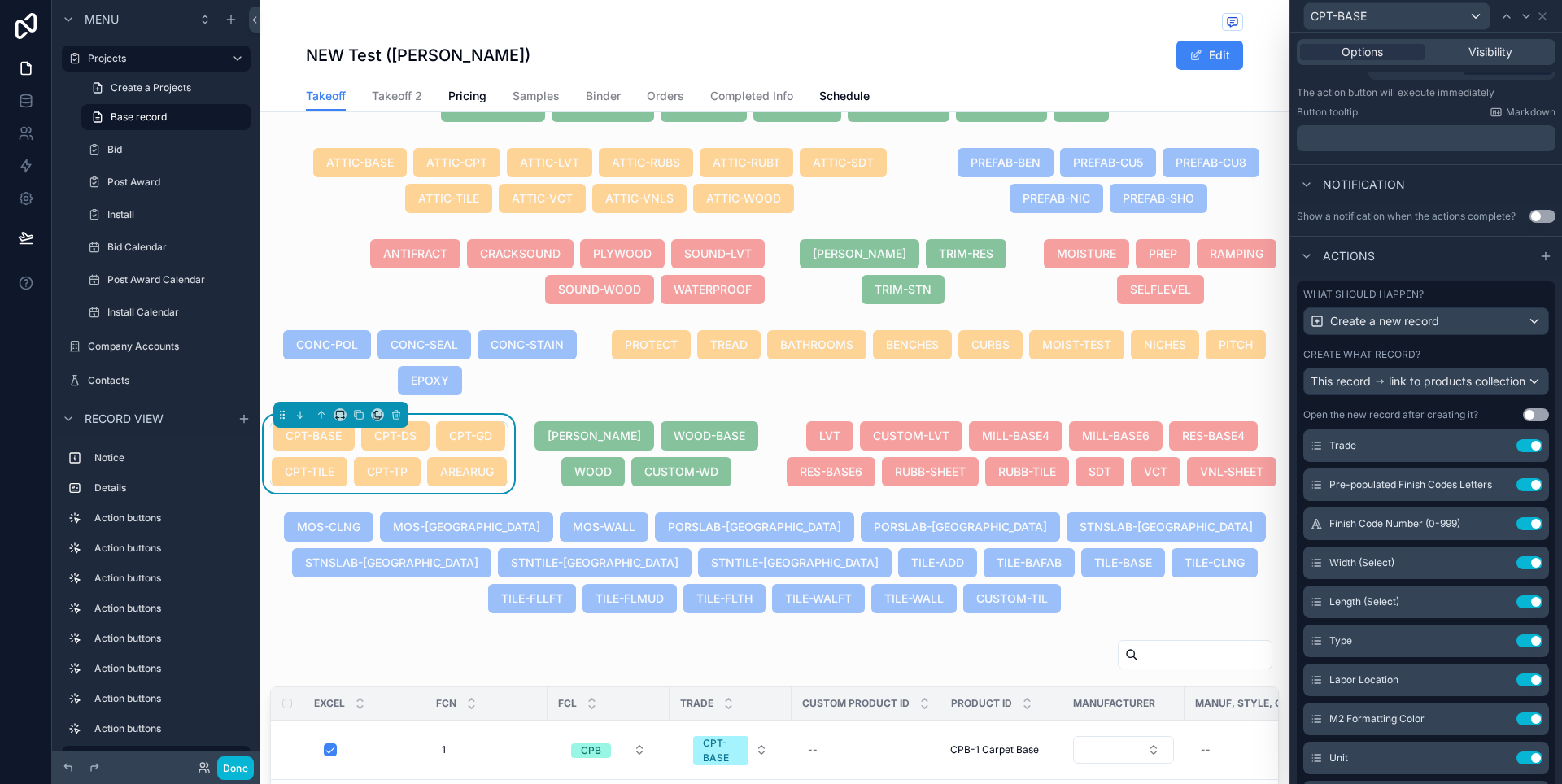
scroll to position [34, 0]
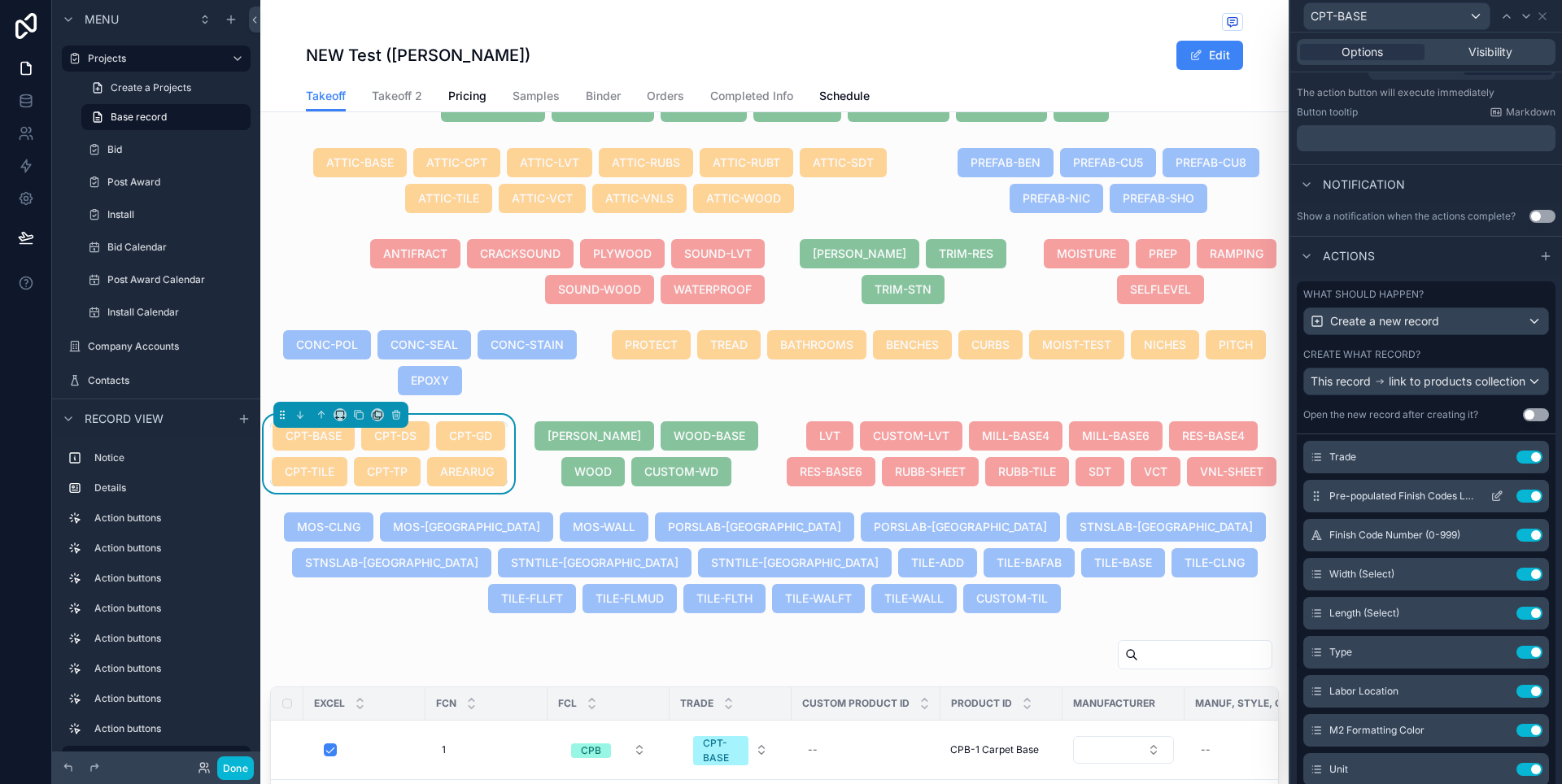
click at [1490, 503] on icon at bounding box center [1496, 495] width 13 height 13
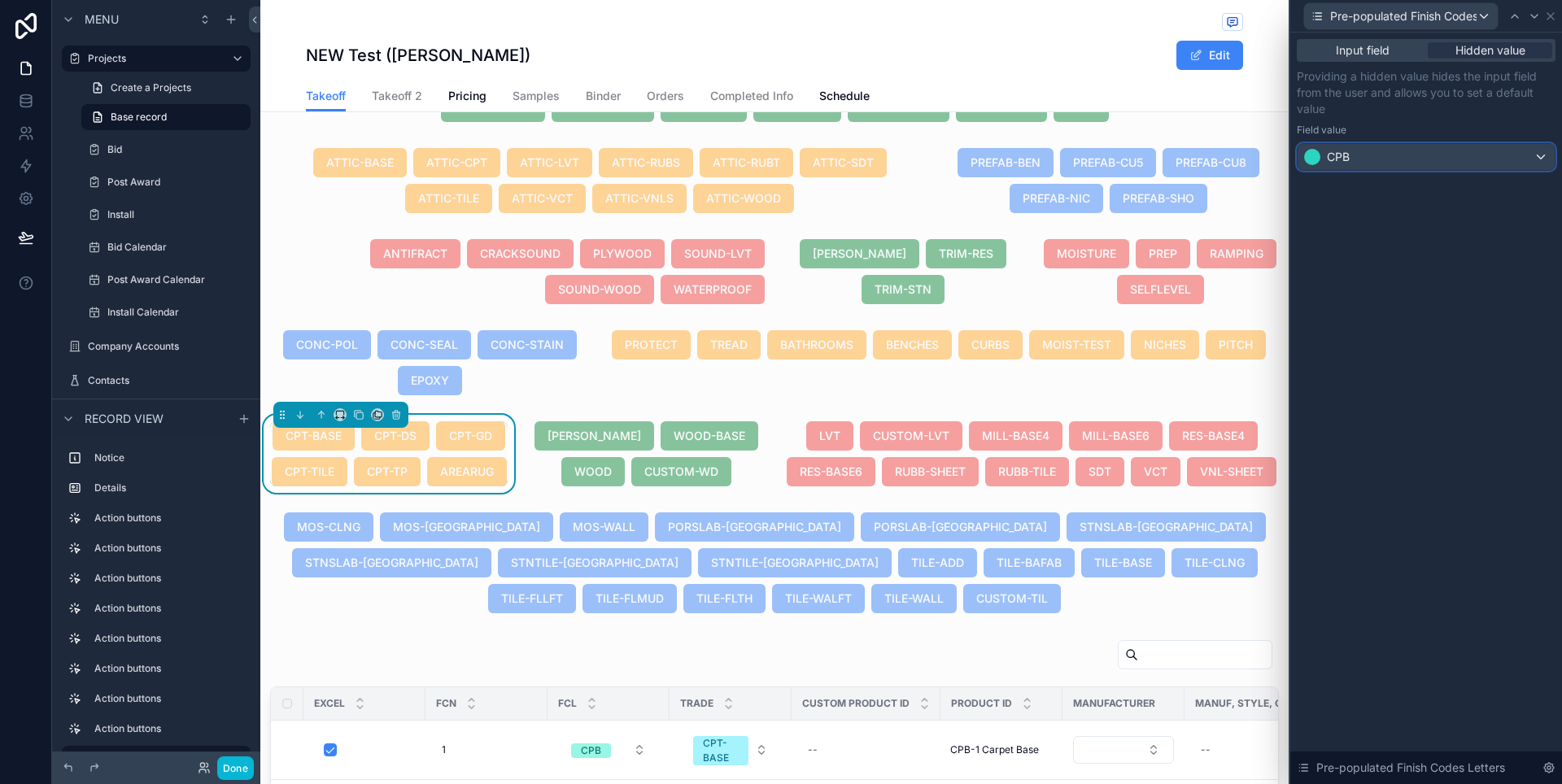
click at [1405, 162] on div "CPB" at bounding box center [1426, 157] width 257 height 26
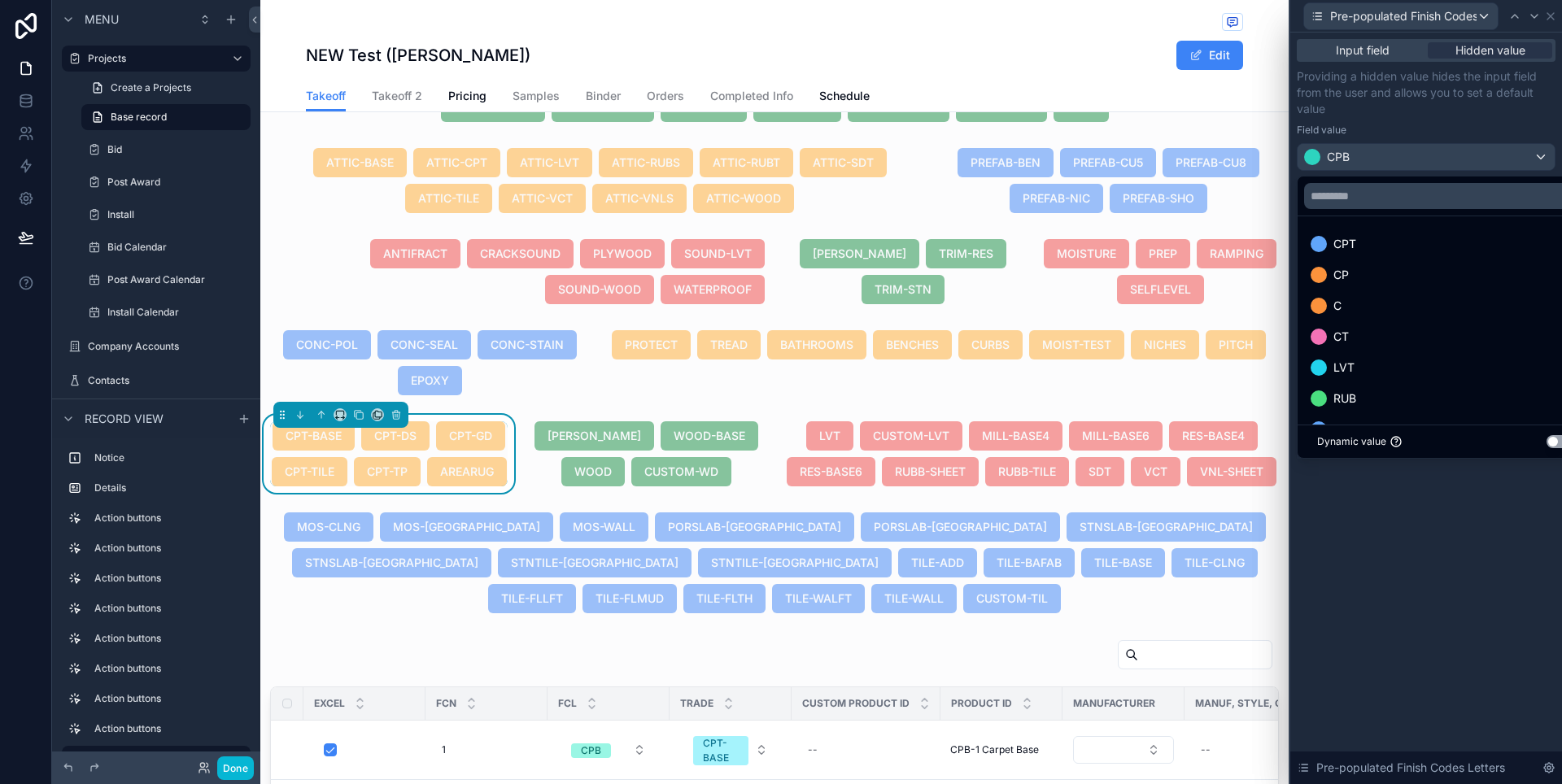
click at [1405, 162] on div at bounding box center [1425, 392] width 271 height 784
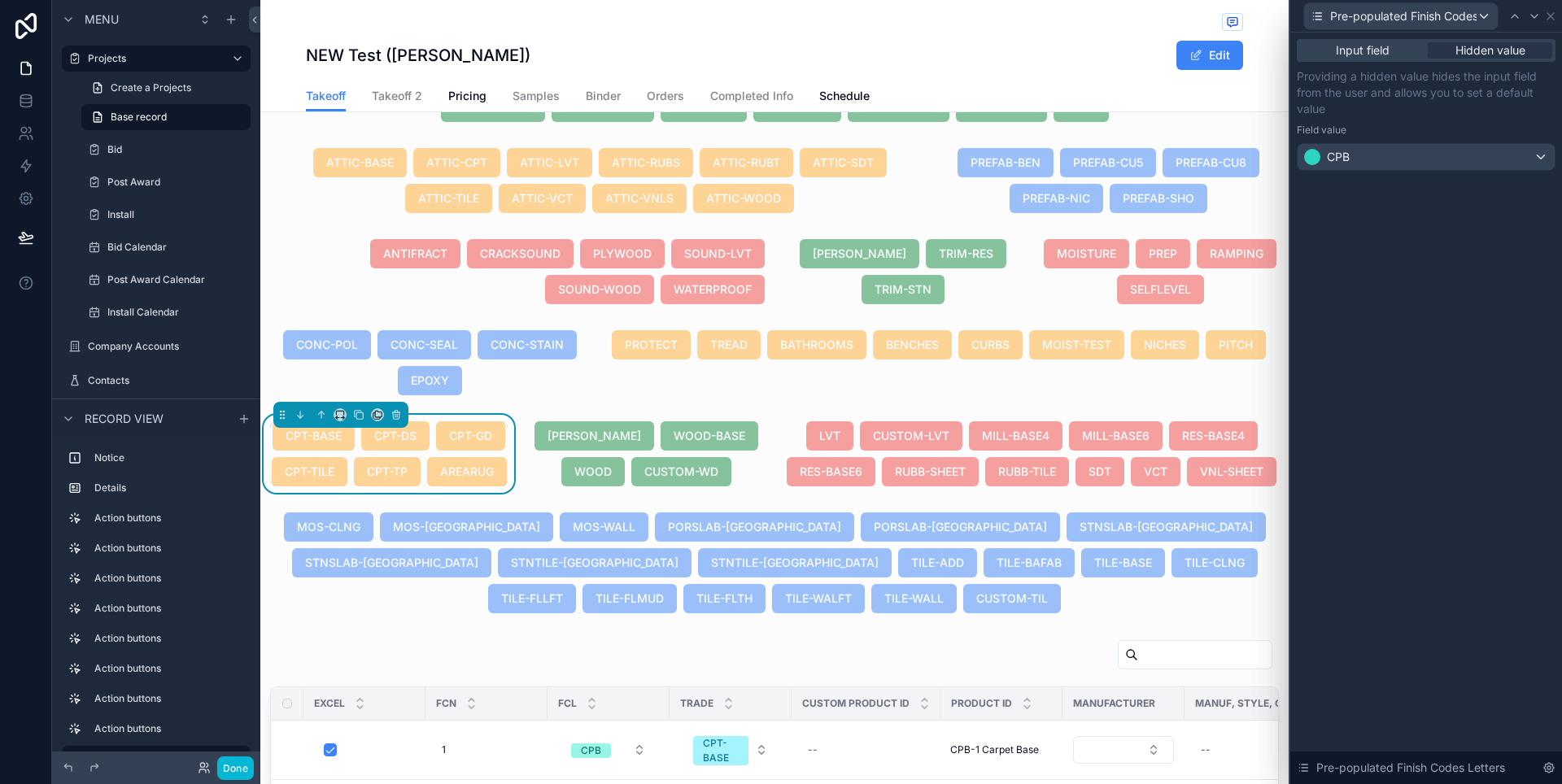
drag, startPoint x: 1423, startPoint y: 124, endPoint x: 1461, endPoint y: 96, distance: 47.2
click at [1424, 124] on div "Field value" at bounding box center [1426, 129] width 259 height 13
click at [1530, 22] on icon at bounding box center [1533, 16] width 13 height 13
click at [1531, 19] on icon at bounding box center [1533, 16] width 13 height 13
click at [1521, 16] on icon at bounding box center [1525, 16] width 13 height 13
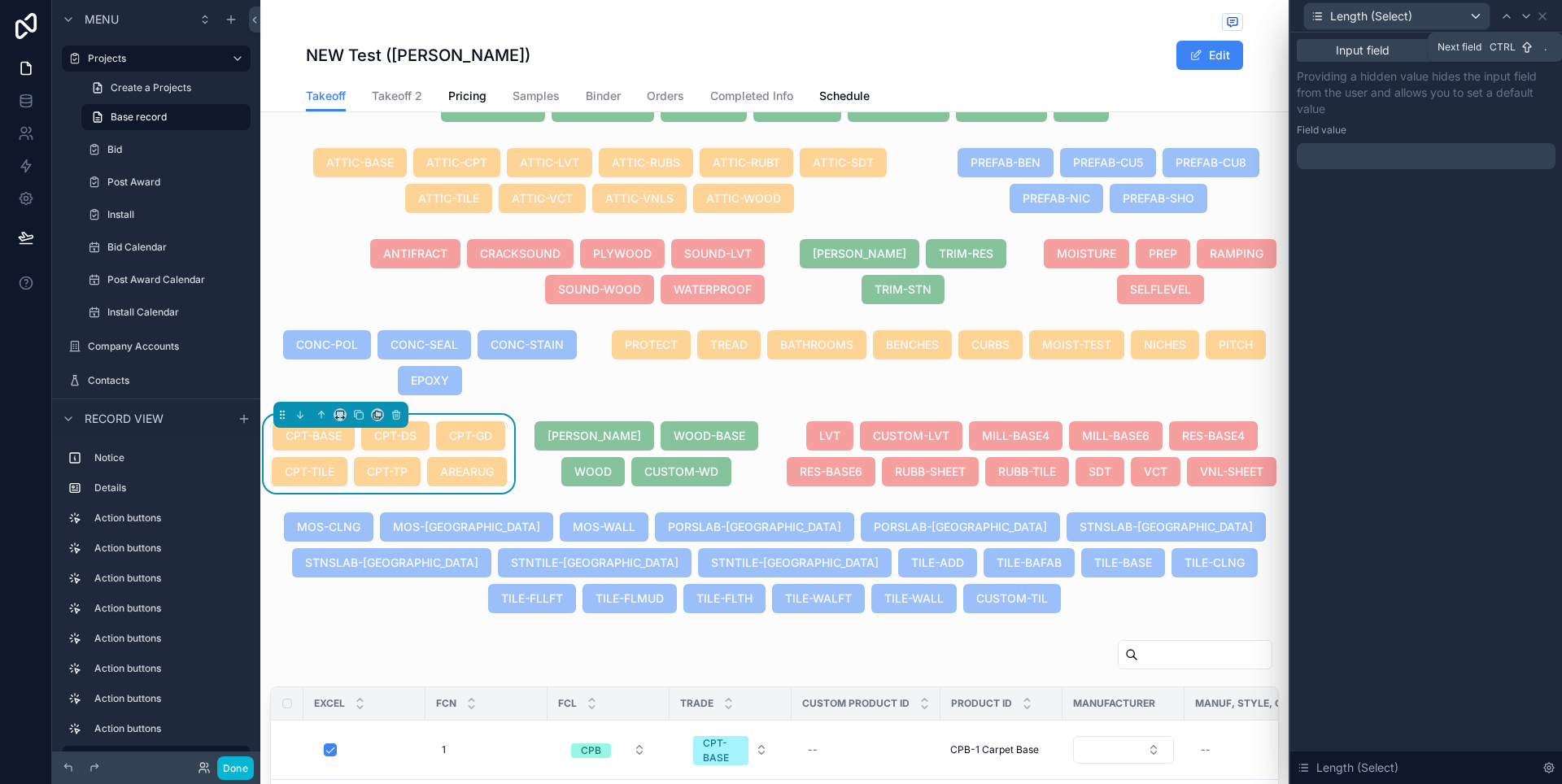
click at [1521, 16] on icon at bounding box center [1525, 16] width 13 height 13
click at [1523, 156] on div "Wall Base" at bounding box center [1426, 157] width 257 height 26
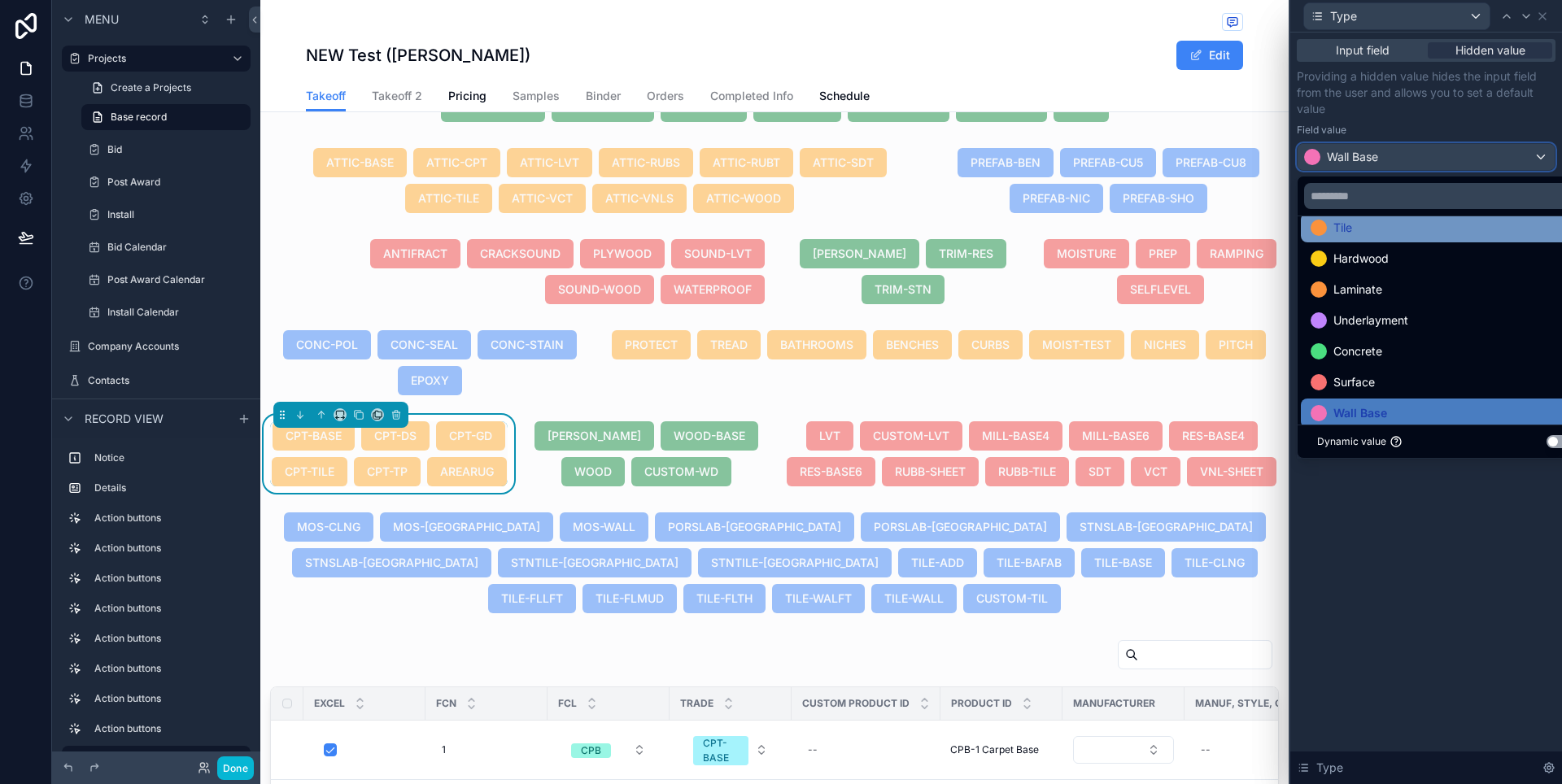
scroll to position [0, 0]
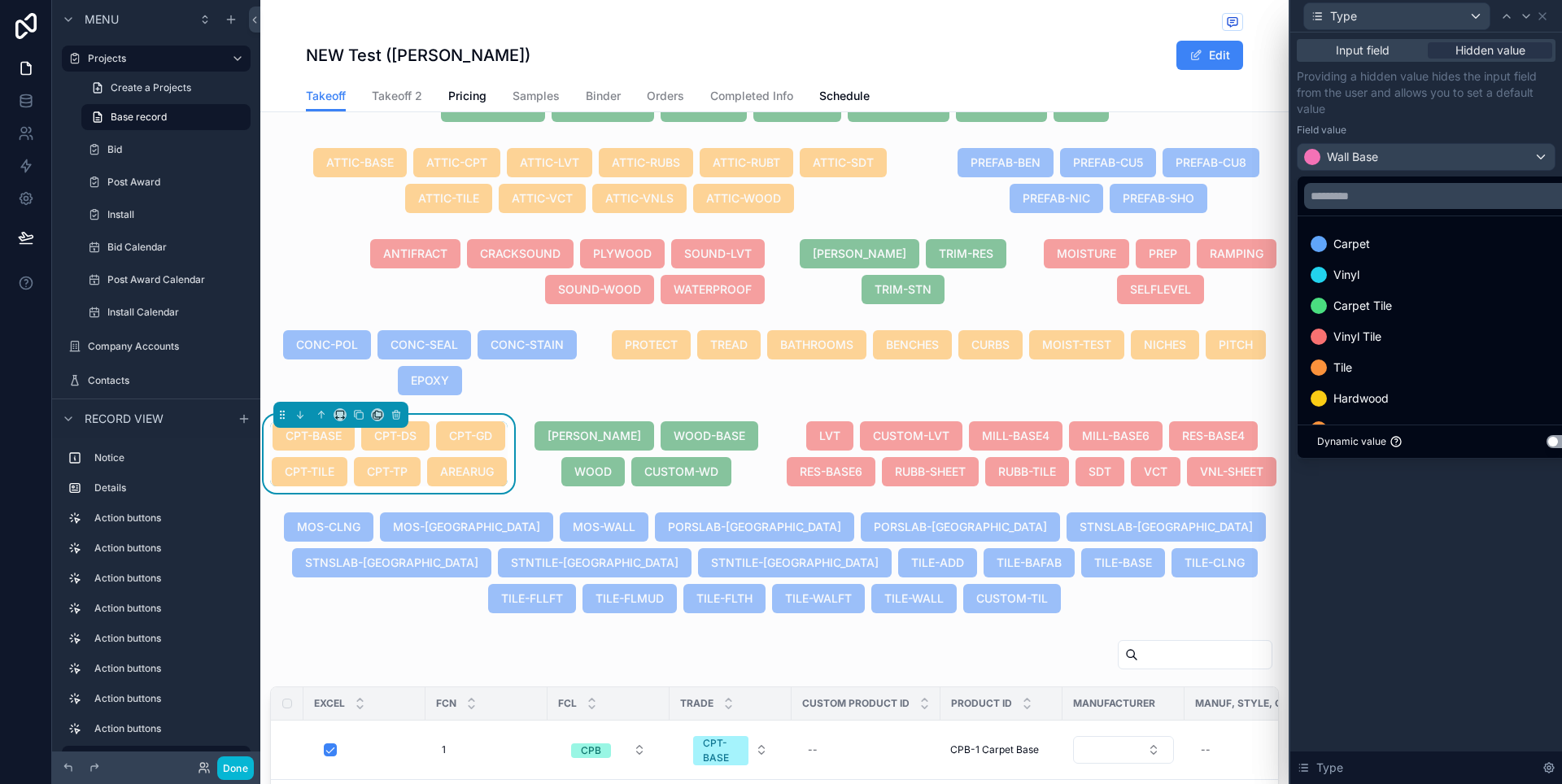
click at [1530, 20] on div at bounding box center [1425, 392] width 271 height 784
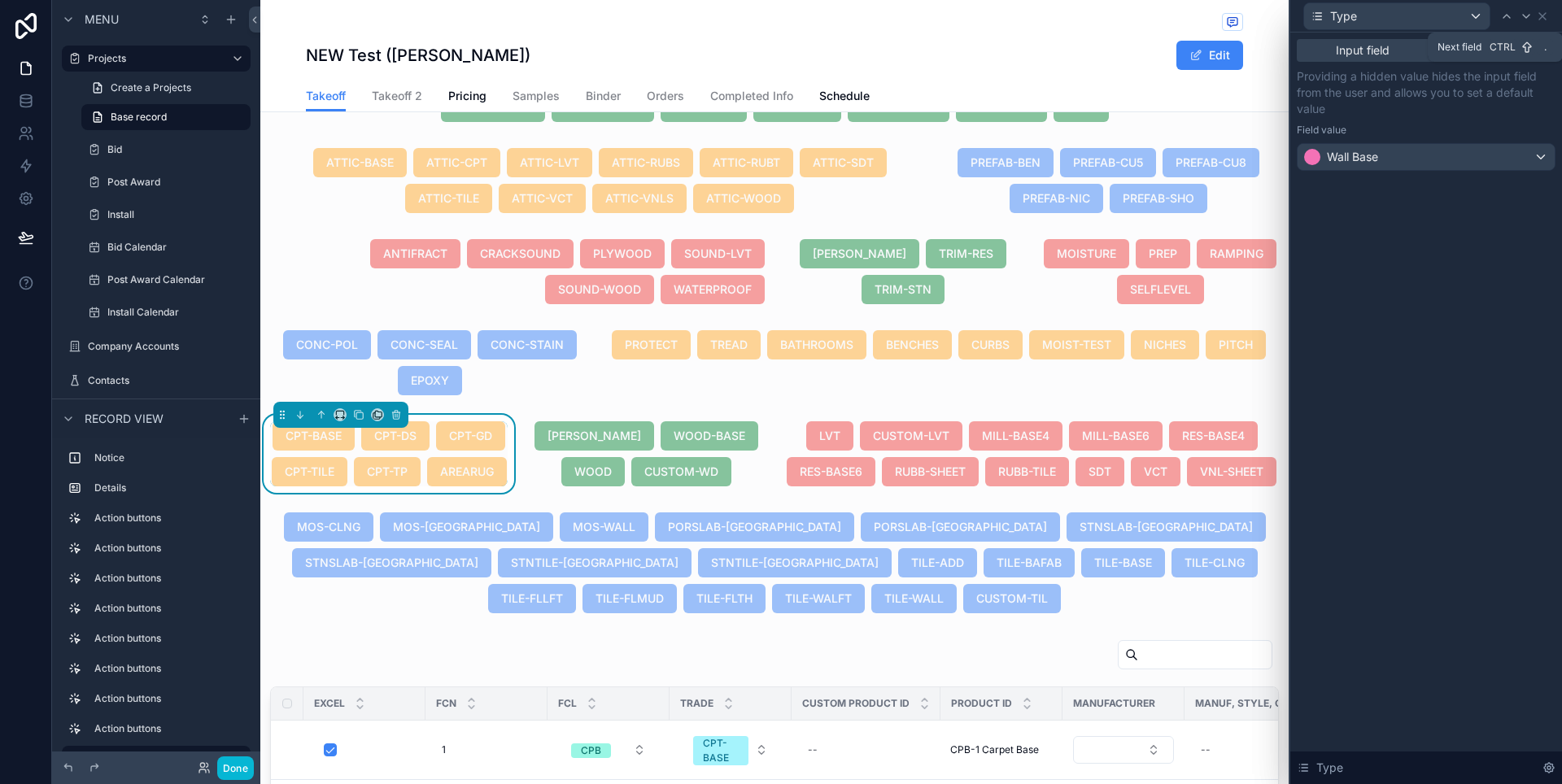
click at [1530, 20] on icon at bounding box center [1525, 16] width 13 height 13
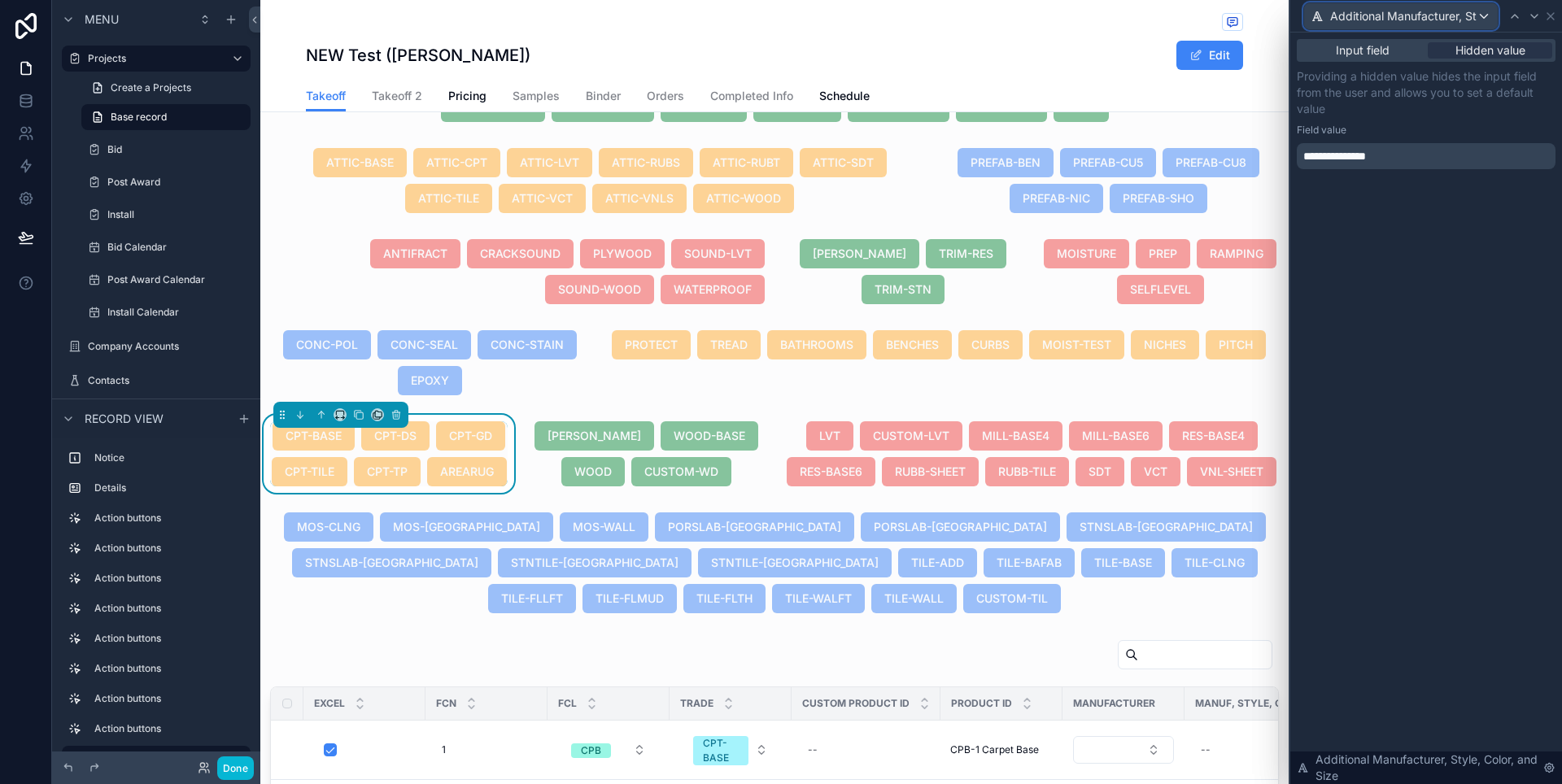
click at [1491, 18] on div "Additional Manufacturer, Style, Color, and Size" at bounding box center [1400, 16] width 194 height 26
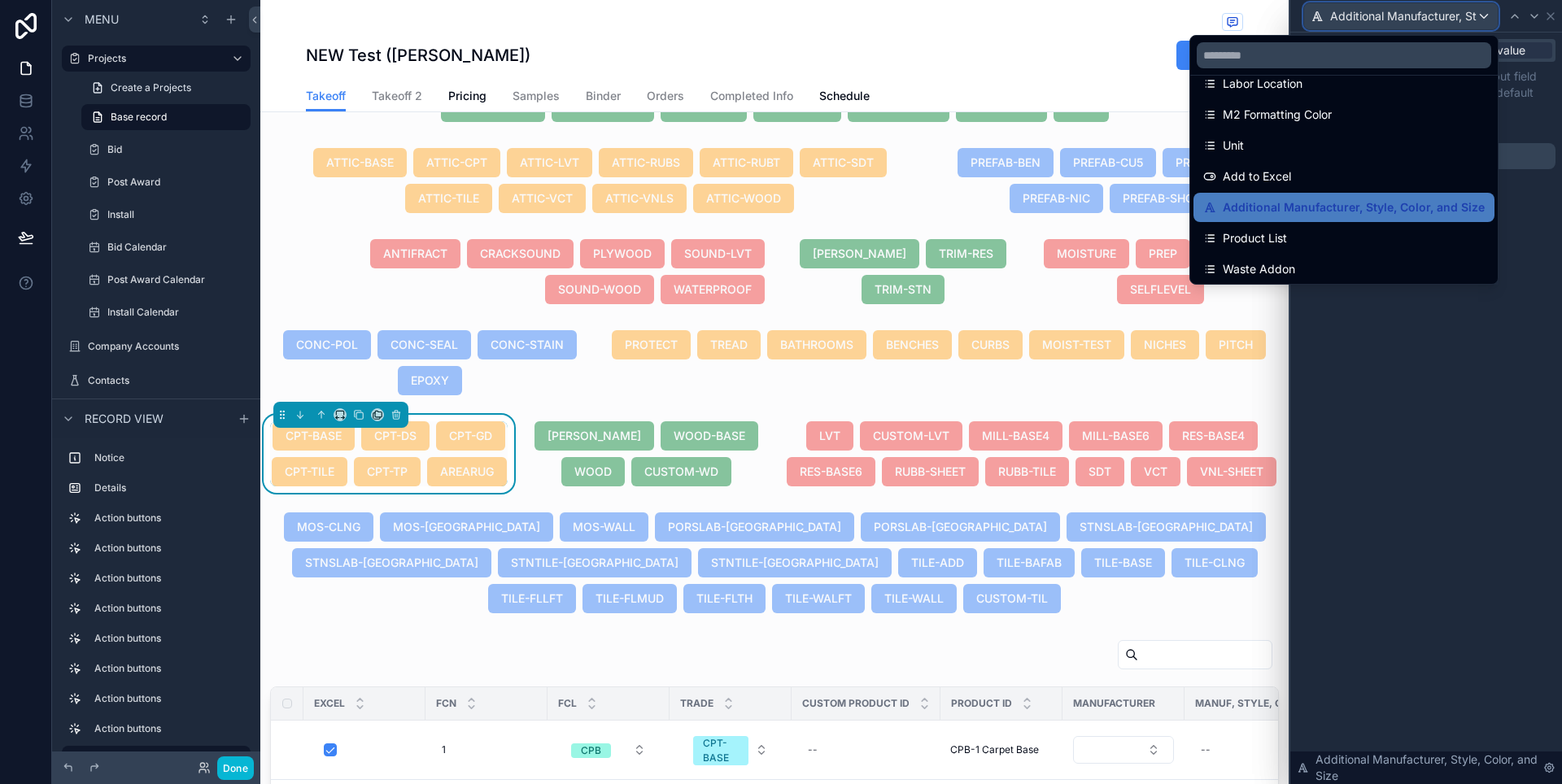
scroll to position [211, 0]
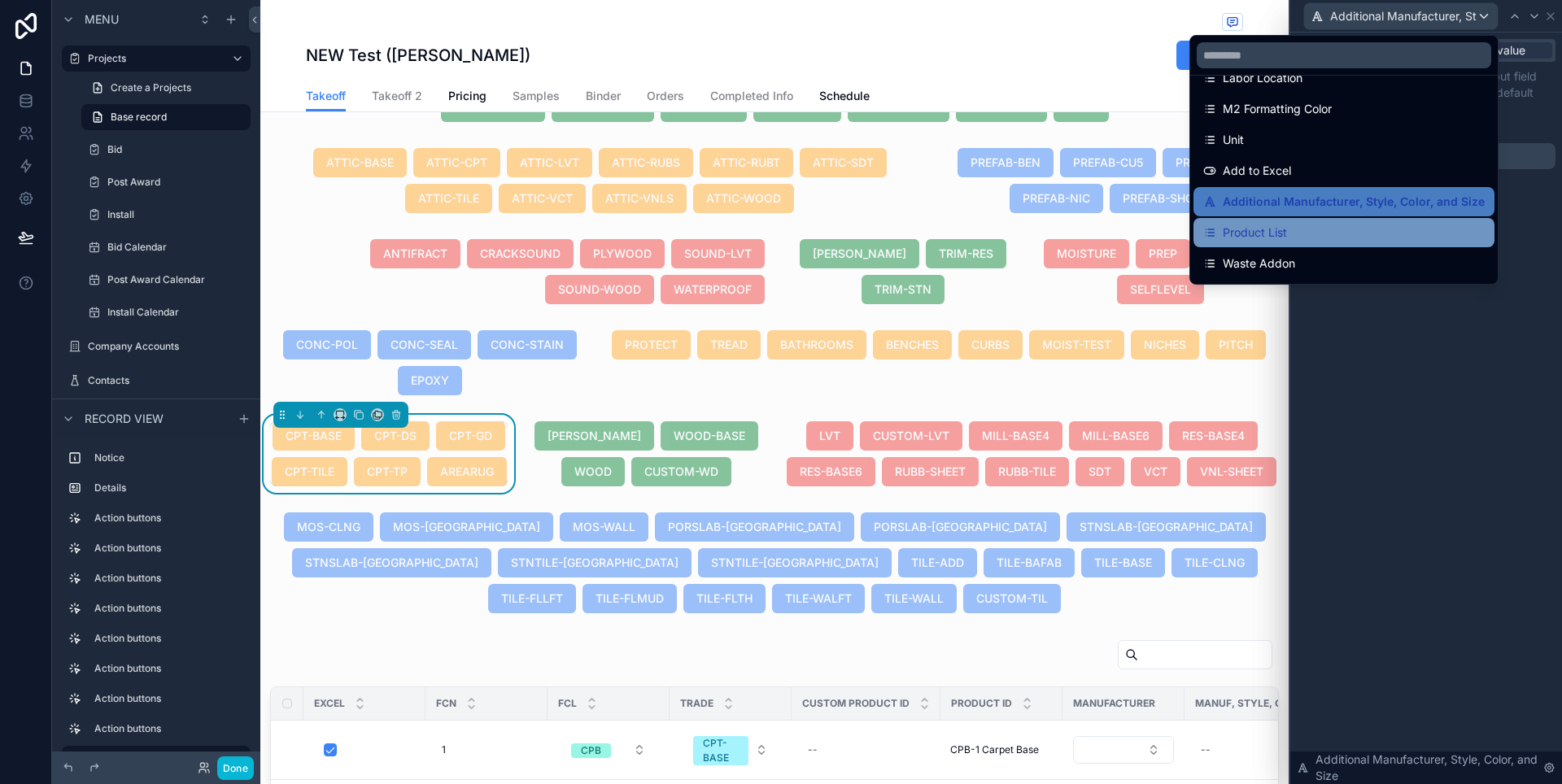
click at [1437, 229] on div "Product List" at bounding box center [1343, 233] width 281 height 20
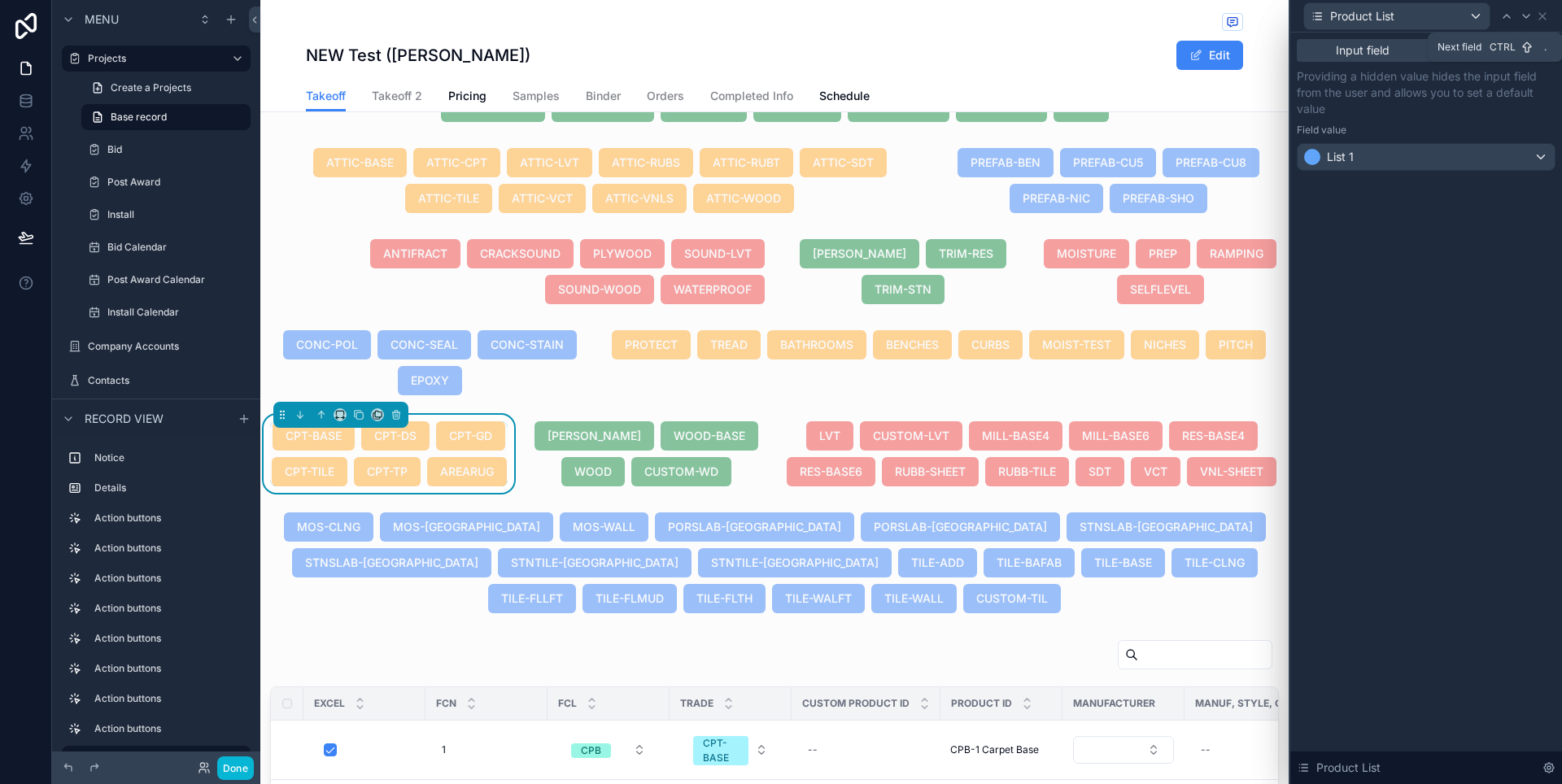
click at [1521, 20] on icon at bounding box center [1525, 16] width 13 height 13
